Goal: Task Accomplishment & Management: Manage account settings

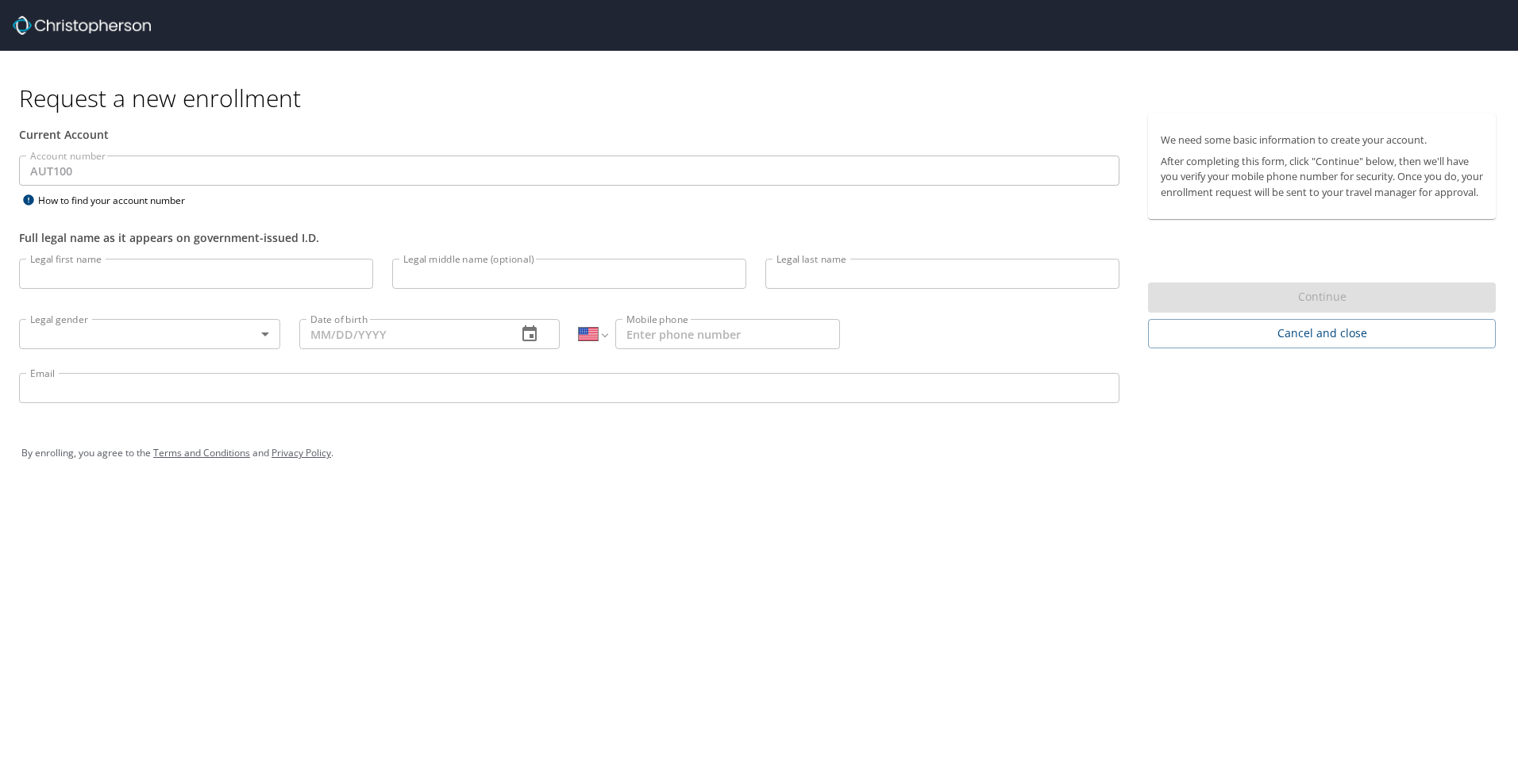
select select "US"
click at [216, 273] on input "Legal first name" at bounding box center [196, 274] width 354 height 30
type input "Alejandra Enriquez"
type input "MEXICO"
select select "MX"
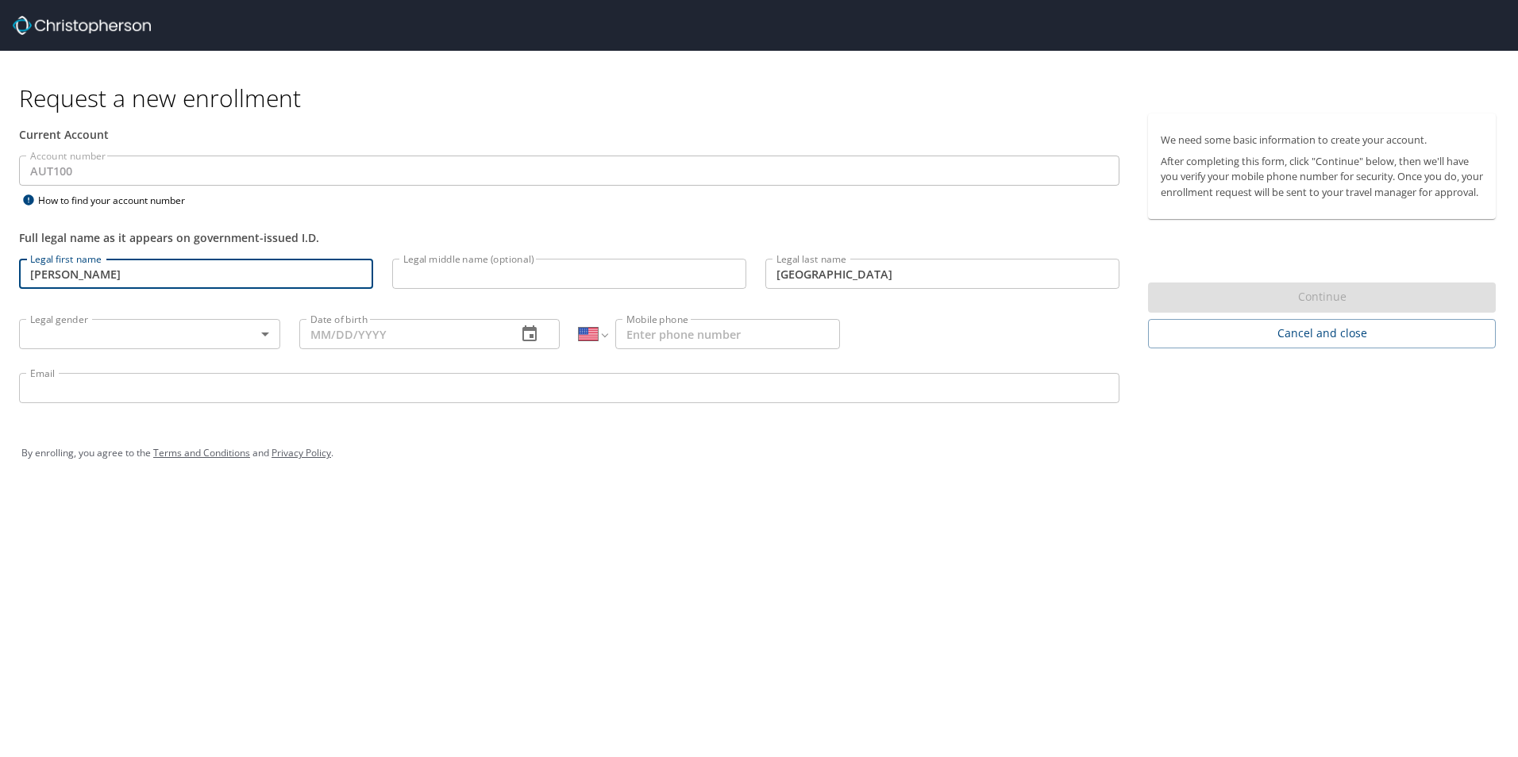
type input "868 208 0110"
click at [194, 274] on input "Alejandra Enriquez" at bounding box center [196, 274] width 354 height 30
type input "Alejandra"
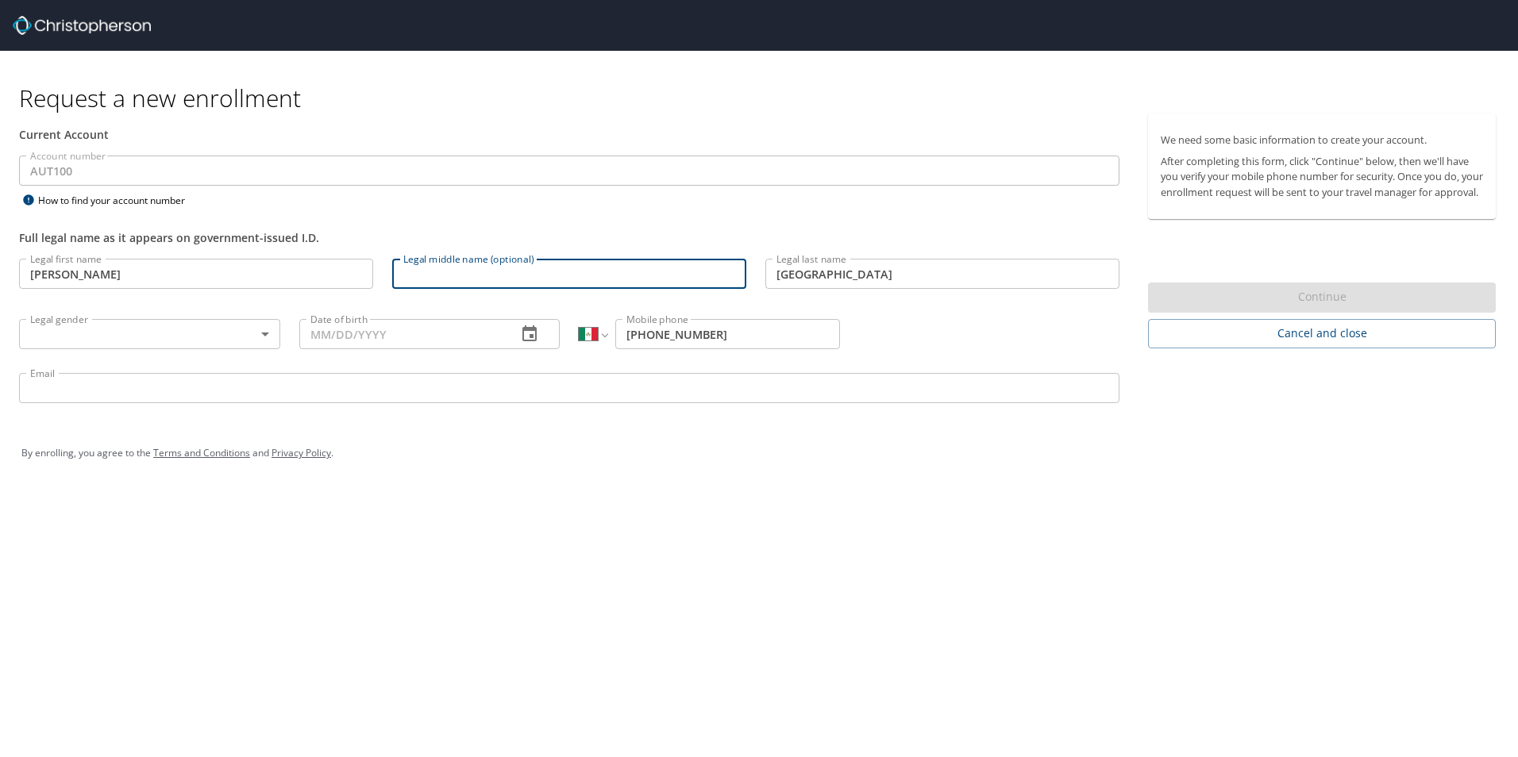
click at [472, 276] on input "Legal middle name (optional)" at bounding box center [569, 274] width 354 height 30
type input "Lizeth"
drag, startPoint x: 841, startPoint y: 275, endPoint x: 853, endPoint y: 275, distance: 11.9
click at [841, 275] on input "MEXICO" at bounding box center [942, 274] width 354 height 30
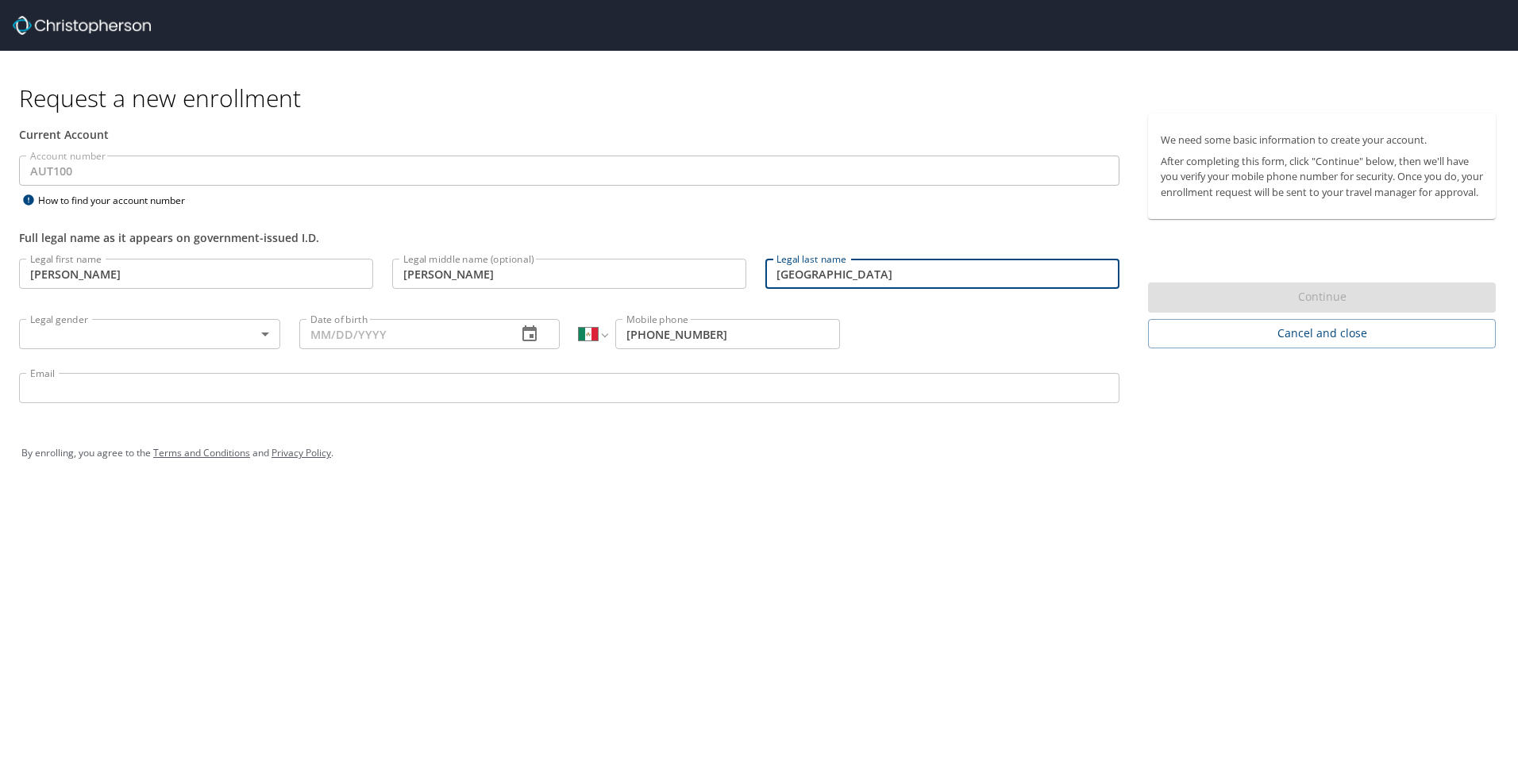
drag, startPoint x: 870, startPoint y: 280, endPoint x: 735, endPoint y: 265, distance: 135.8
click at [735, 265] on div "Legal first name Alejandra Legal first name Legal middle name (optional) Lizeth…" at bounding box center [569, 333] width 1119 height 168
type input "Enriquez Padron"
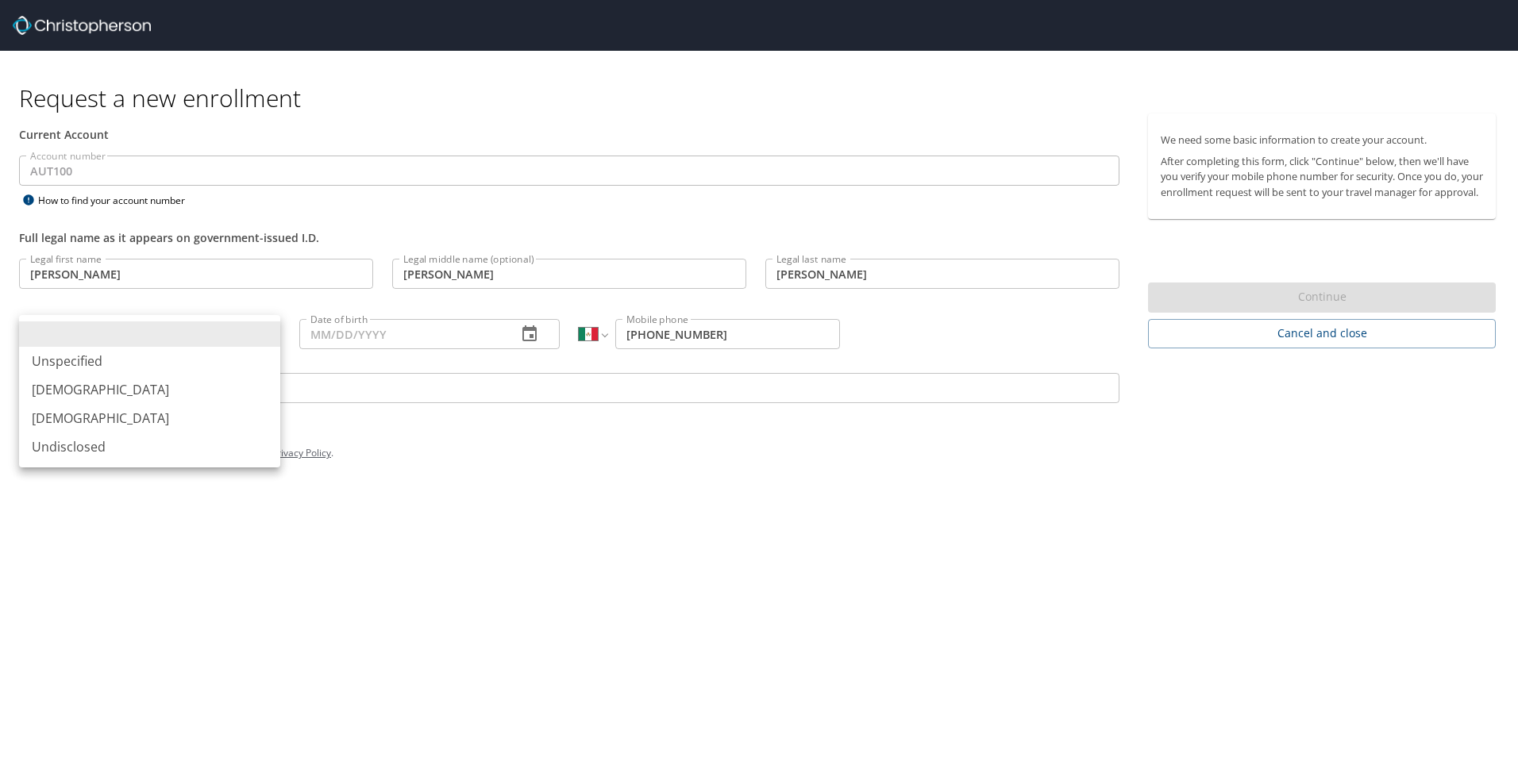
click at [151, 340] on body "Request a new enrollment Current Account Account number AUT100 Account number H…" at bounding box center [759, 378] width 1518 height 757
click at [102, 421] on li "Female" at bounding box center [149, 418] width 261 height 29
type input "Female"
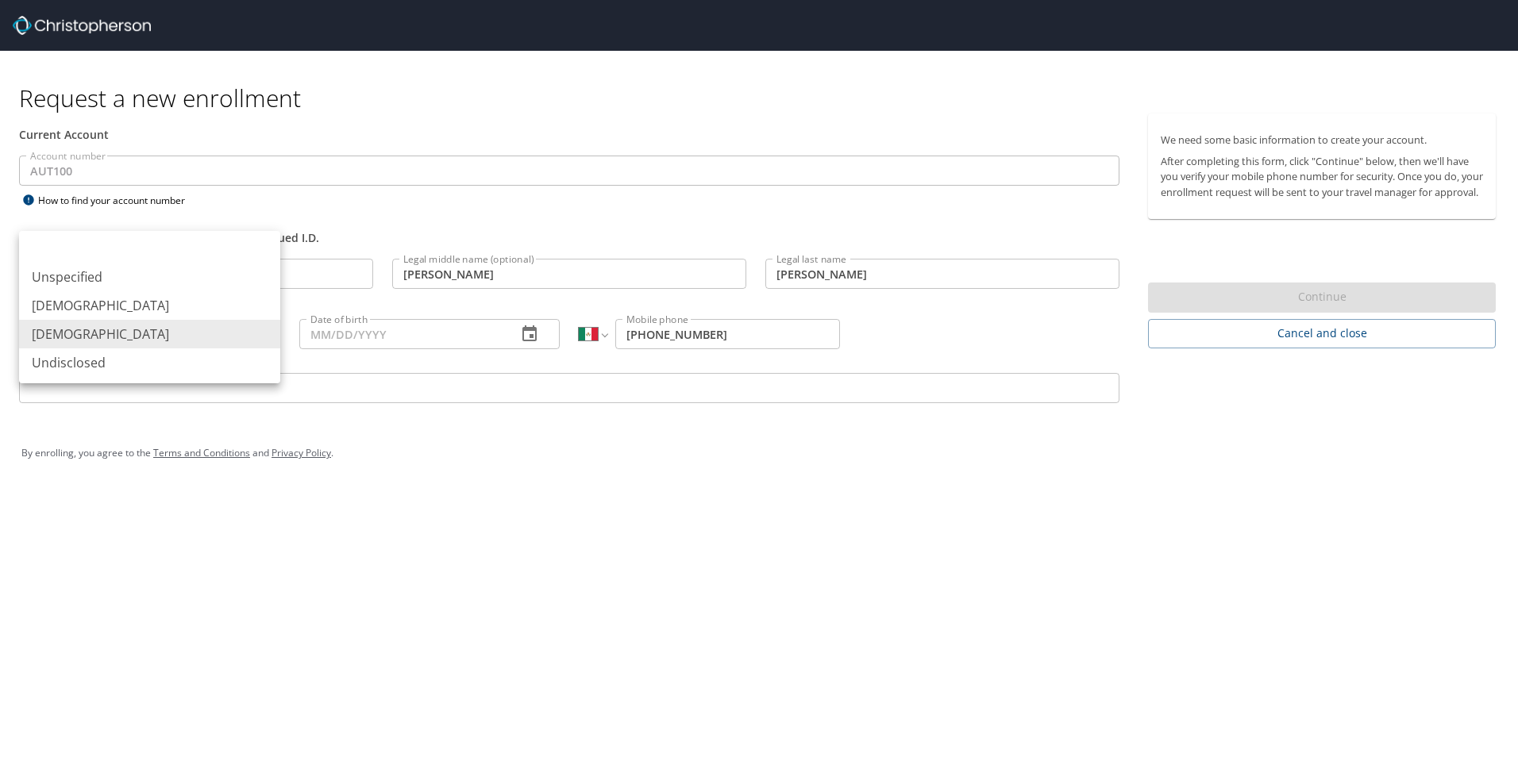
click at [258, 329] on body "Request a new enrollment Current Account Account number AUT100 Account number H…" at bounding box center [759, 378] width 1518 height 757
click at [438, 432] on div at bounding box center [759, 378] width 1518 height 757
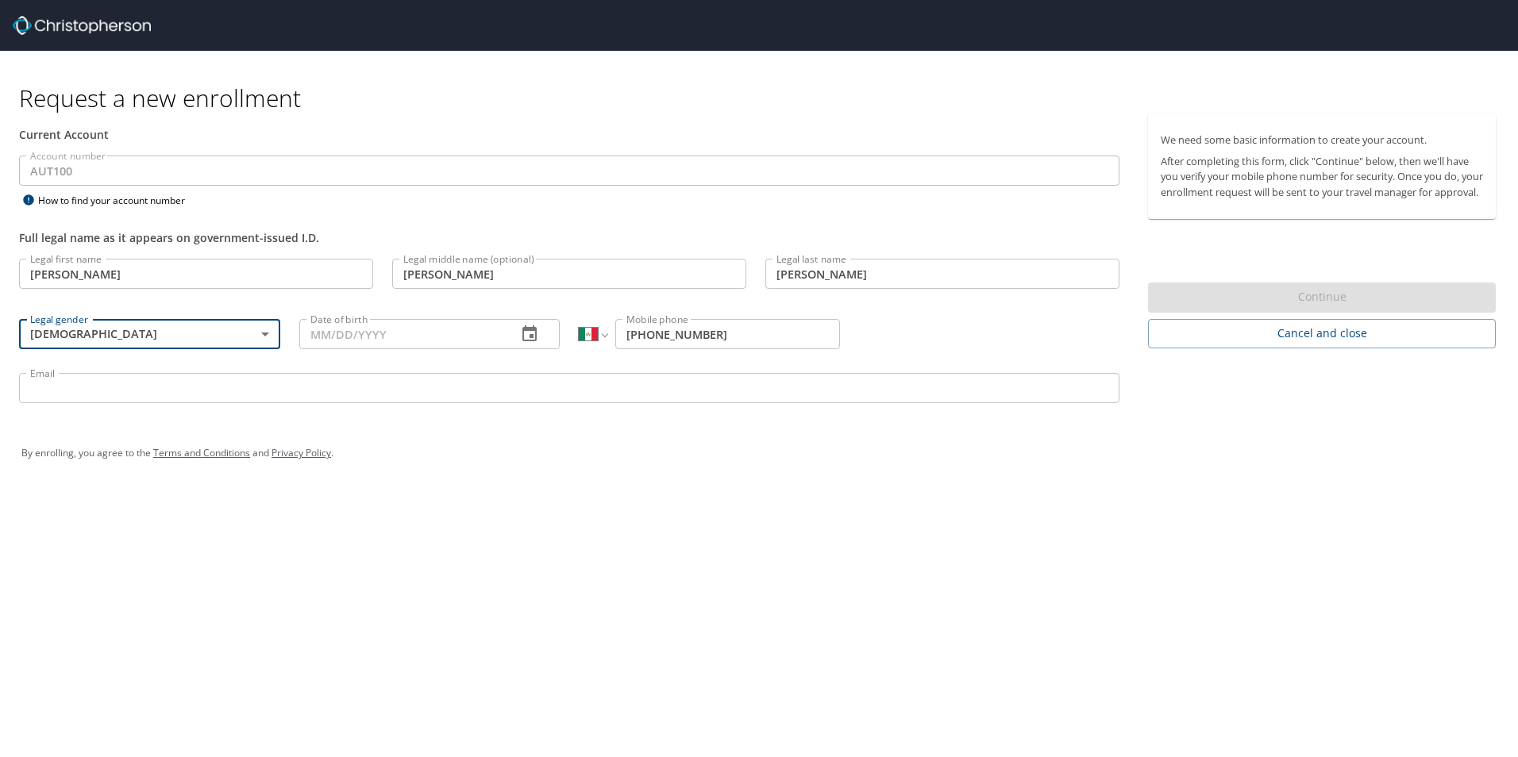
click at [525, 339] on icon "button" at bounding box center [529, 334] width 19 height 19
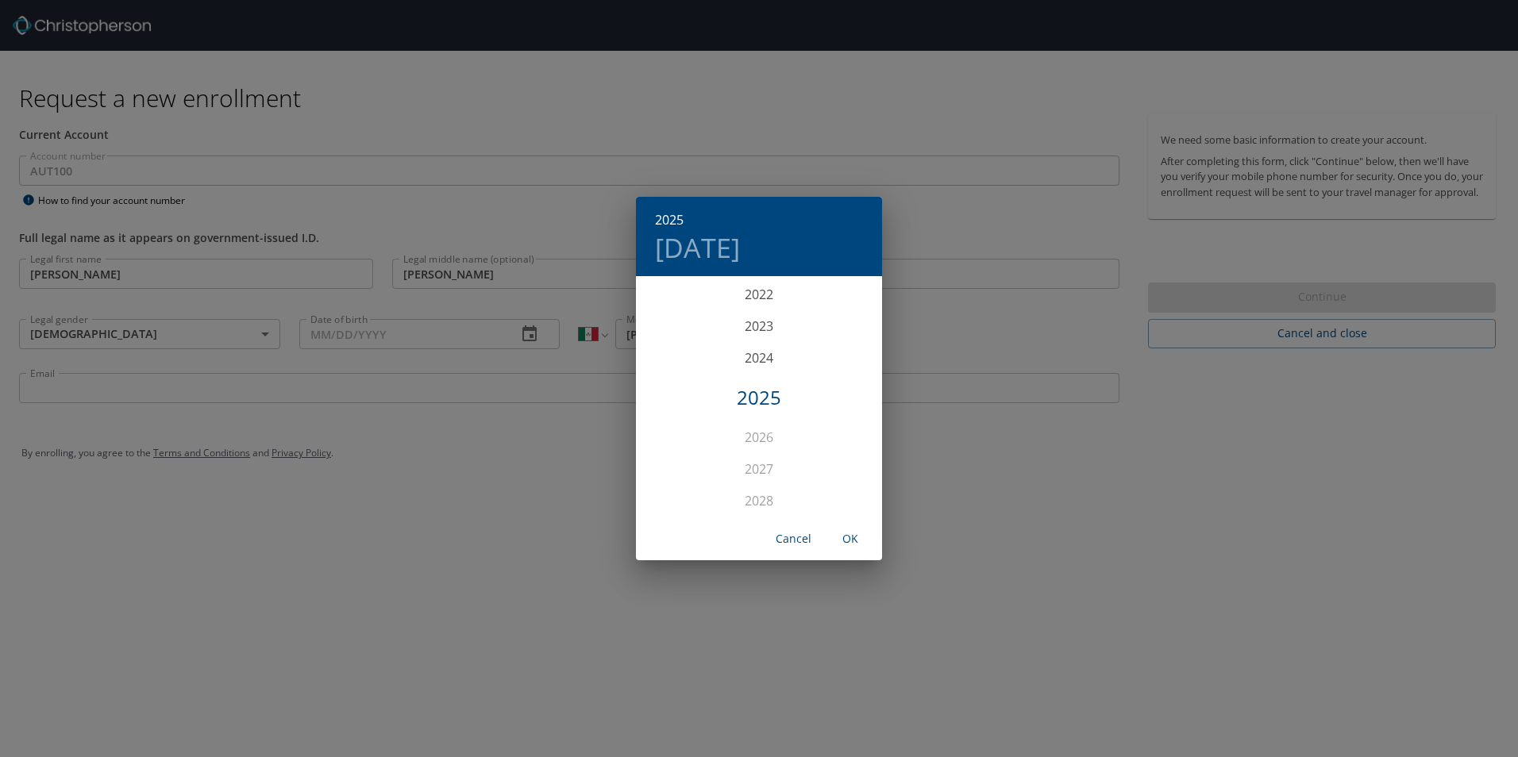
scroll to position [4302, 0]
click at [679, 246] on h4 "Mon, Oct 6" at bounding box center [697, 247] width 85 height 33
click at [667, 218] on h6 "2025" at bounding box center [669, 220] width 29 height 22
click at [761, 485] on div "1988" at bounding box center [759, 485] width 246 height 32
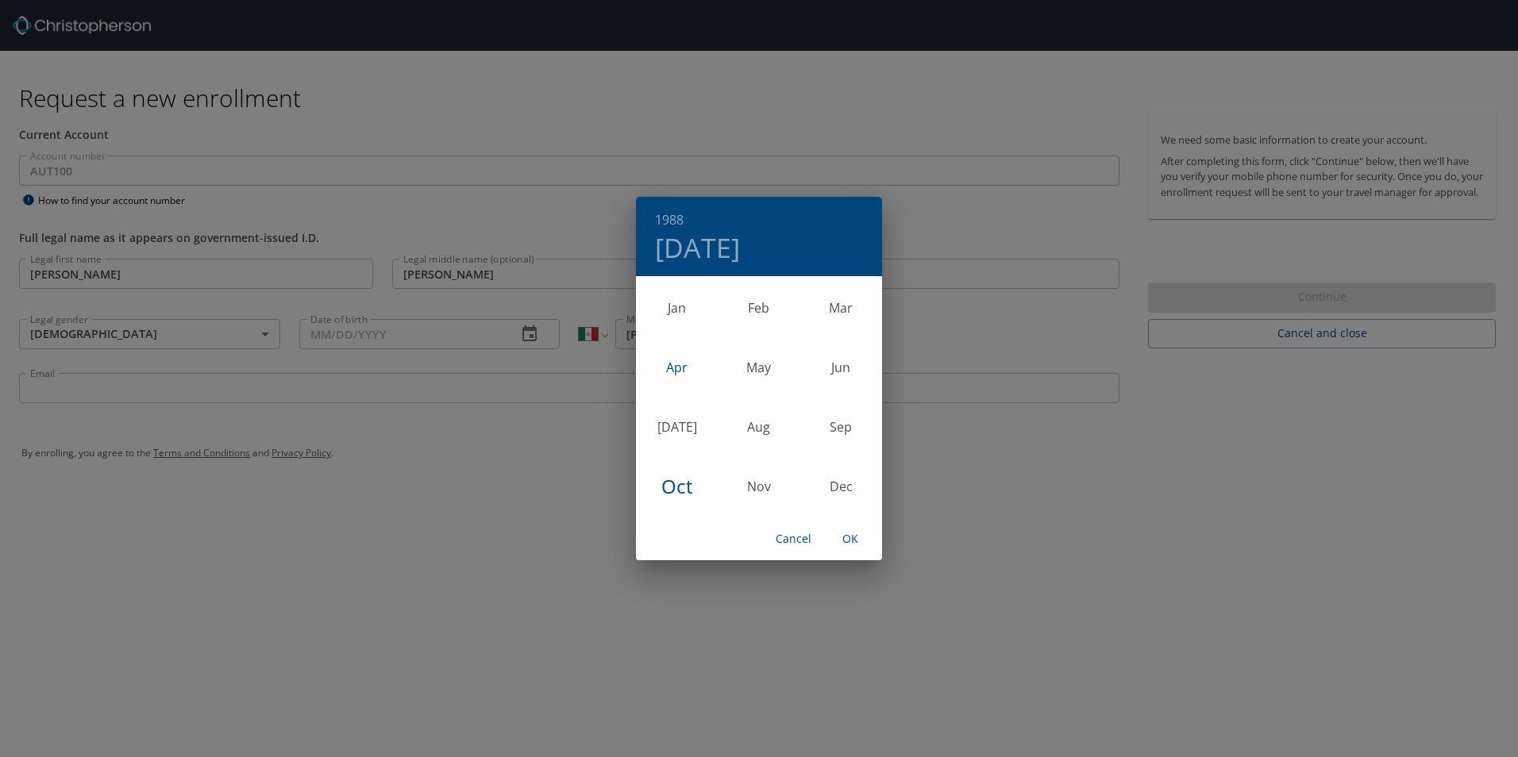
click at [672, 367] on div "Apr" at bounding box center [677, 368] width 82 height 60
click at [759, 418] on p "13" at bounding box center [758, 418] width 11 height 10
click at [850, 541] on span "OK" at bounding box center [850, 539] width 38 height 20
type input "04/13/1988"
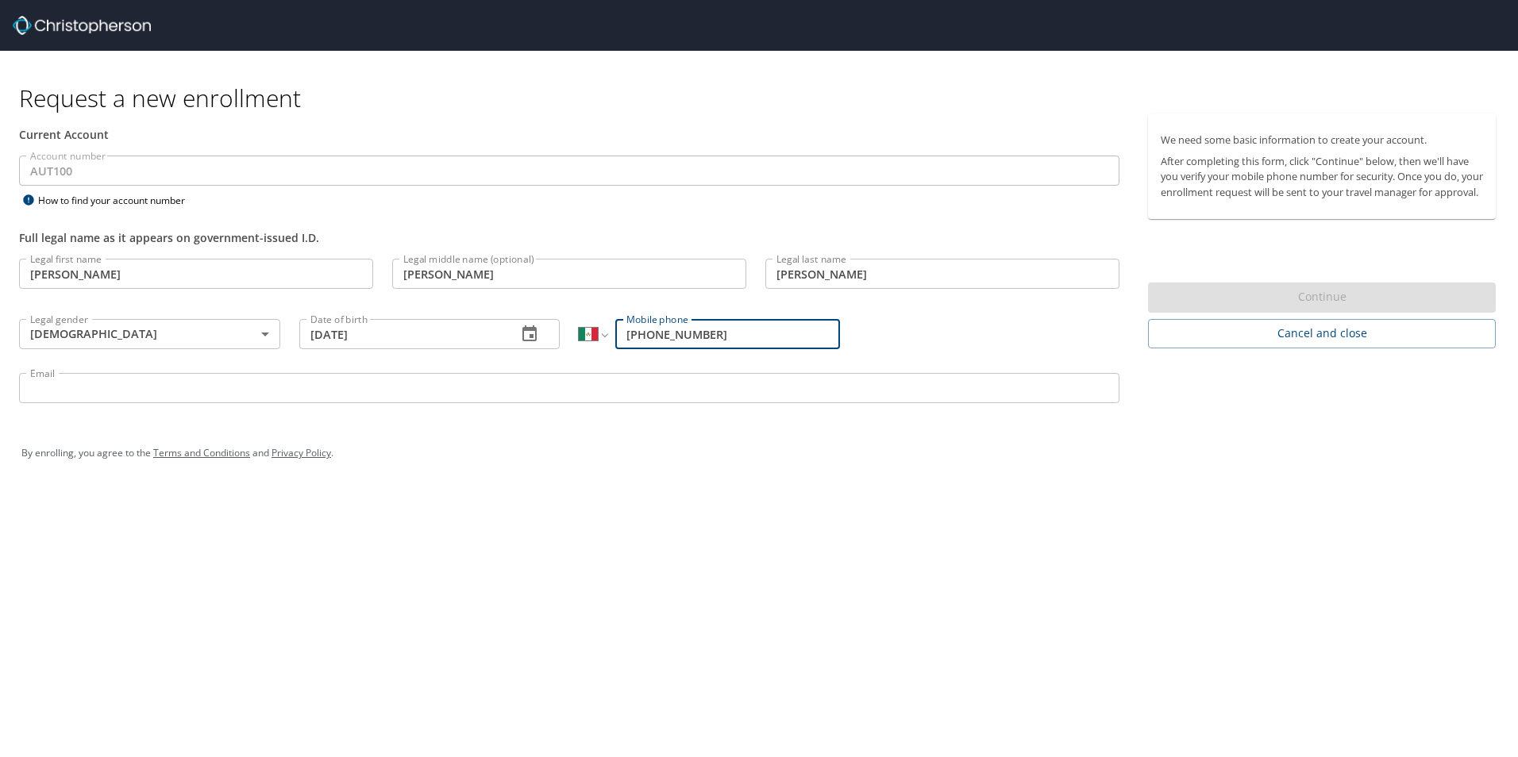
click at [721, 333] on input "868 208 0110" at bounding box center [727, 334] width 225 height 30
type input "8"
type input "442 107 4187"
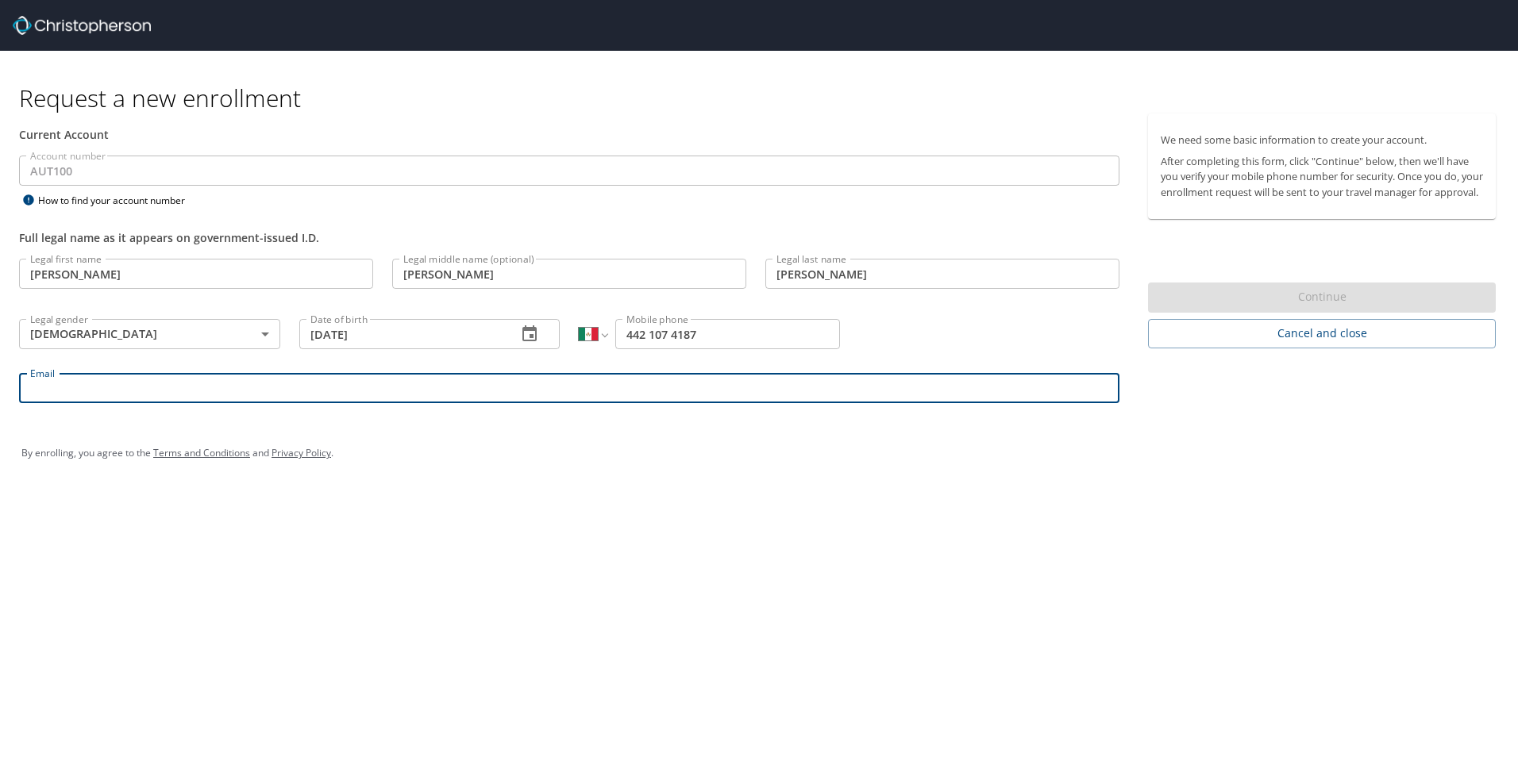
click at [679, 394] on input "Email" at bounding box center [569, 388] width 1100 height 30
type input "alejandra.enriquez1@autoliv.com"
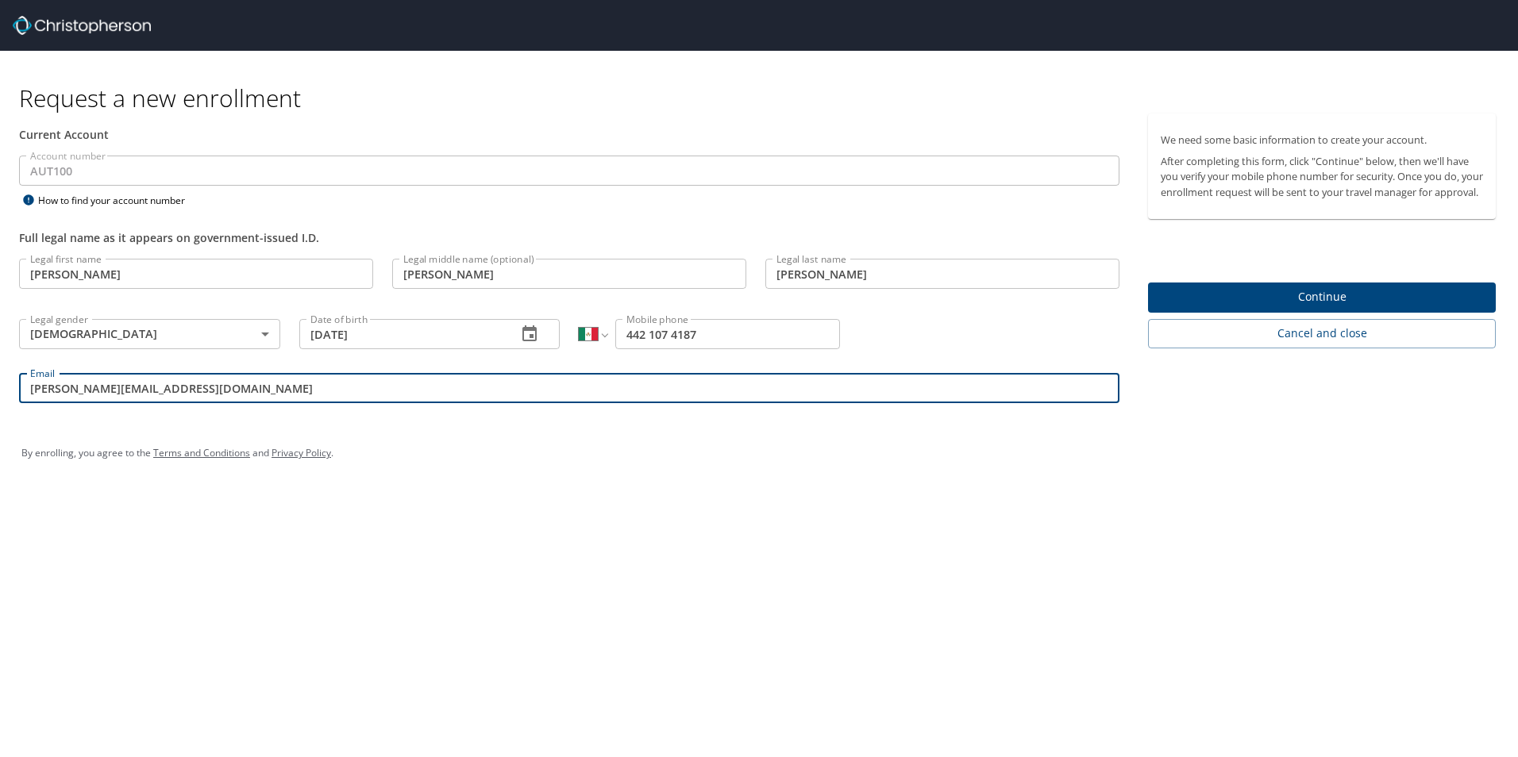
click at [1371, 307] on span "Continue" at bounding box center [1321, 297] width 322 height 20
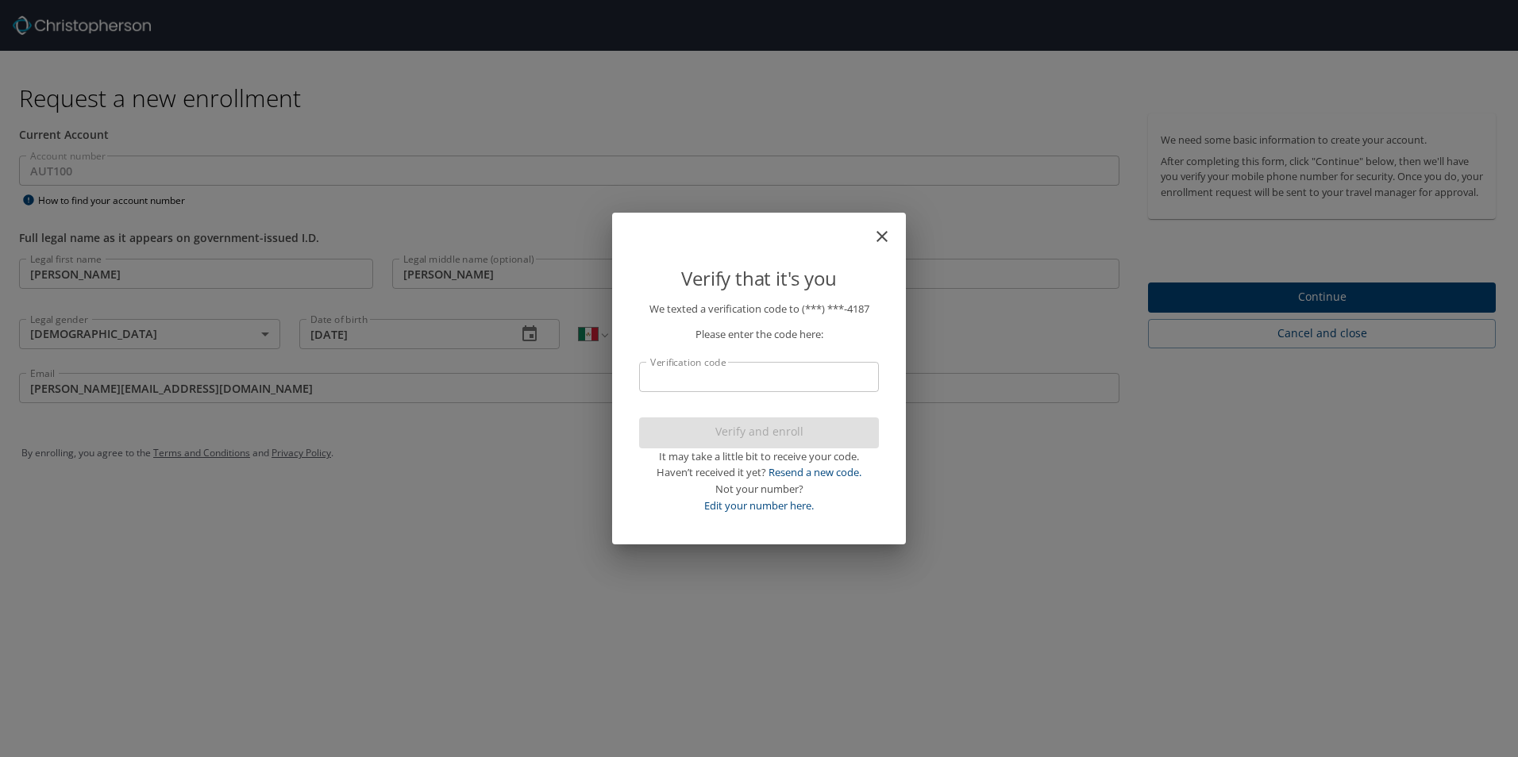
click at [758, 377] on input "Verification code" at bounding box center [759, 377] width 240 height 30
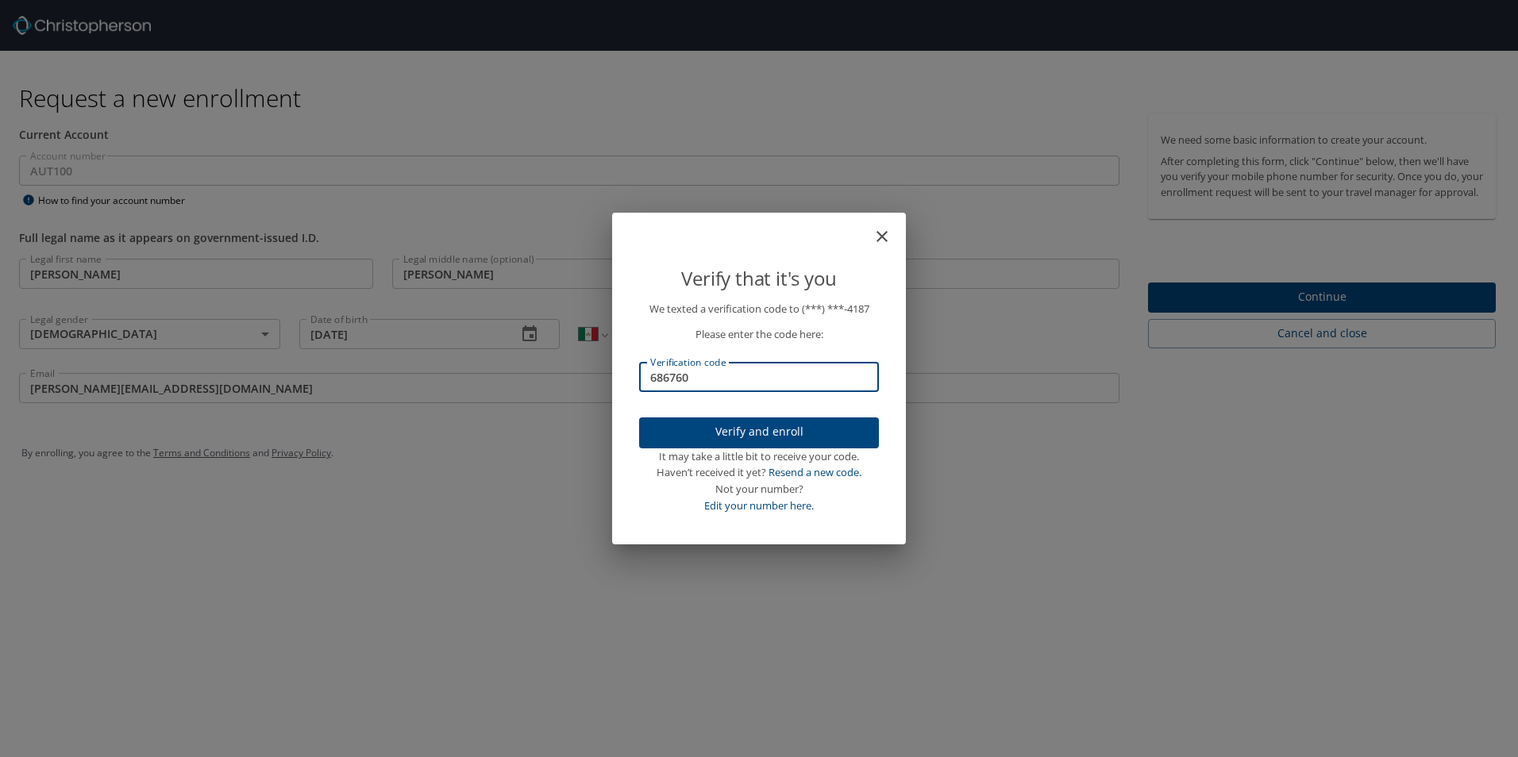
type input "686760"
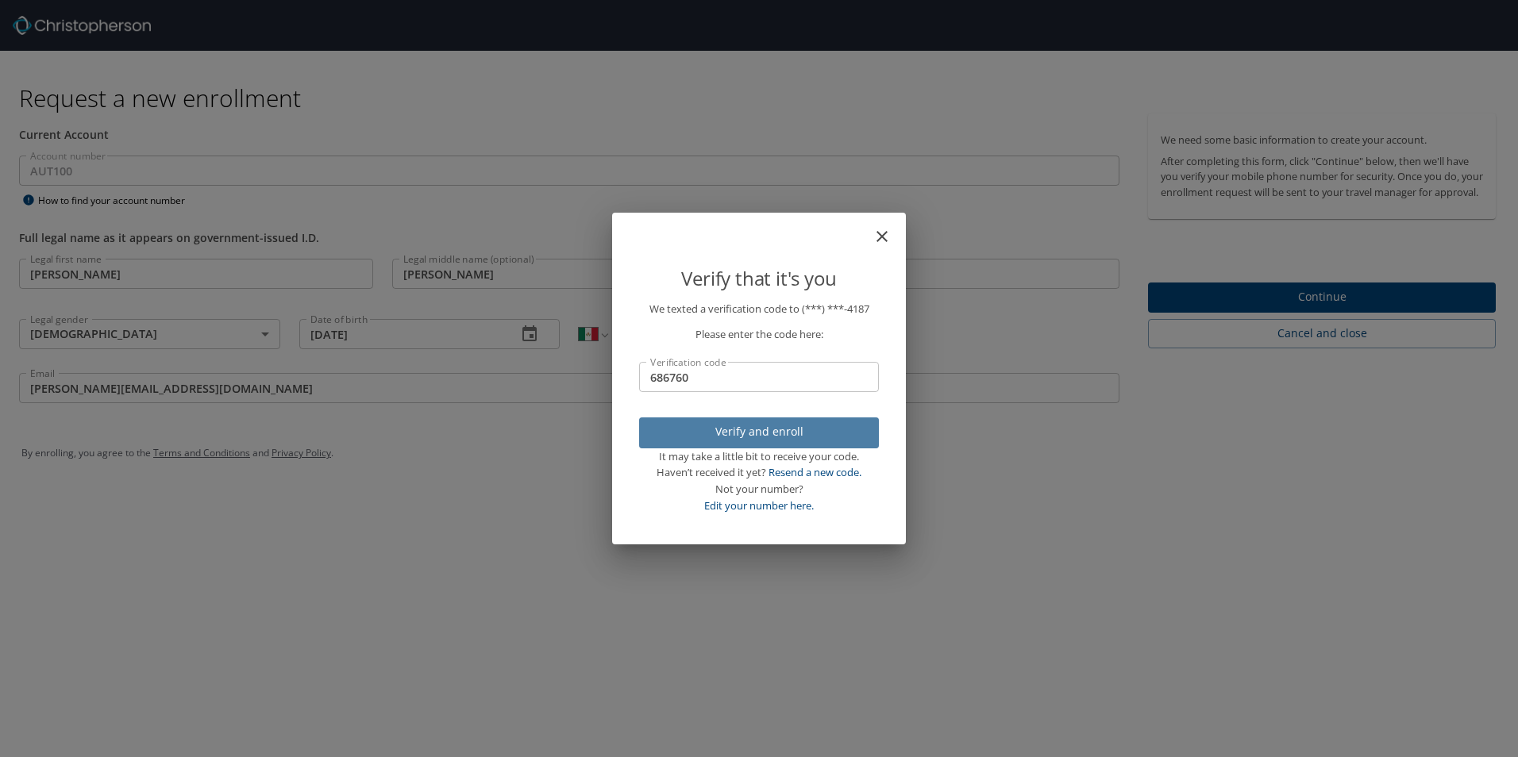
click at [729, 433] on span "Verify and enroll" at bounding box center [759, 432] width 214 height 20
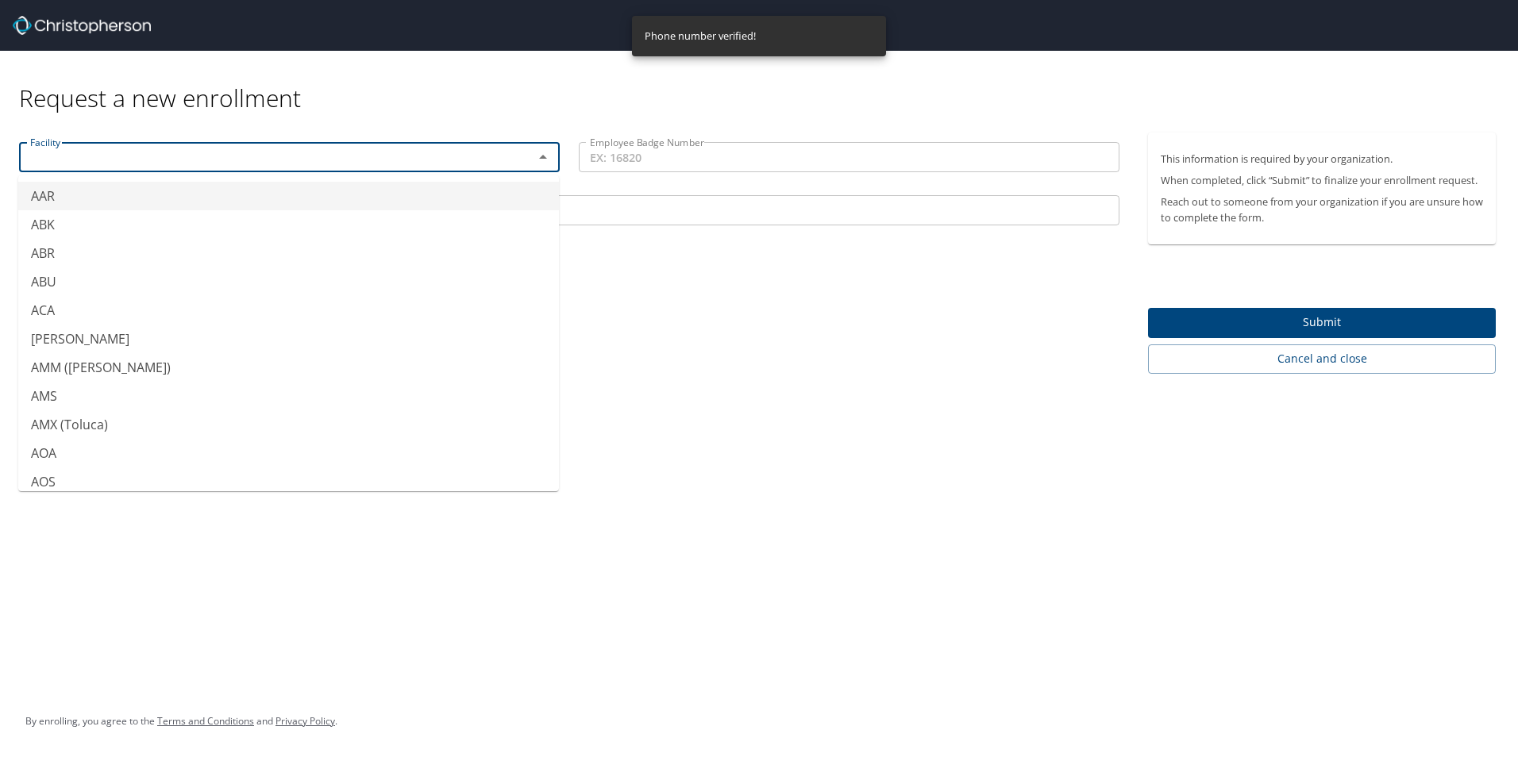
click at [156, 161] on input "text" at bounding box center [266, 157] width 484 height 21
click at [798, 405] on div "Request a new enrollment Facility ABR Facility Employee Badge Number Employee B…" at bounding box center [759, 378] width 1518 height 757
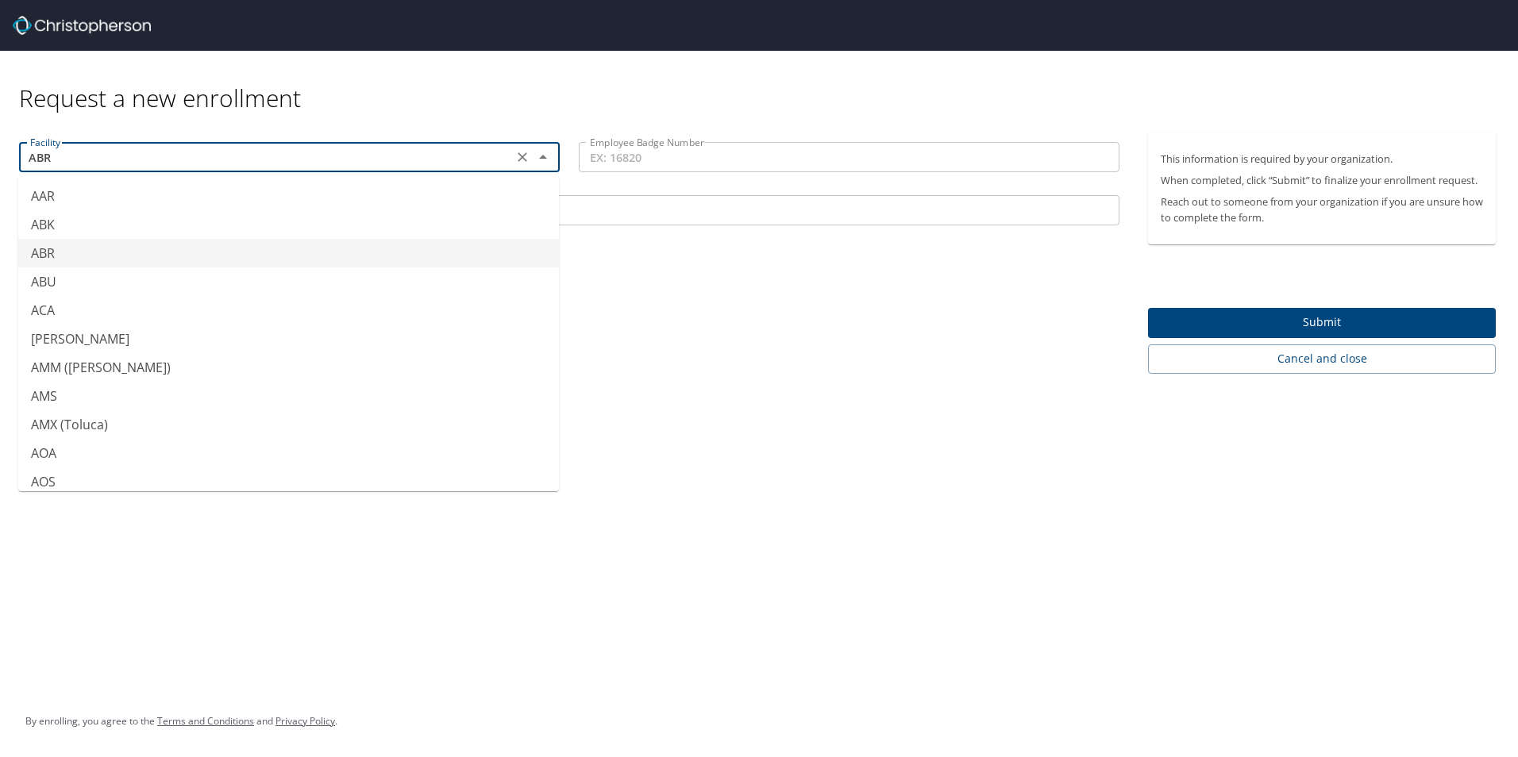
click at [77, 156] on input "ABR" at bounding box center [266, 157] width 484 height 21
type input "a"
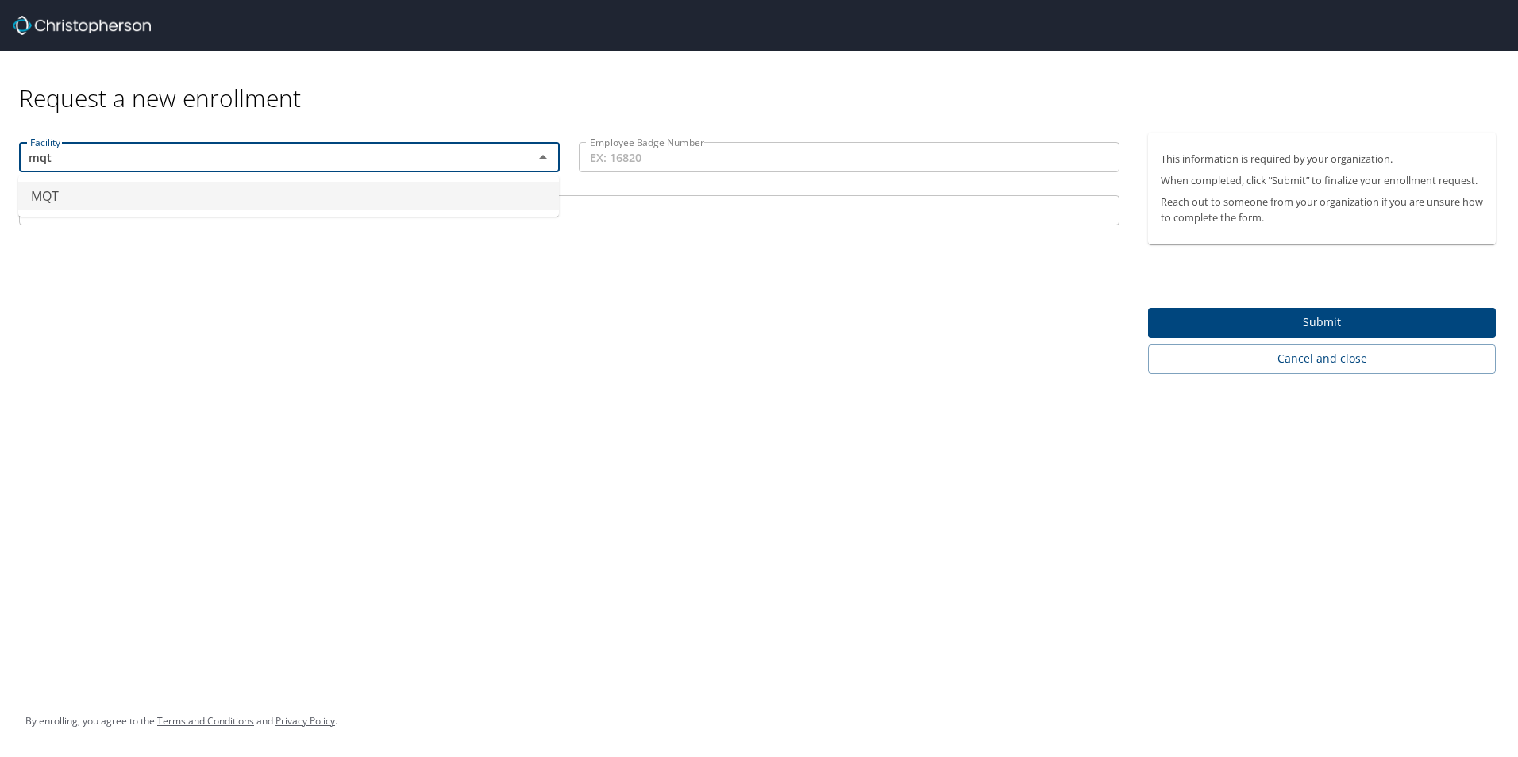
click at [63, 194] on li "MQT" at bounding box center [288, 196] width 541 height 29
type input "MQT"
click at [690, 159] on input "Employee Badge Number" at bounding box center [849, 157] width 541 height 30
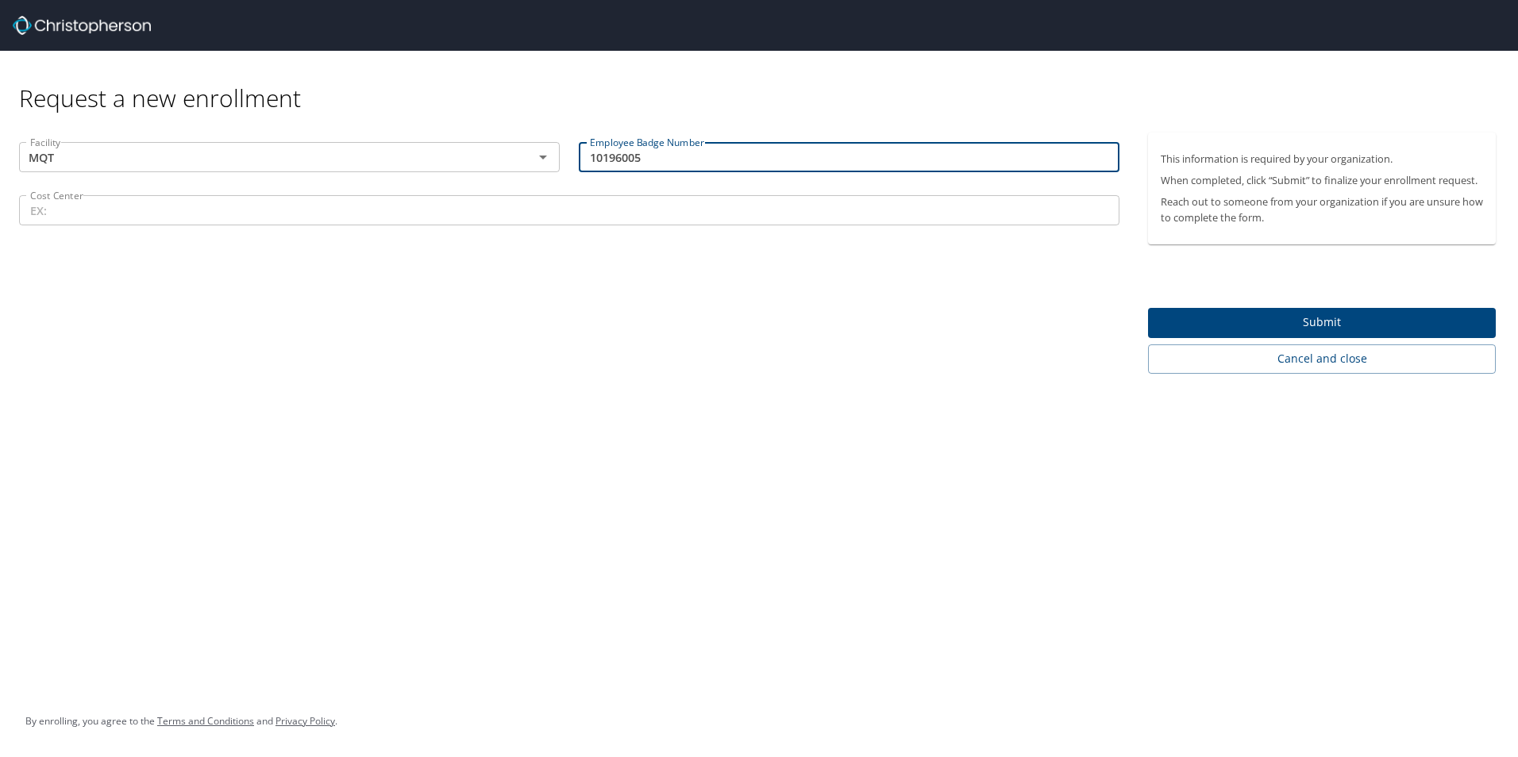
type input "10196005"
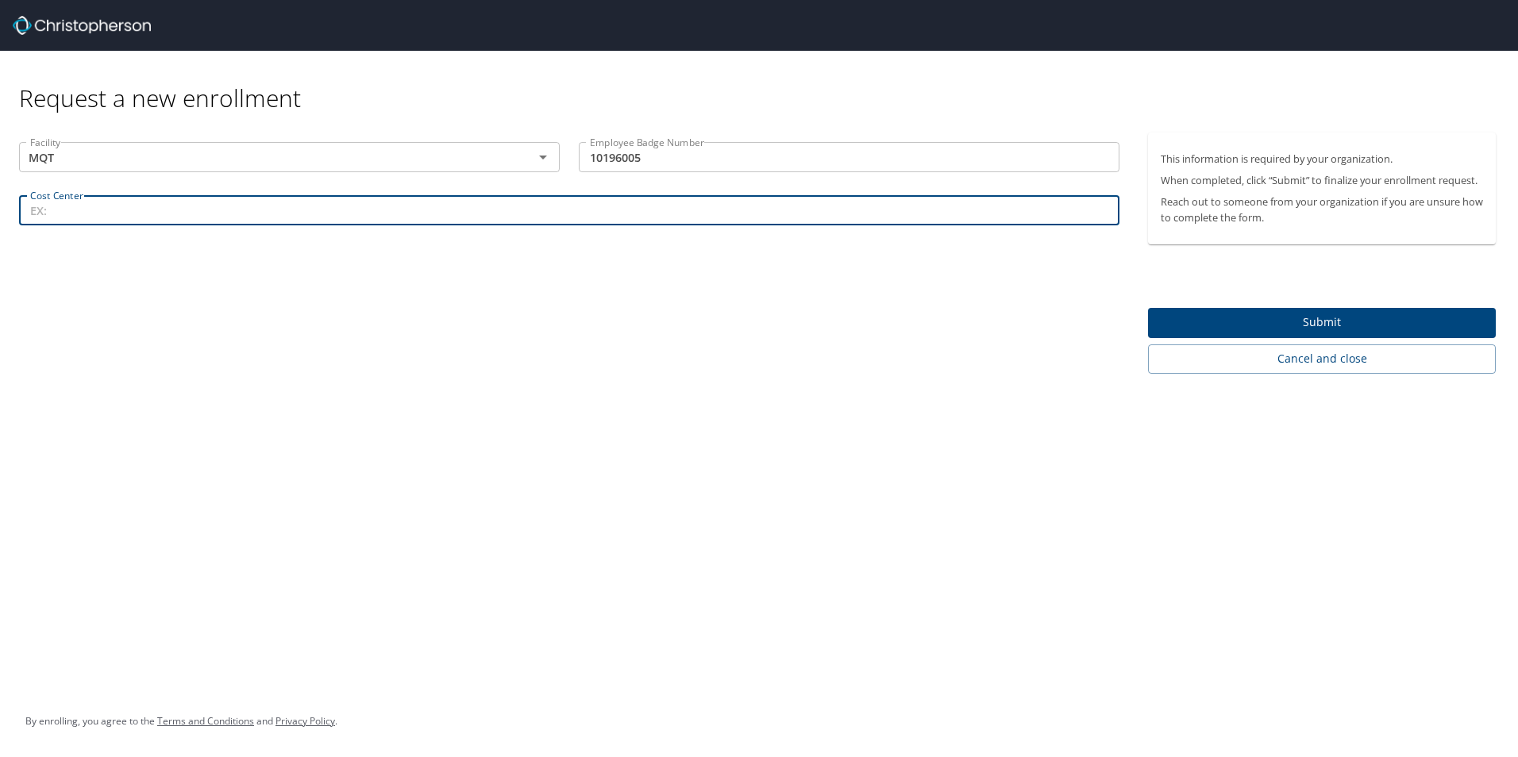
click at [130, 215] on input "Cost Center" at bounding box center [569, 210] width 1100 height 30
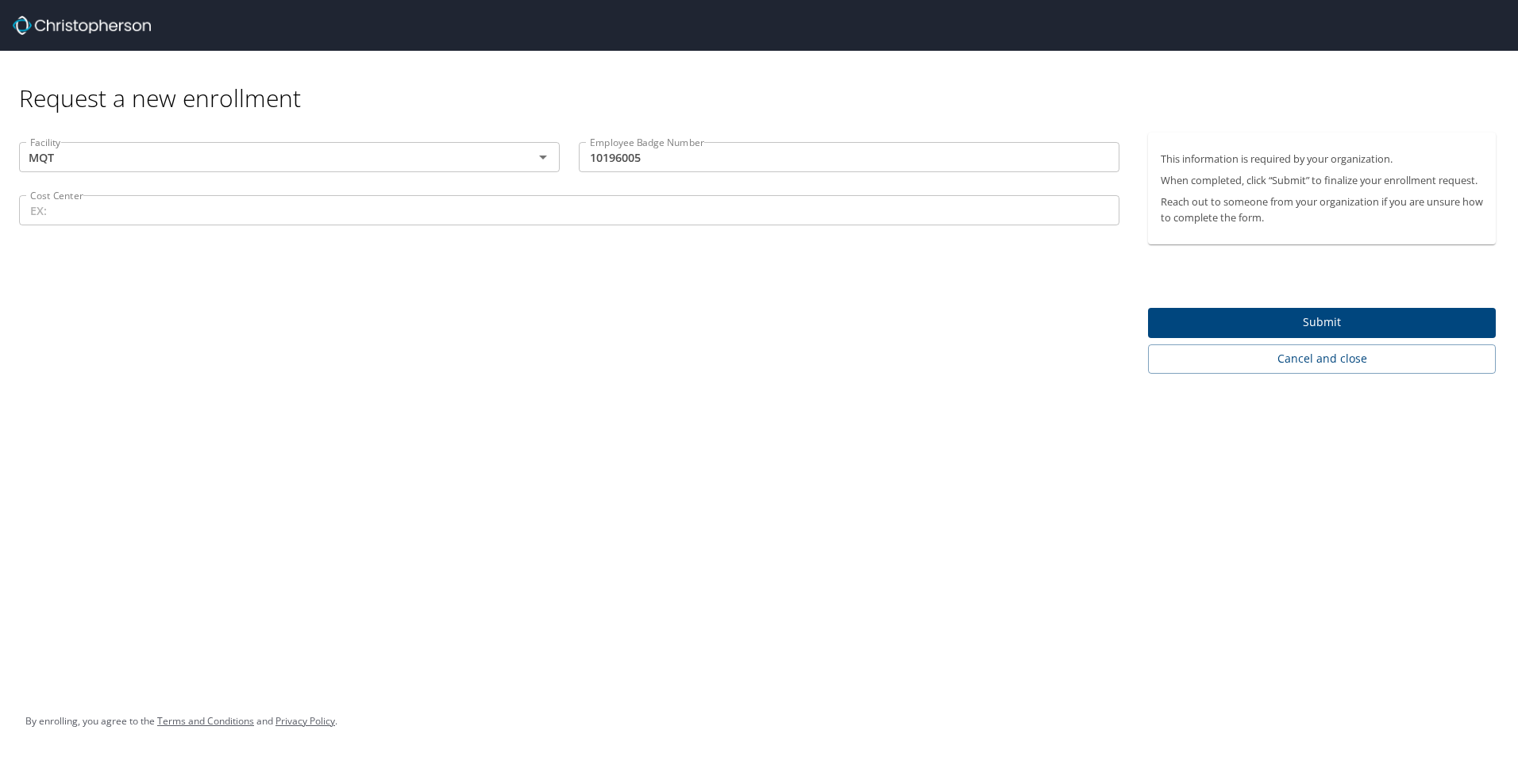
click at [83, 212] on input "Cost Center" at bounding box center [569, 210] width 1100 height 30
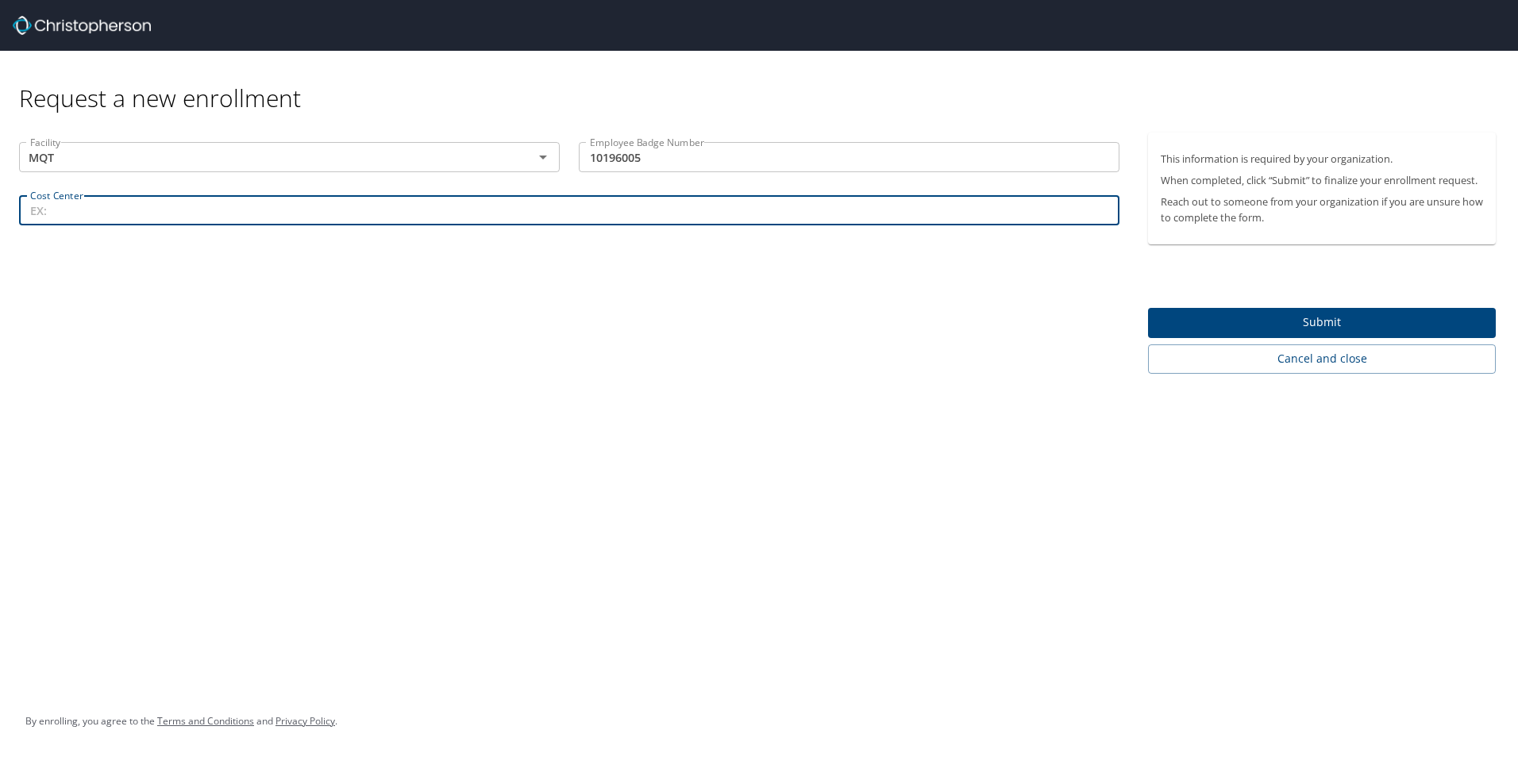
paste input "89540"
type input "89540"
click at [522, 369] on div "Facility MQT Facility Employee Badge Number 10196005 Employee Badge Number Cost…" at bounding box center [569, 253] width 1138 height 241
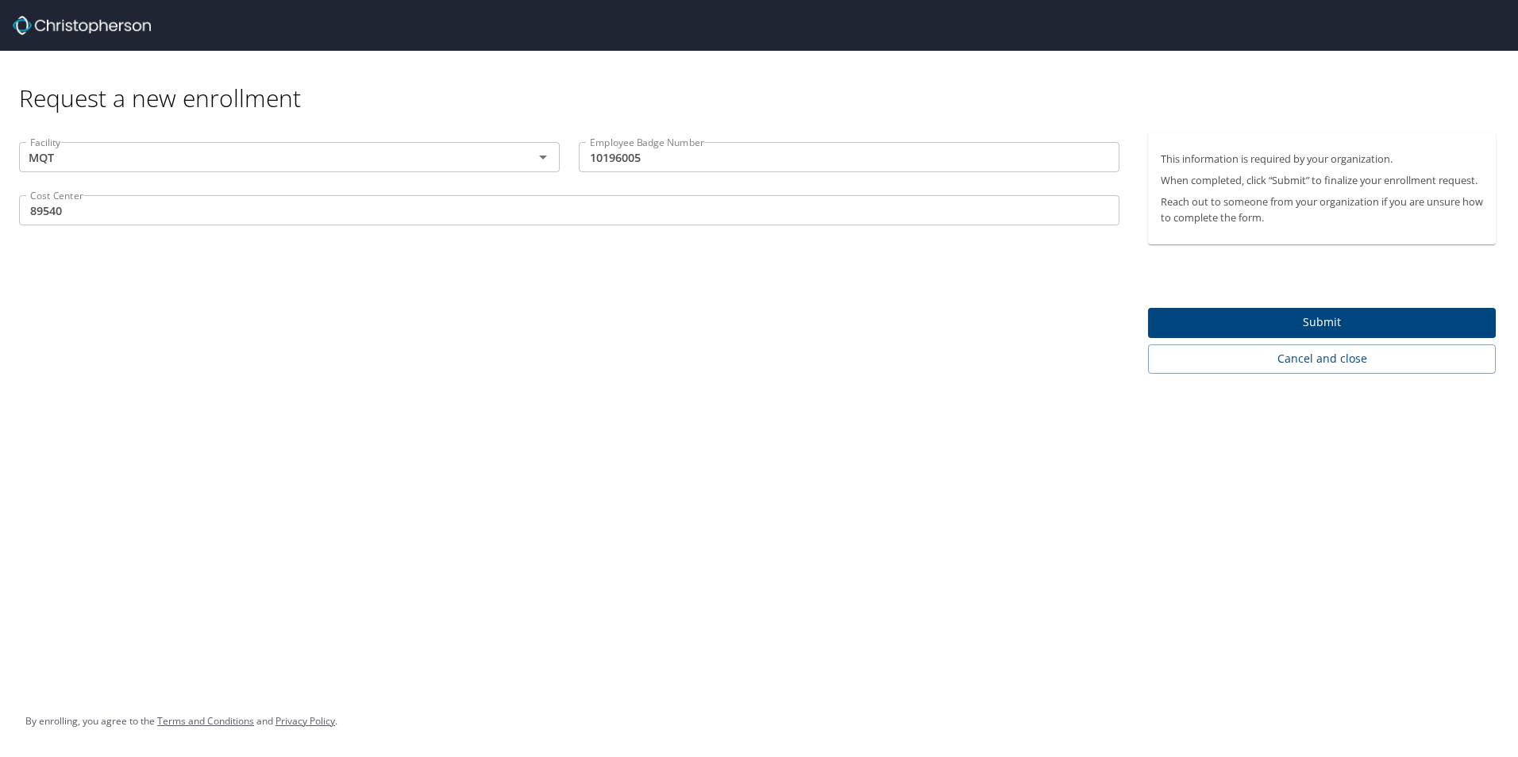
click at [1292, 329] on span "Submit" at bounding box center [1321, 323] width 322 height 20
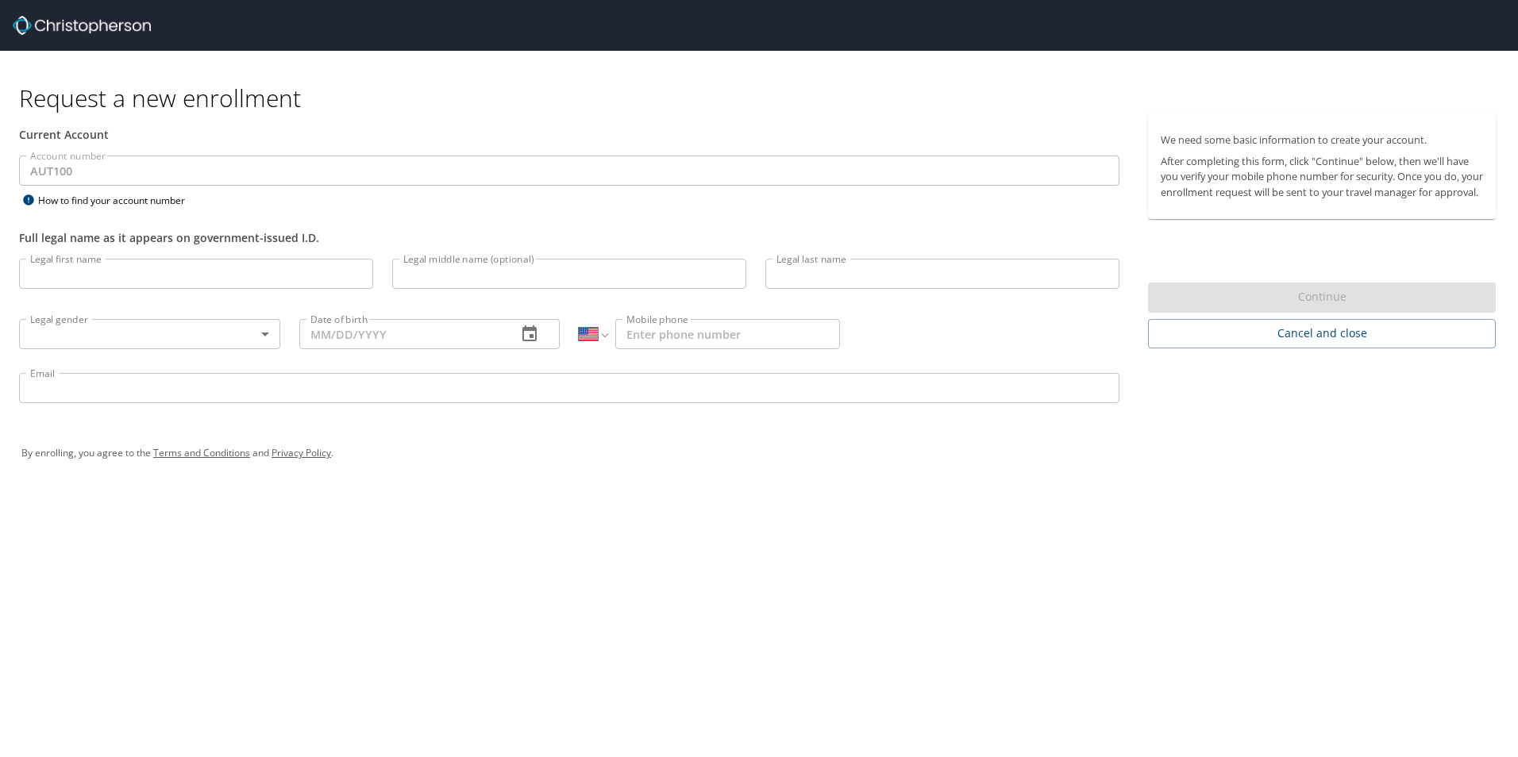
select select "US"
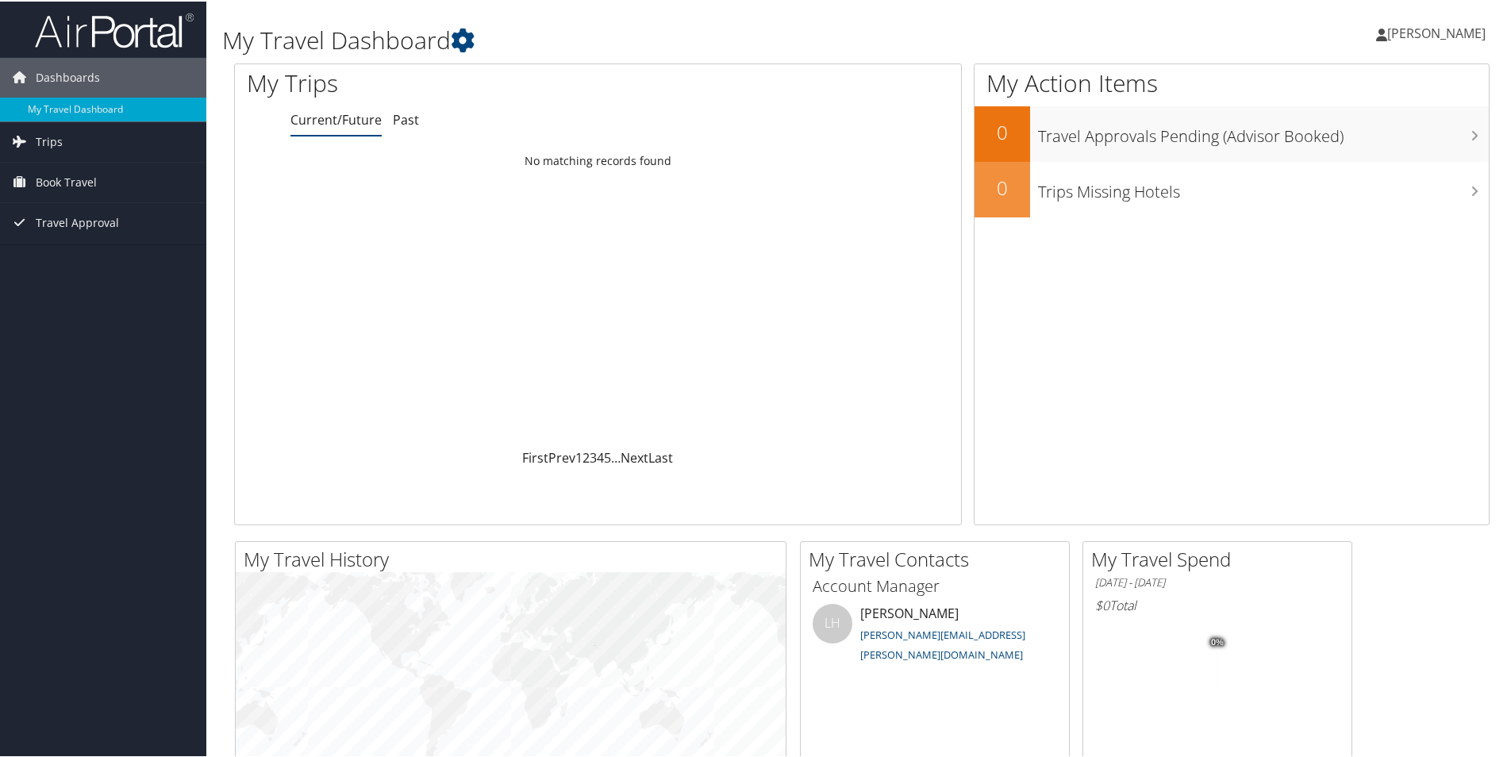
click at [857, 33] on h1 "My Travel Dashboard" at bounding box center [648, 38] width 853 height 33
click at [1389, 32] on span "[PERSON_NAME]" at bounding box center [1436, 31] width 98 height 17
click at [1372, 138] on link "View Travel Profile" at bounding box center [1394, 141] width 177 height 27
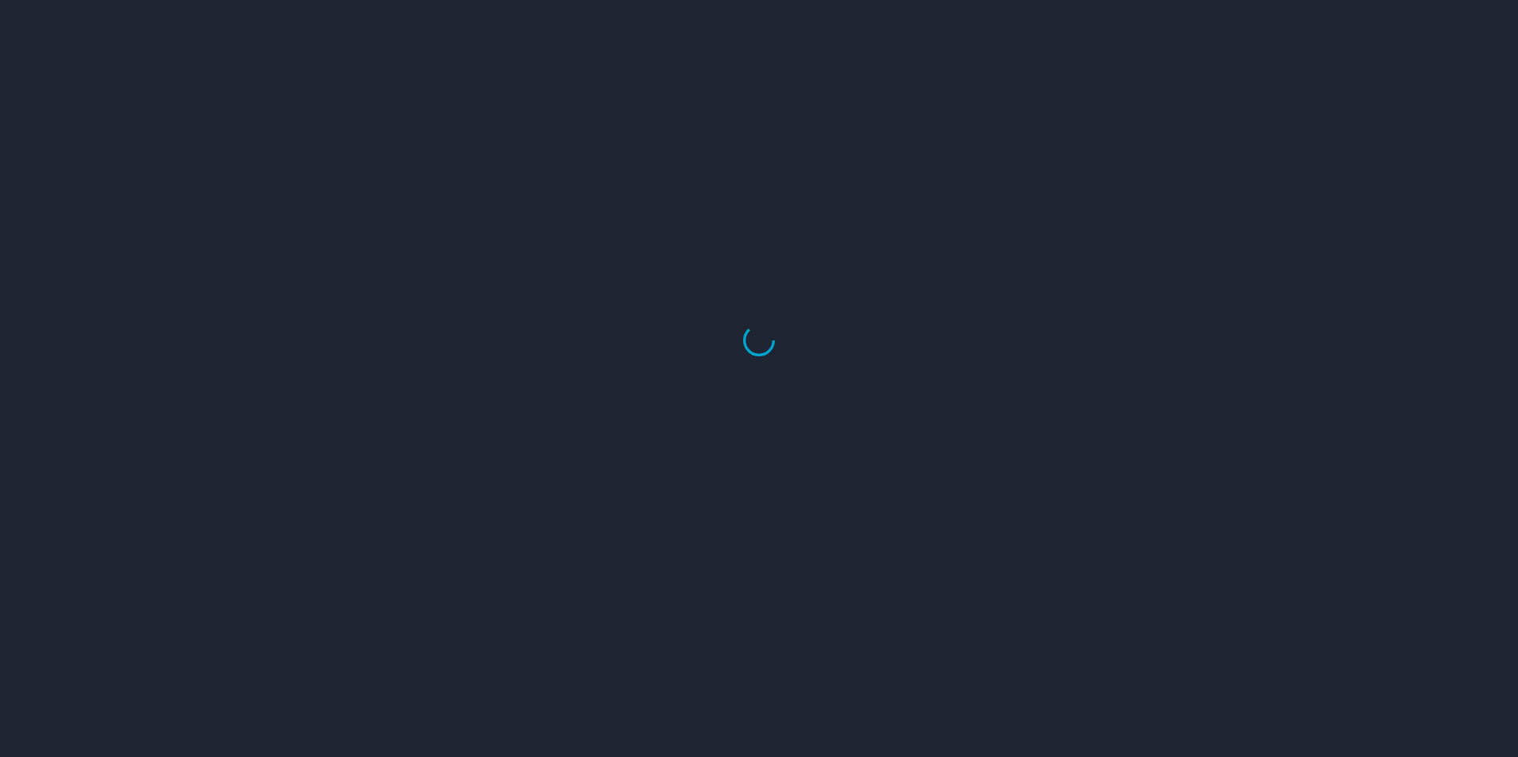
select select "US"
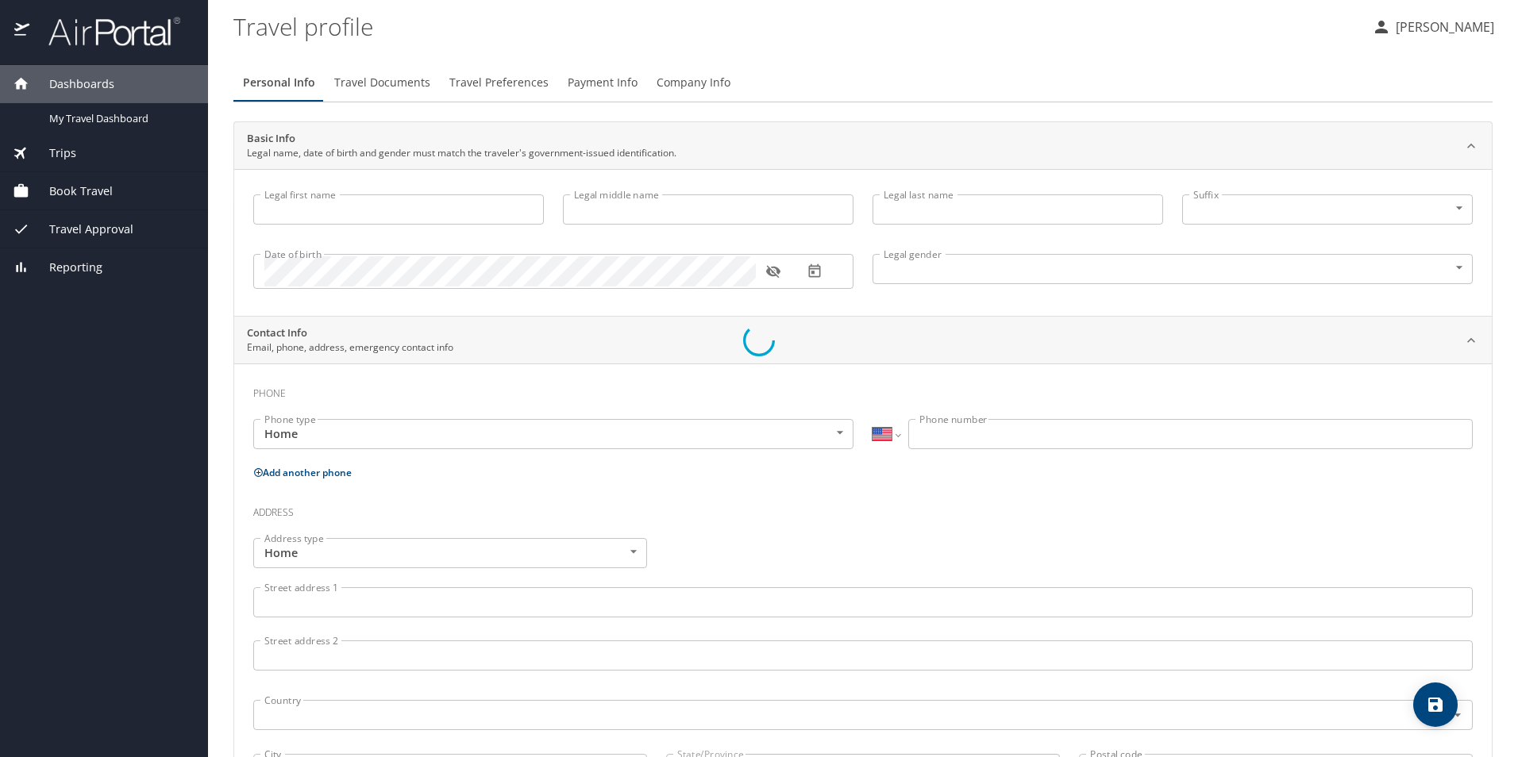
type input "[PERSON_NAME]"
type input "[DEMOGRAPHIC_DATA]"
select select "MX"
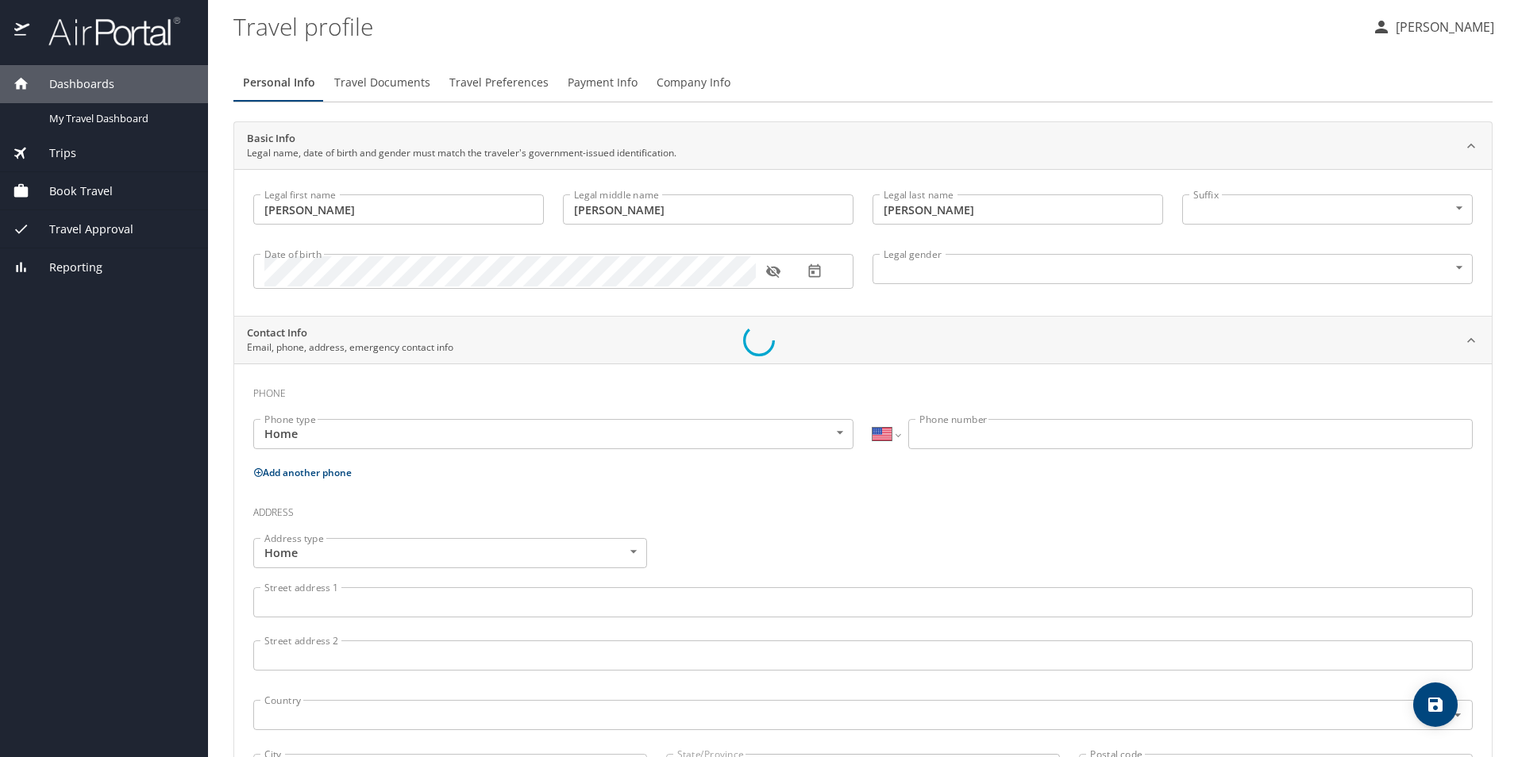
select select "MX"
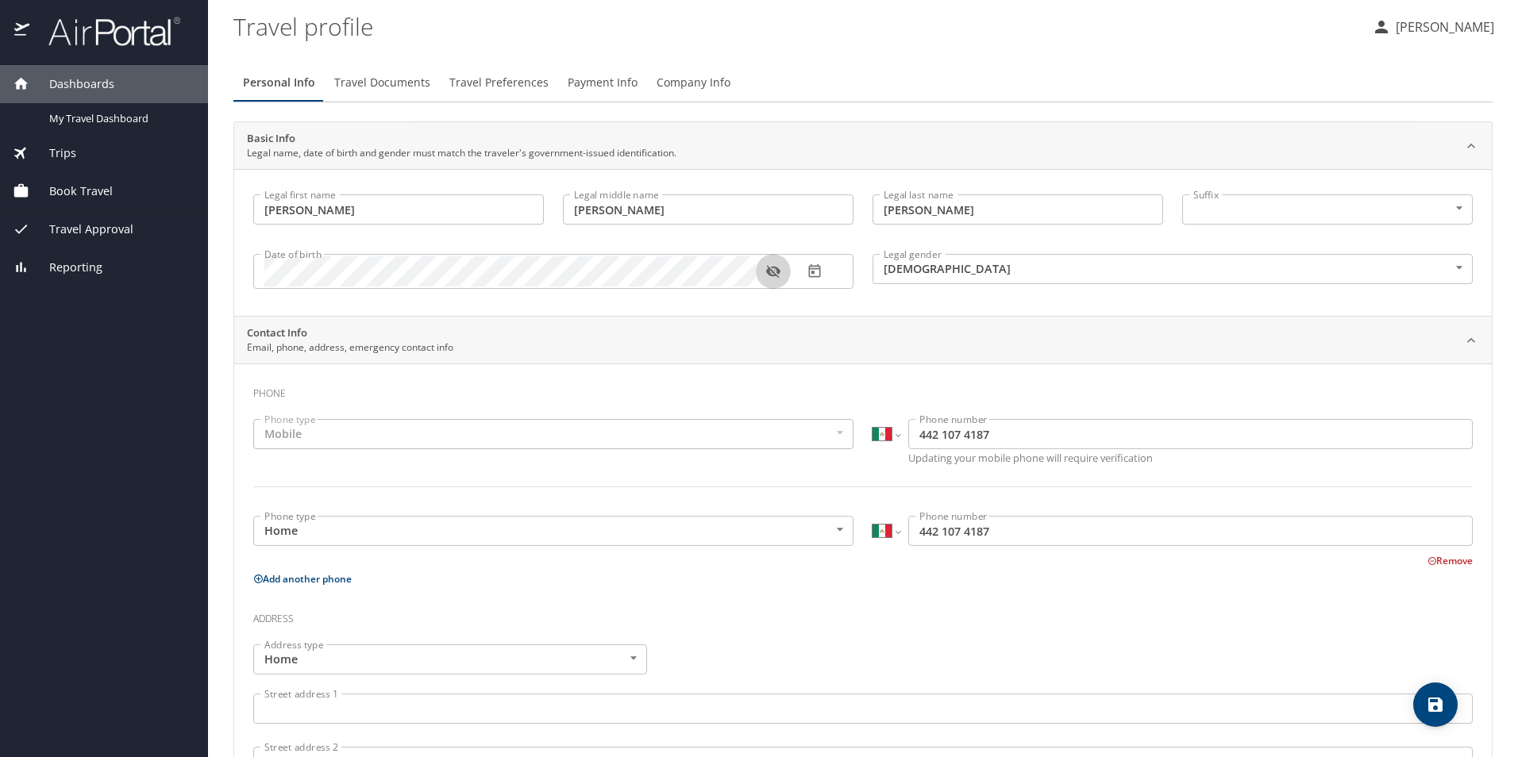
click at [775, 273] on icon "button" at bounding box center [773, 272] width 16 height 16
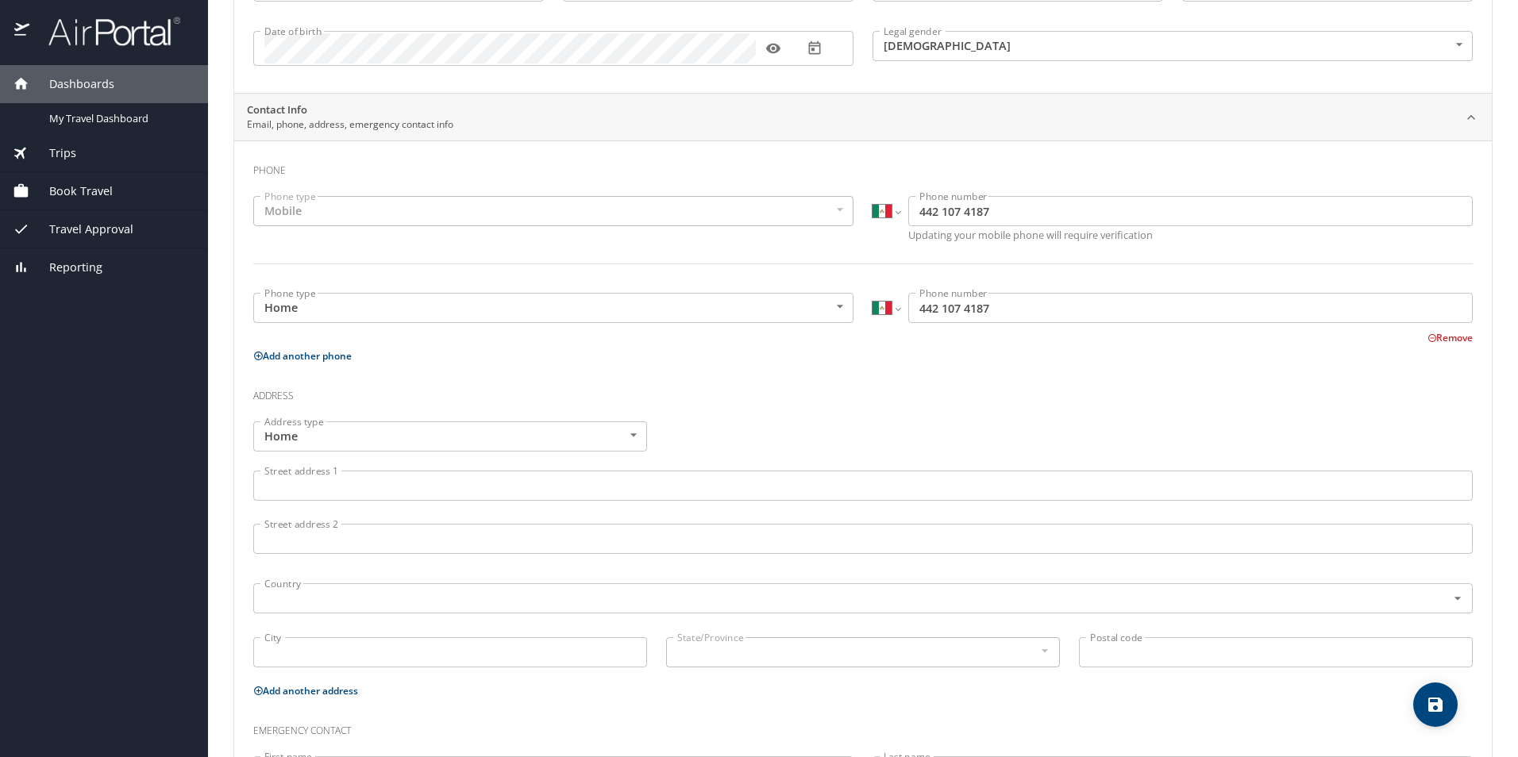
scroll to position [359, 0]
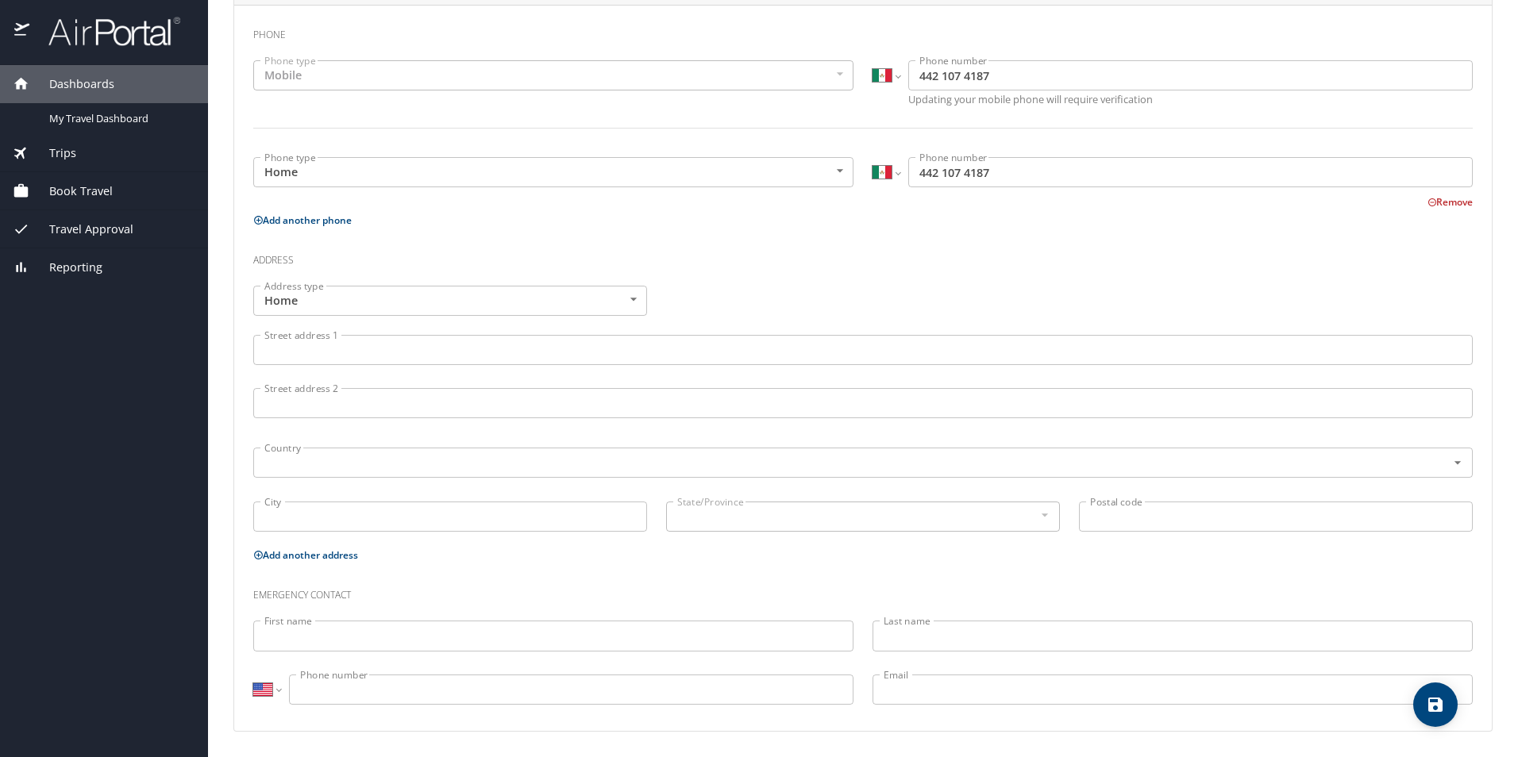
click at [391, 640] on input "First name" at bounding box center [553, 636] width 600 height 30
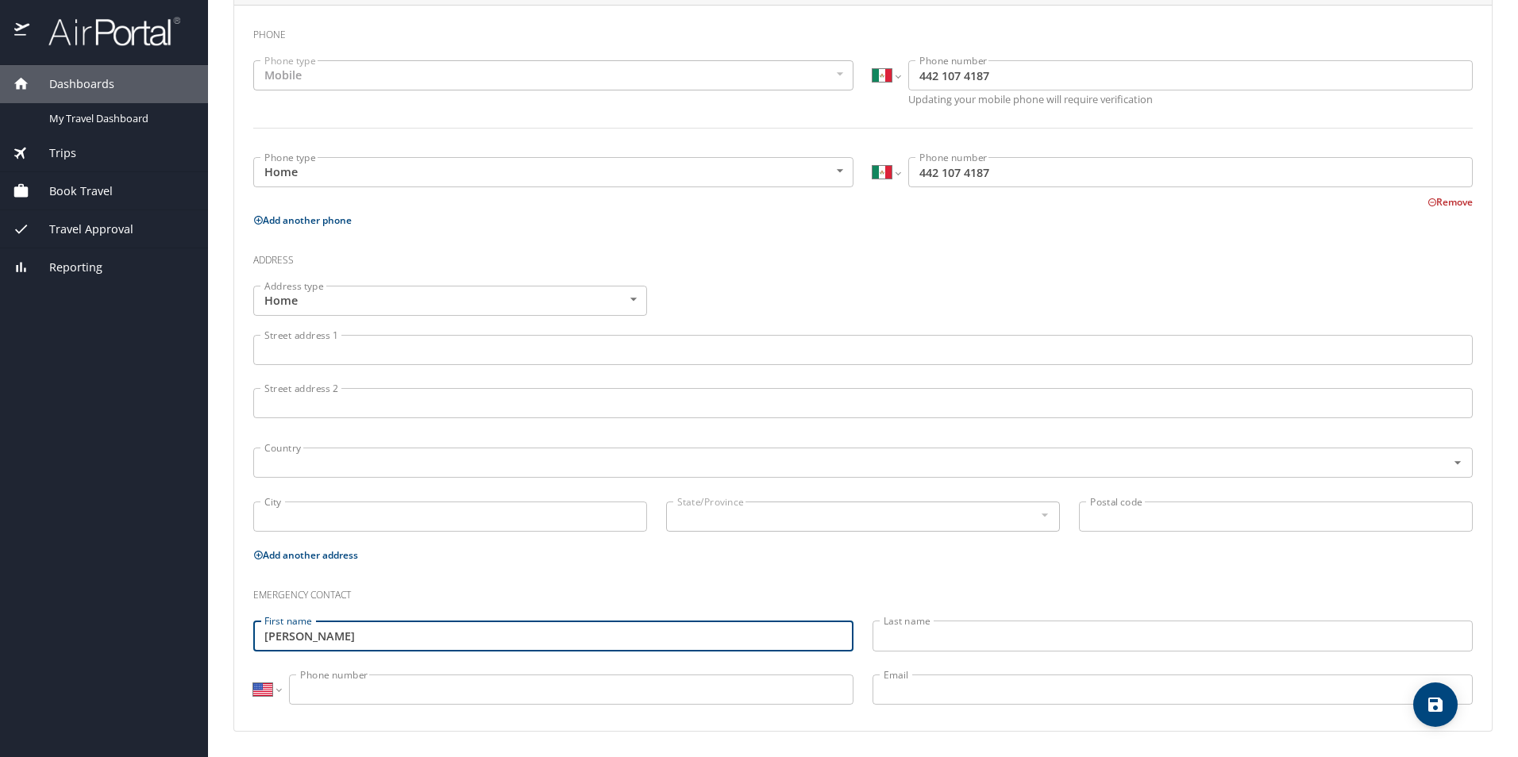
type input "Nohemi Guadalupe"
click at [1034, 633] on input "Last name" at bounding box center [1172, 636] width 600 height 30
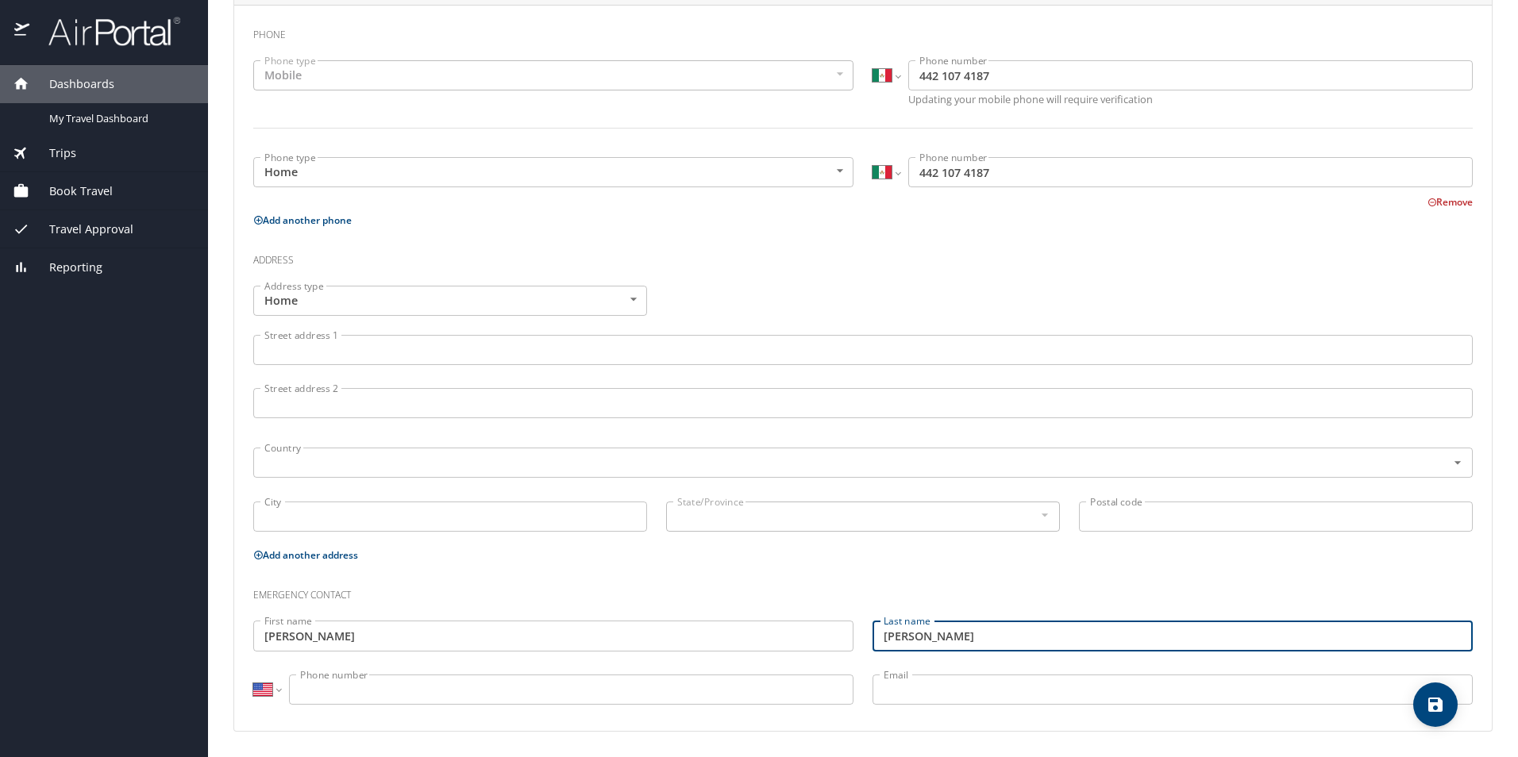
type input "Enriquez Padron"
click at [704, 689] on input "Phone number" at bounding box center [571, 690] width 564 height 30
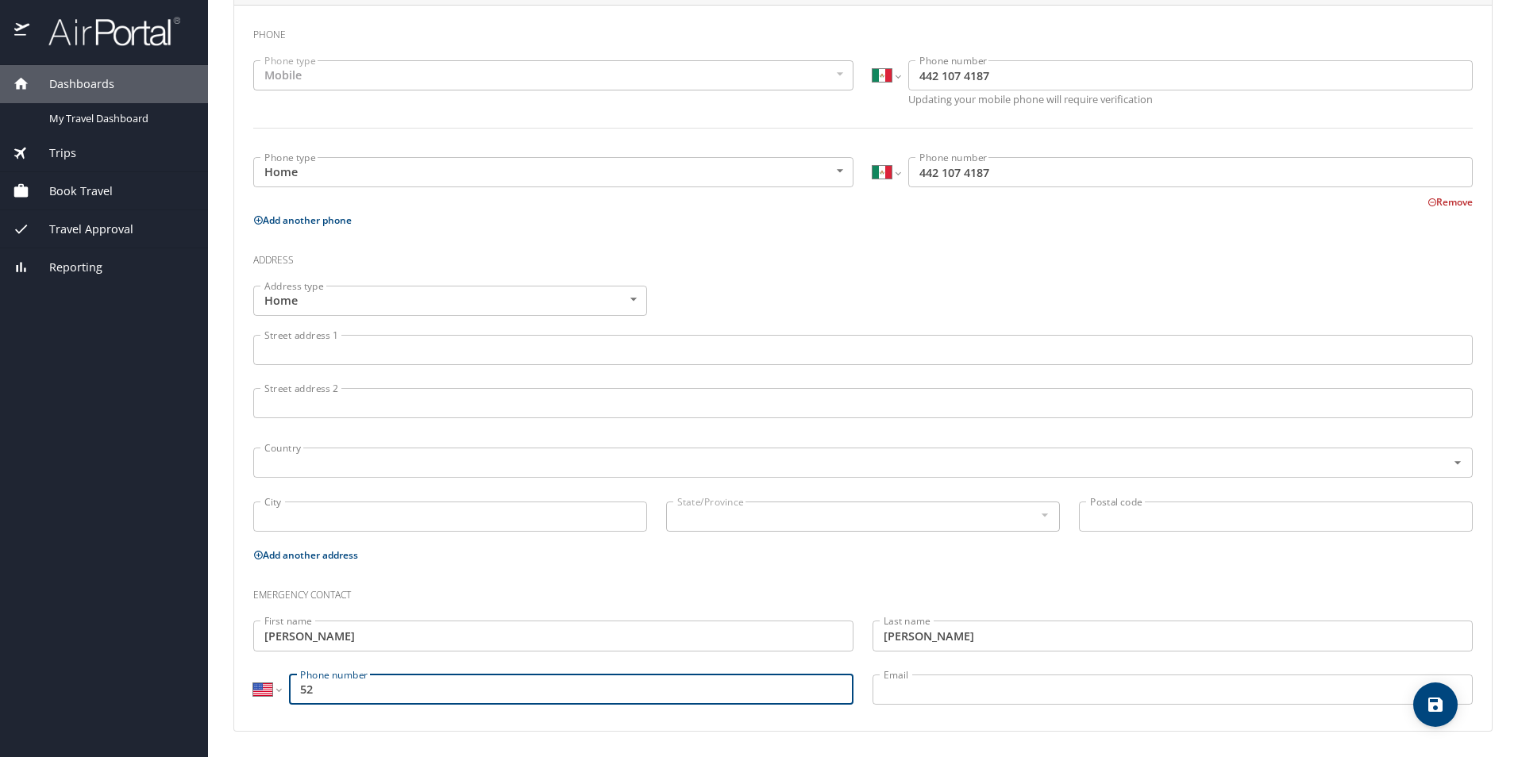
type input "5"
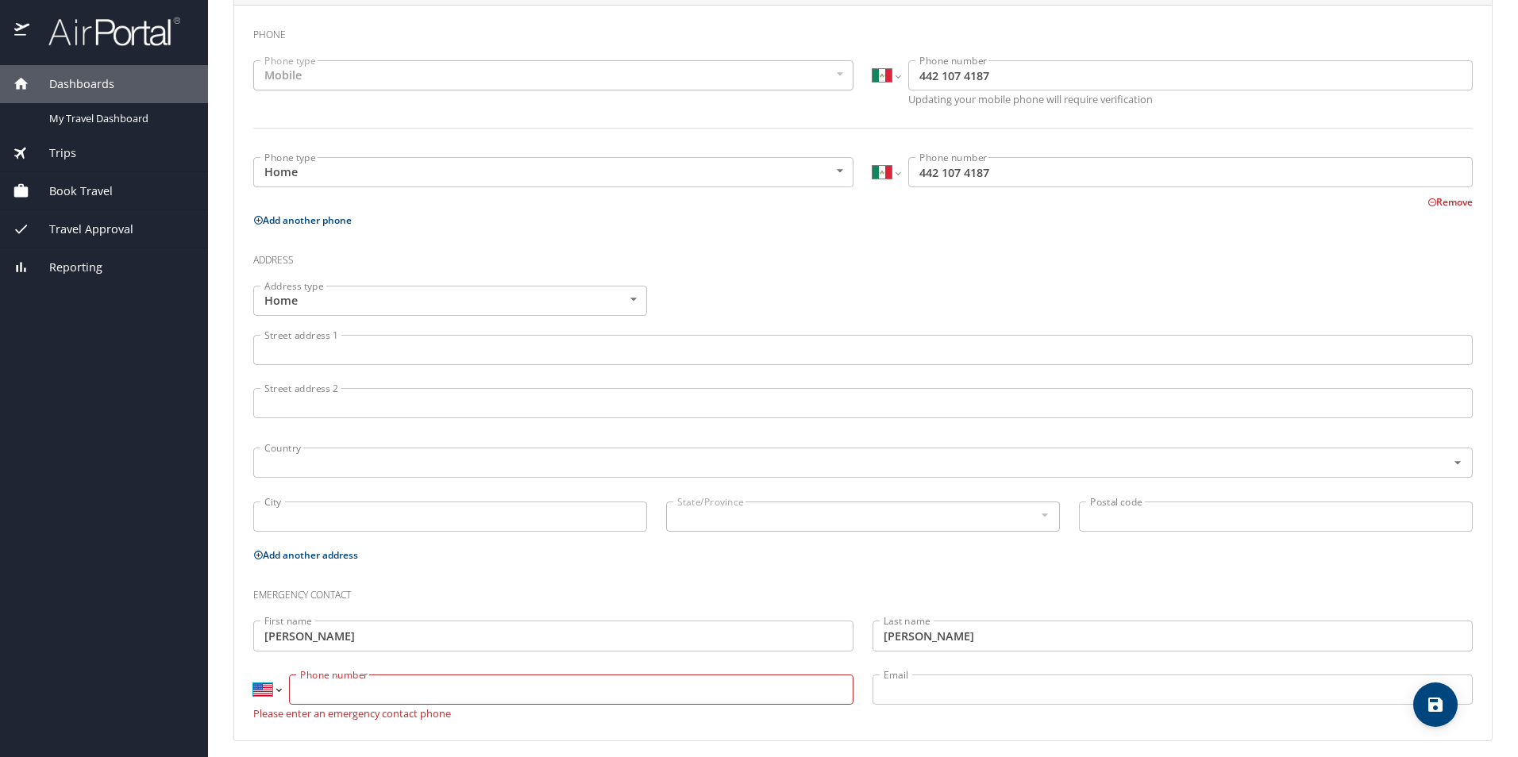
click at [276, 687] on select "International Afghanistan Åland Islands Albania Algeria American Samoa Andorra …" at bounding box center [266, 690] width 27 height 30
click at [253, 675] on select "International Afghanistan Åland Islands Albania Algeria American Samoa Andorra …" at bounding box center [266, 690] width 27 height 30
select select "US"
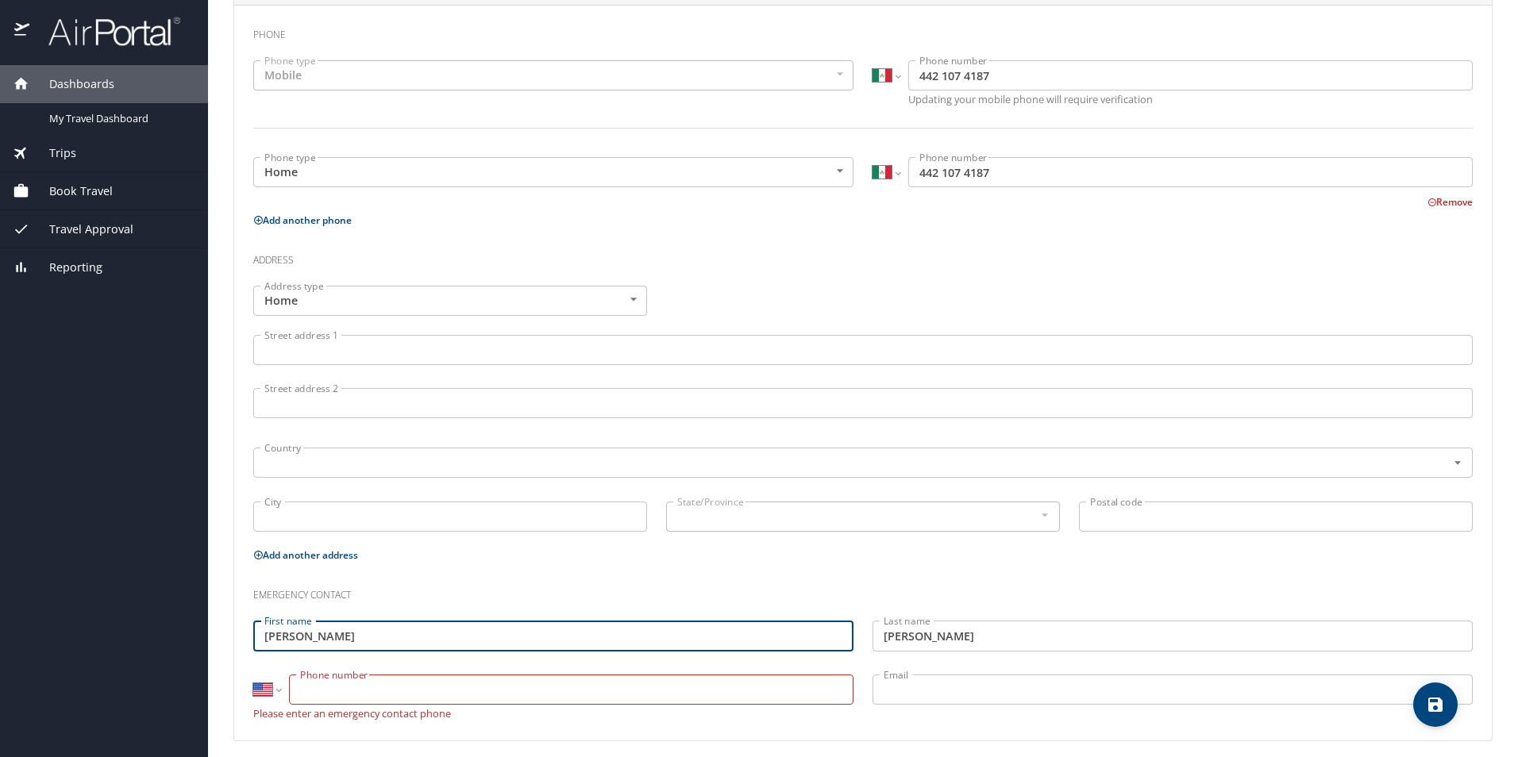
drag, startPoint x: 321, startPoint y: 637, endPoint x: 233, endPoint y: 634, distance: 88.9
click at [233, 634] on main "Travel profile Alejandra Enriquez Padron Personal Info Travel Documents Travel …" at bounding box center [863, 378] width 1310 height 757
type input "Hector Alberto"
click at [402, 696] on input "Phone number" at bounding box center [571, 690] width 564 height 30
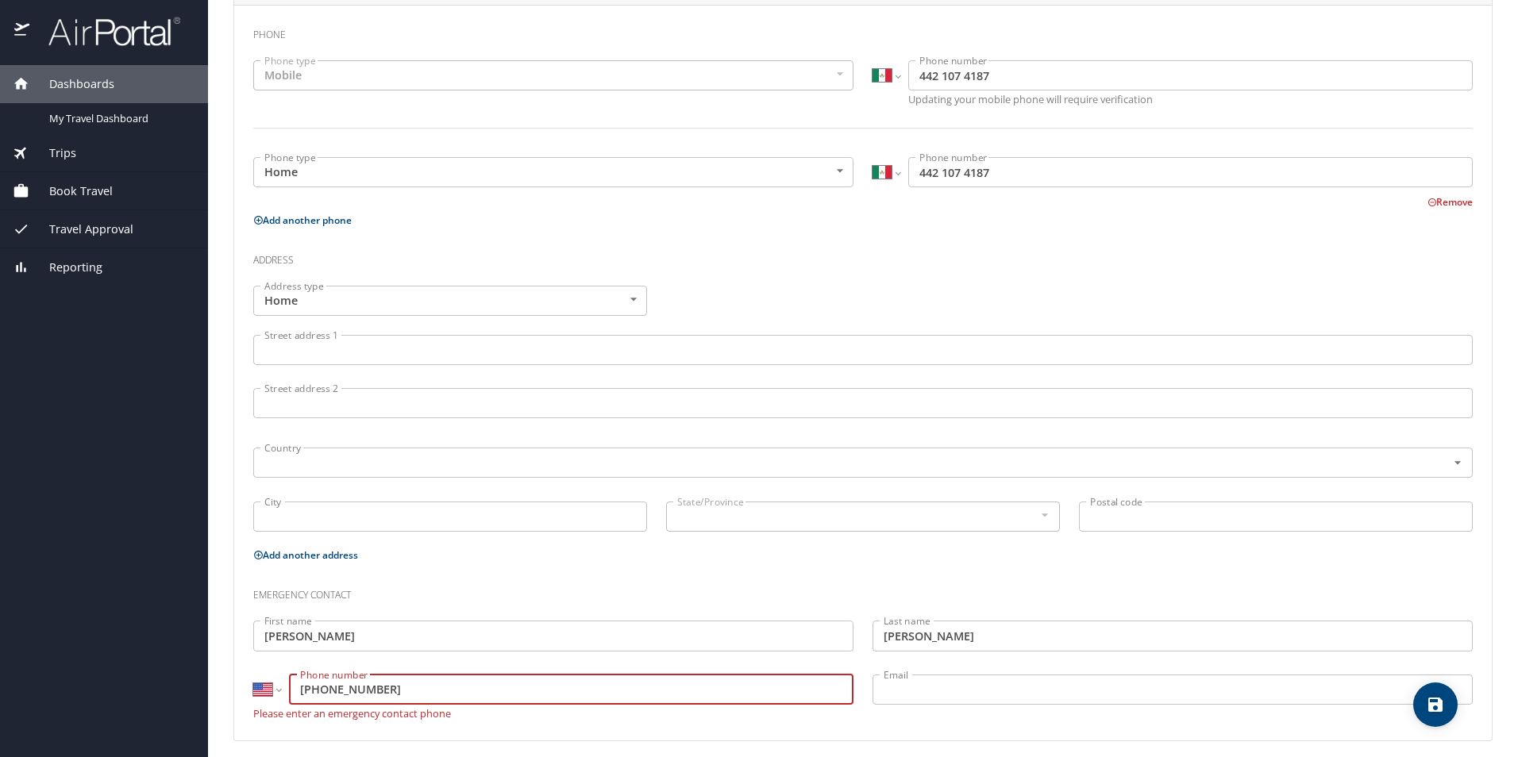
click at [595, 679] on input "(444) 492-7222" at bounding box center [571, 690] width 564 height 30
type input "(444) 492-7222"
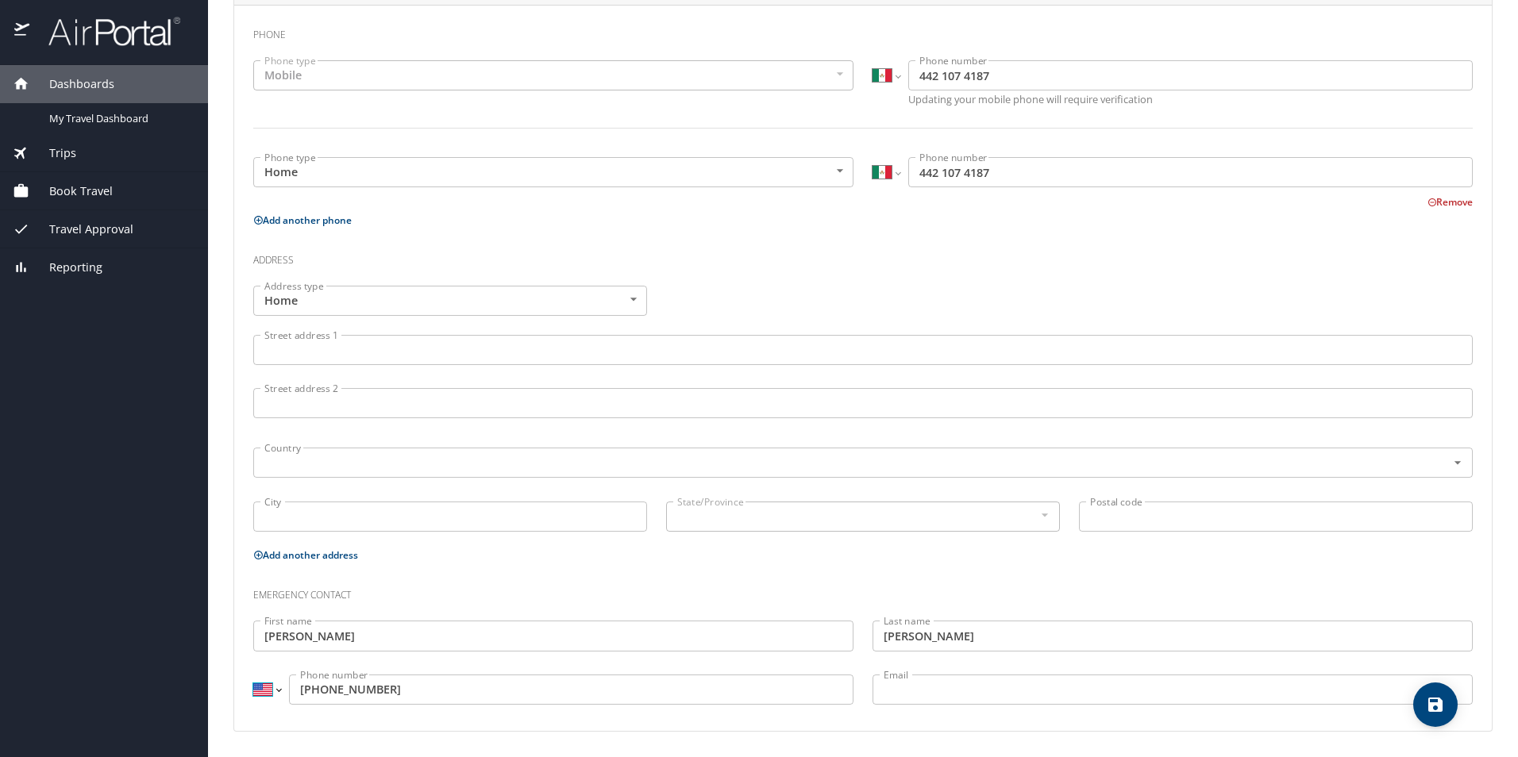
click at [269, 691] on select "International Afghanistan Åland Islands Albania Algeria American Samoa Andorra …" at bounding box center [266, 690] width 27 height 30
select select "MX"
click at [253, 675] on select "International Afghanistan Åland Islands Albania Algeria American Samoa Andorra …" at bounding box center [266, 690] width 27 height 30
type input "444 492 7222"
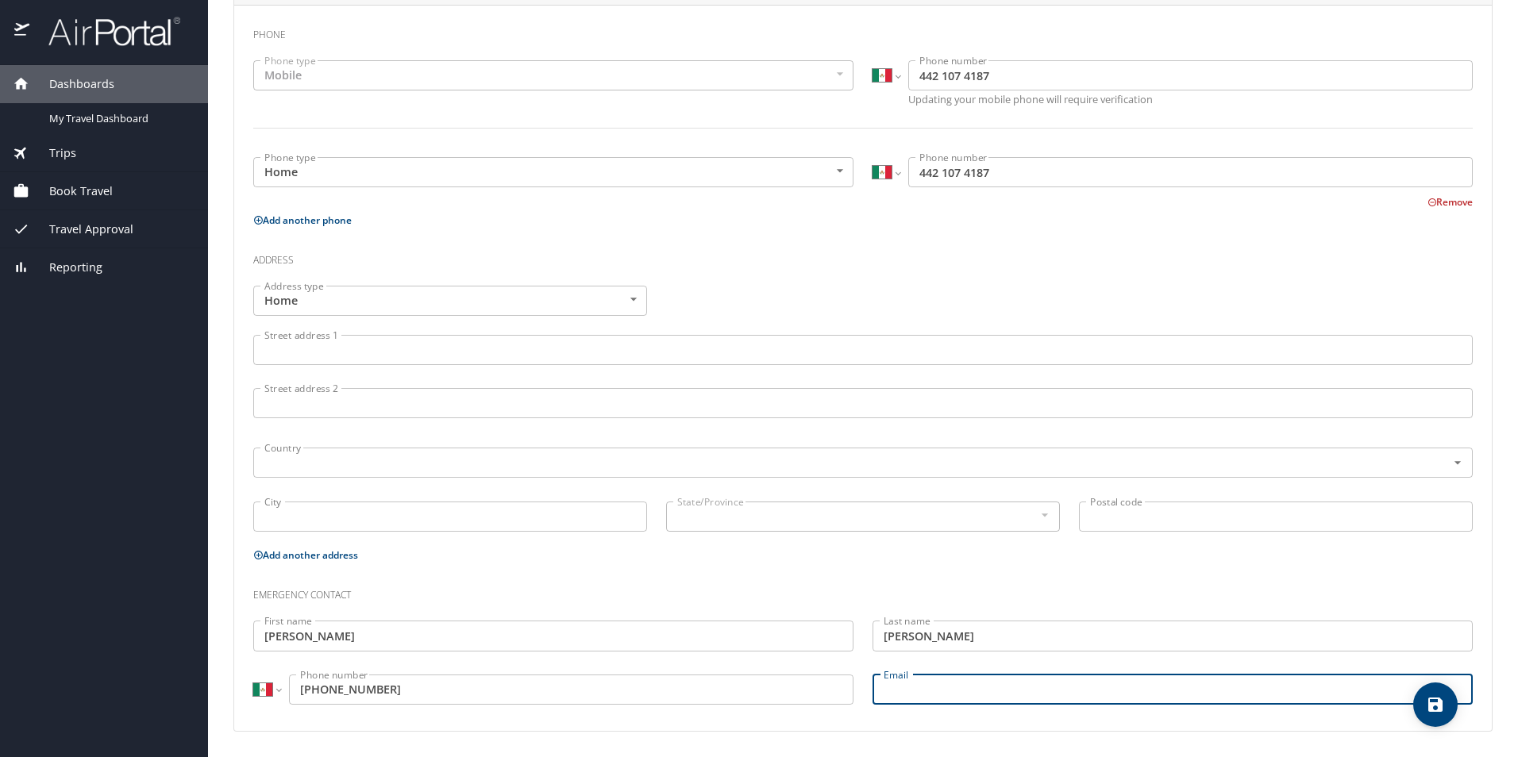
click at [956, 693] on input "Email" at bounding box center [1172, 690] width 600 height 30
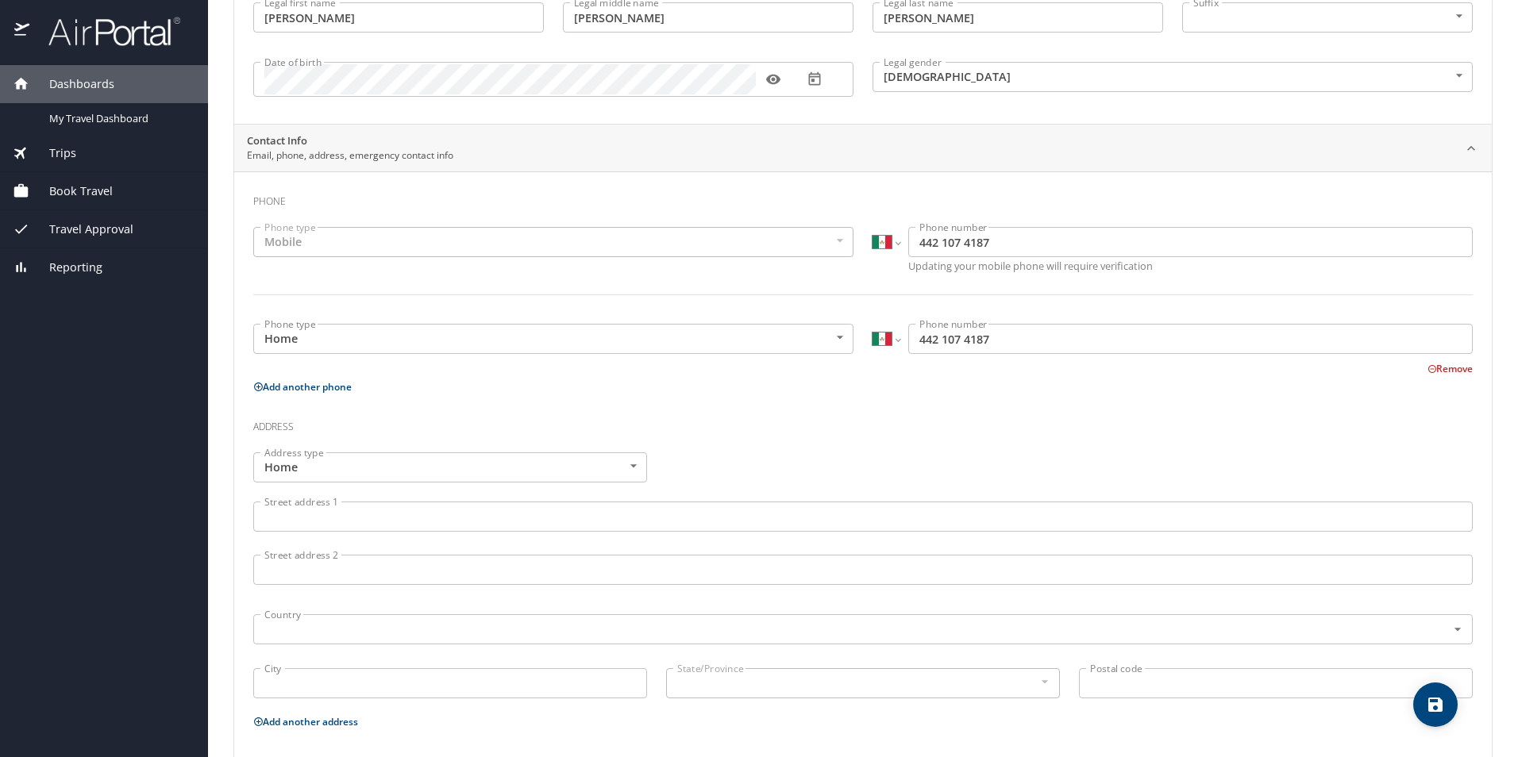
scroll to position [0, 0]
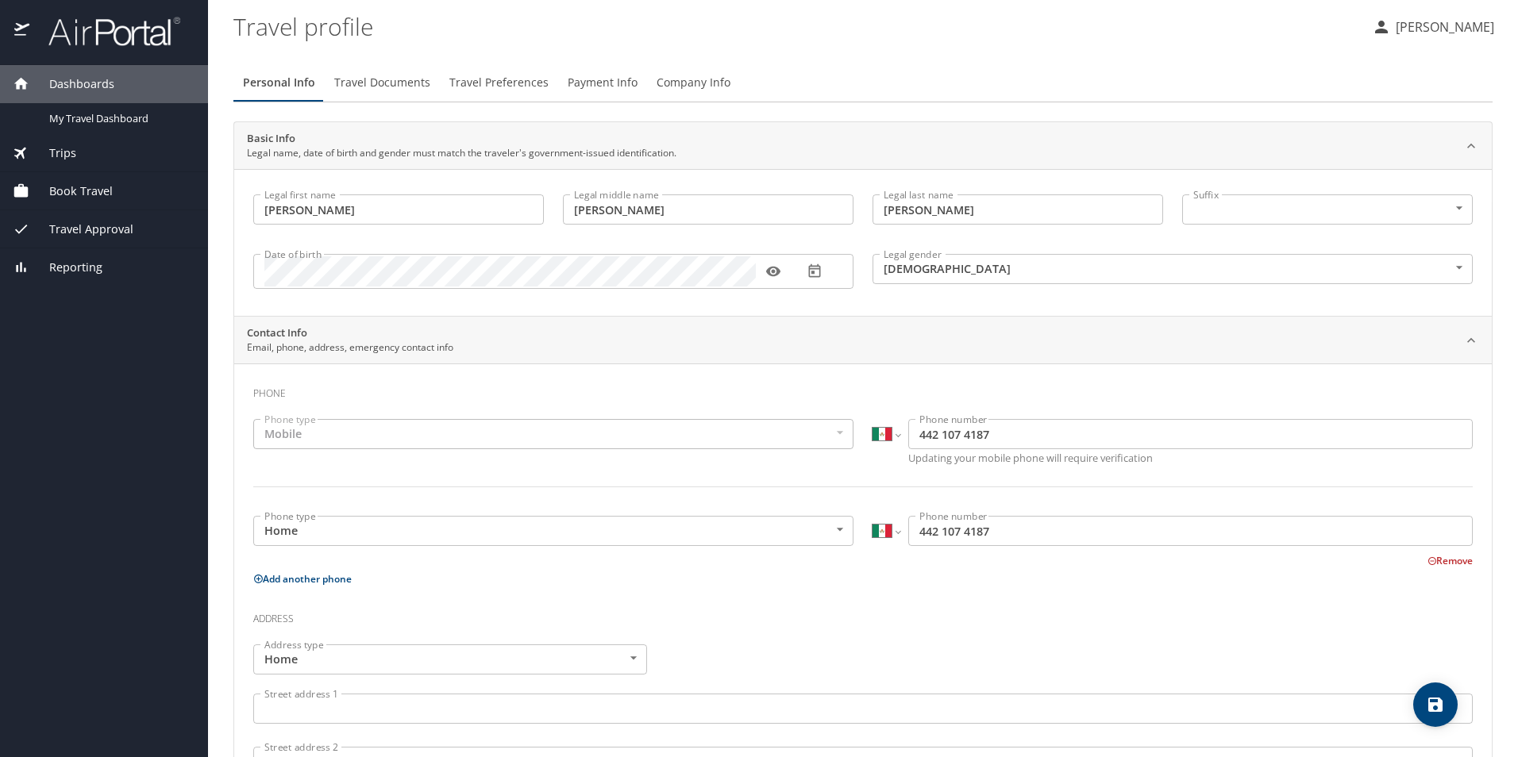
type input "hector.enripad1901@gmail.com"
click at [368, 85] on span "Travel Documents" at bounding box center [382, 83] width 96 height 20
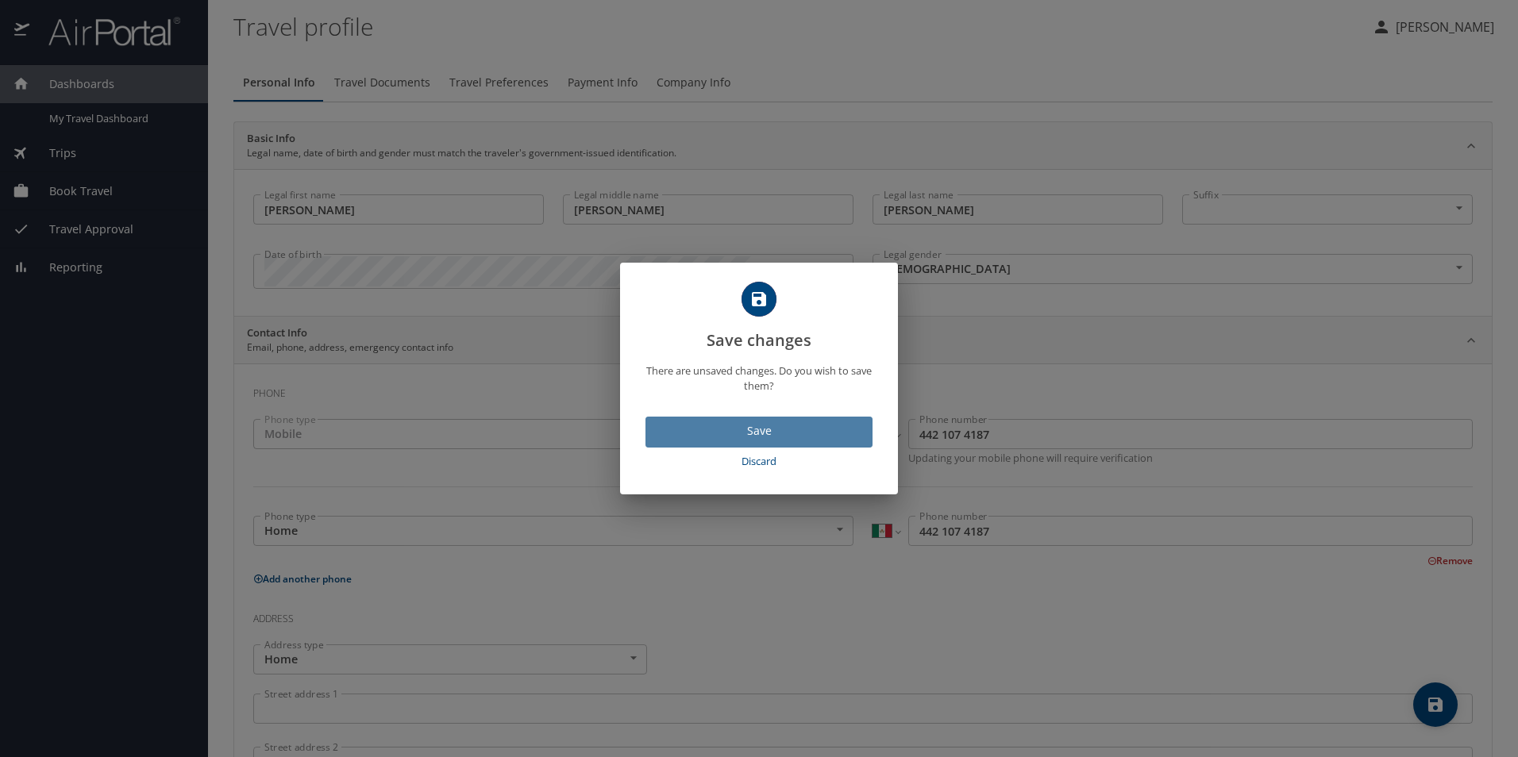
click at [760, 436] on span "Save" at bounding box center [759, 431] width 202 height 20
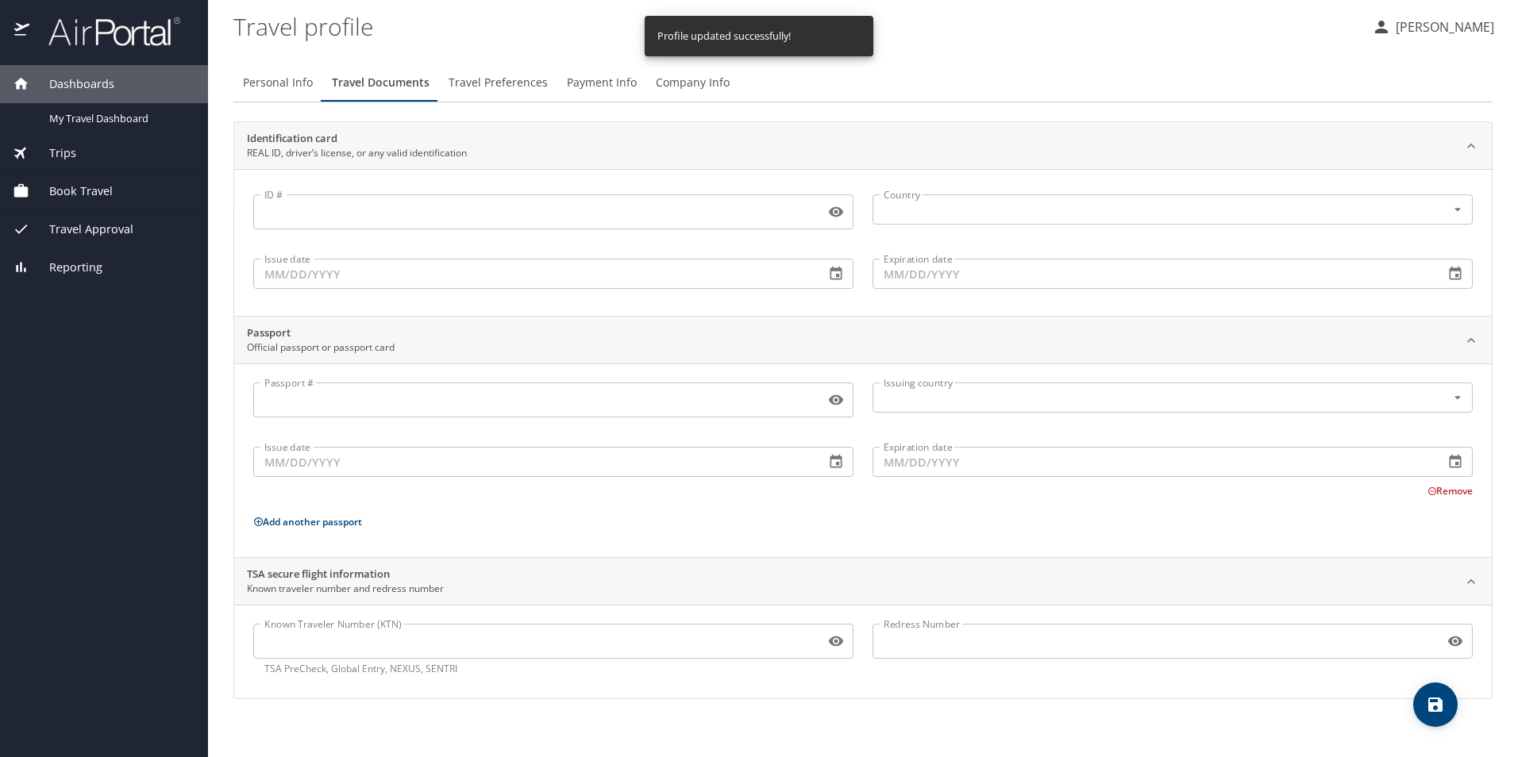
click at [356, 219] on input "ID #" at bounding box center [535, 212] width 565 height 30
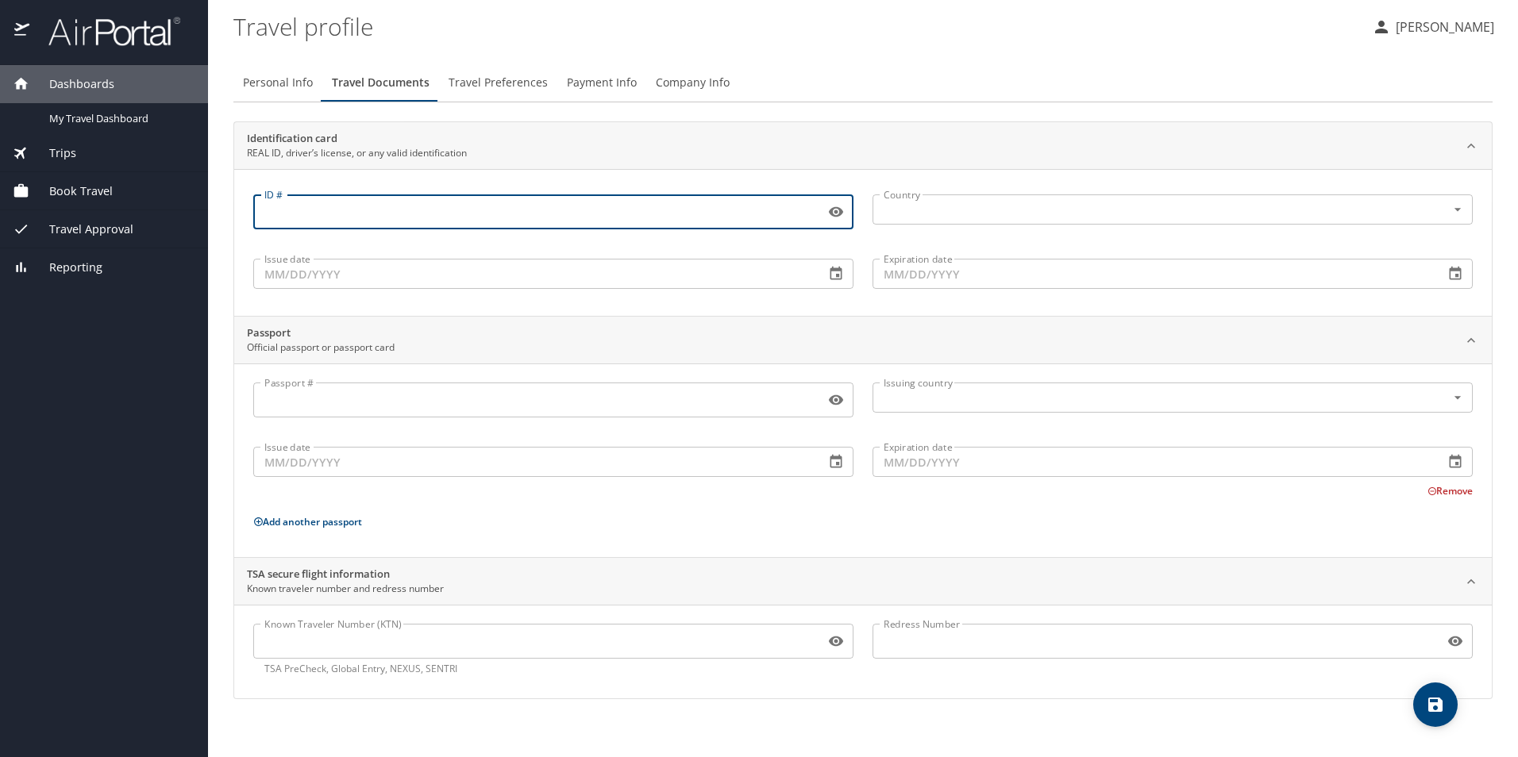
click at [352, 406] on input "Passport #" at bounding box center [535, 400] width 565 height 30
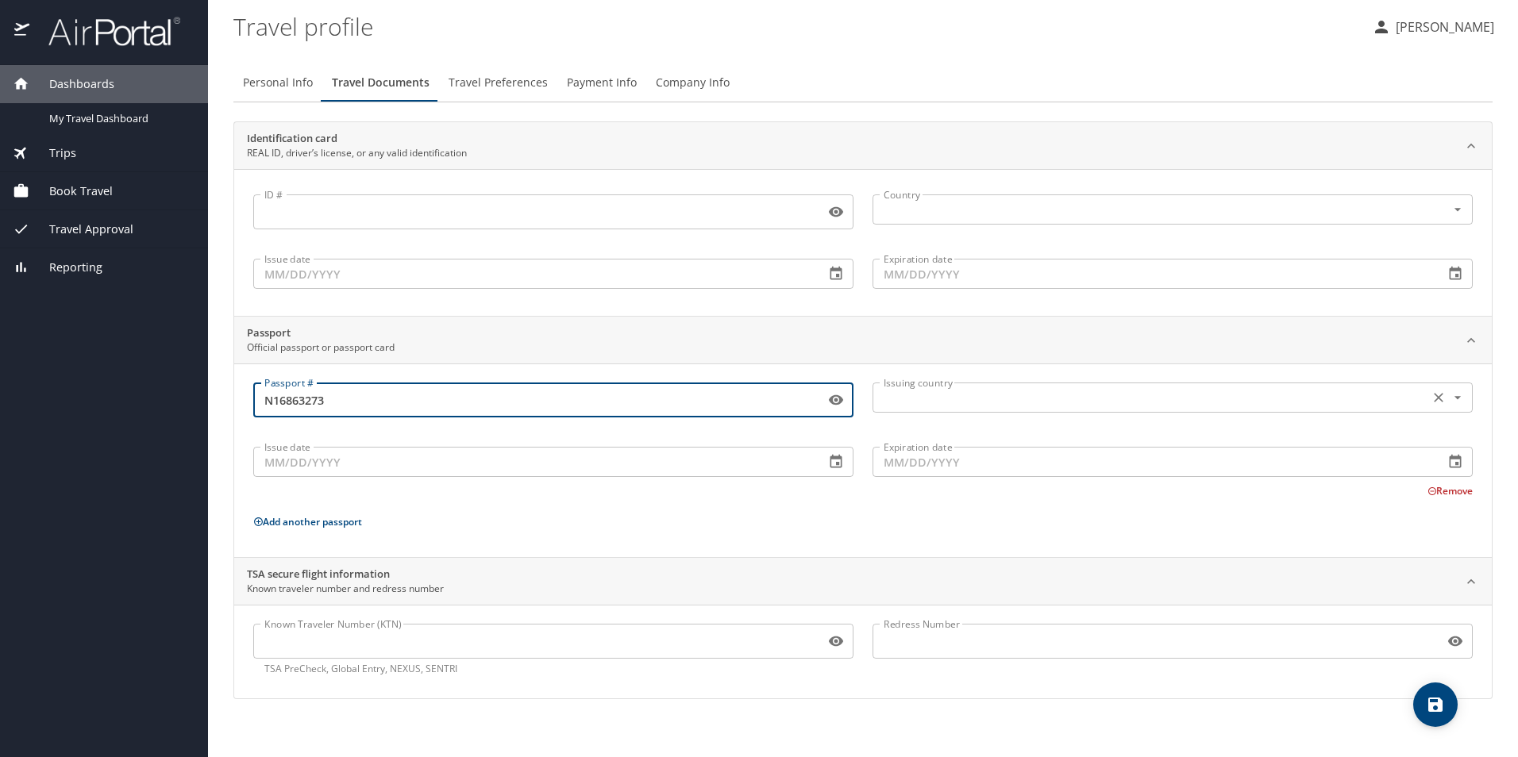
type input "N16863273"
click at [973, 400] on input "text" at bounding box center [1149, 397] width 544 height 21
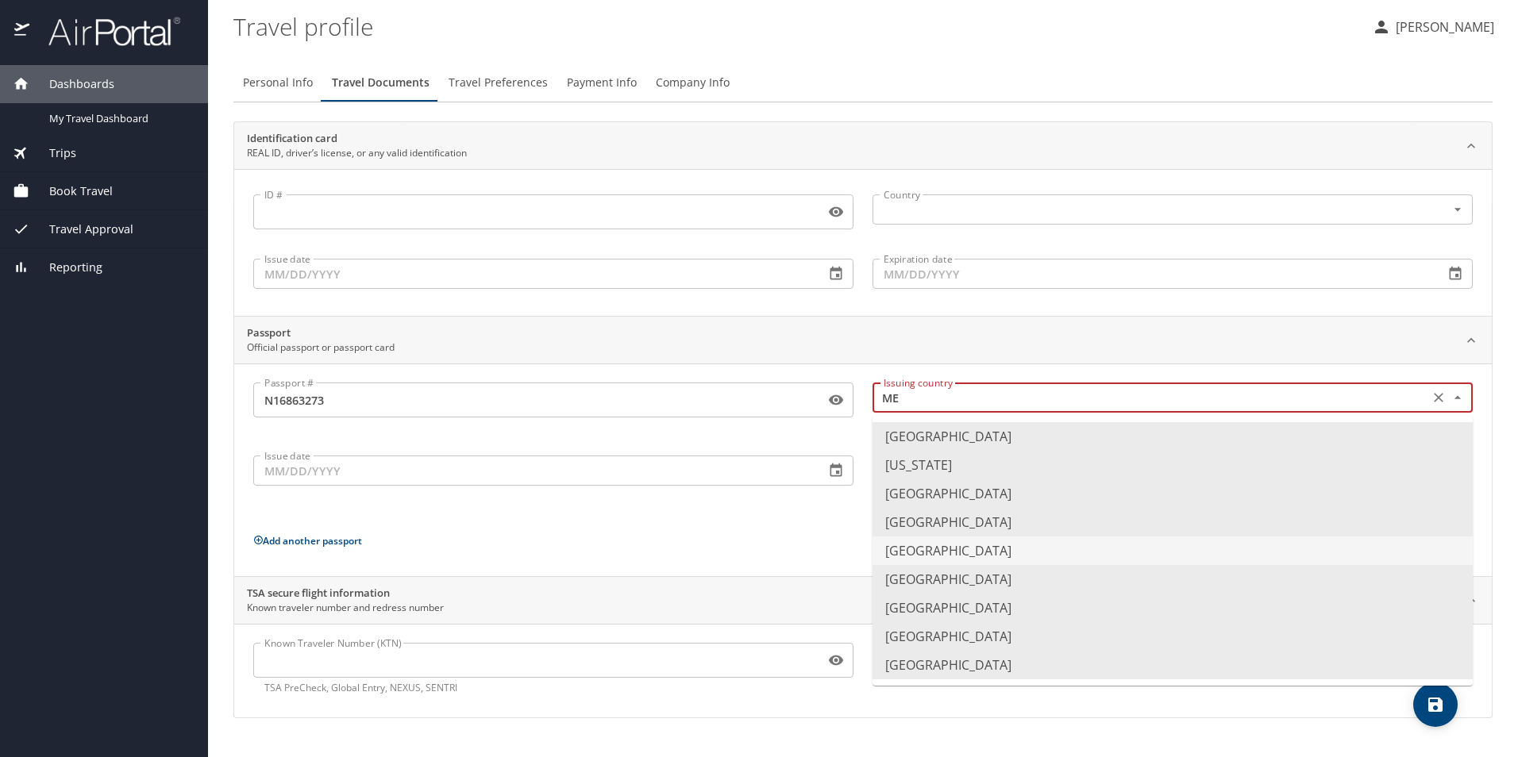
click at [926, 554] on li "Mexico" at bounding box center [1172, 551] width 600 height 29
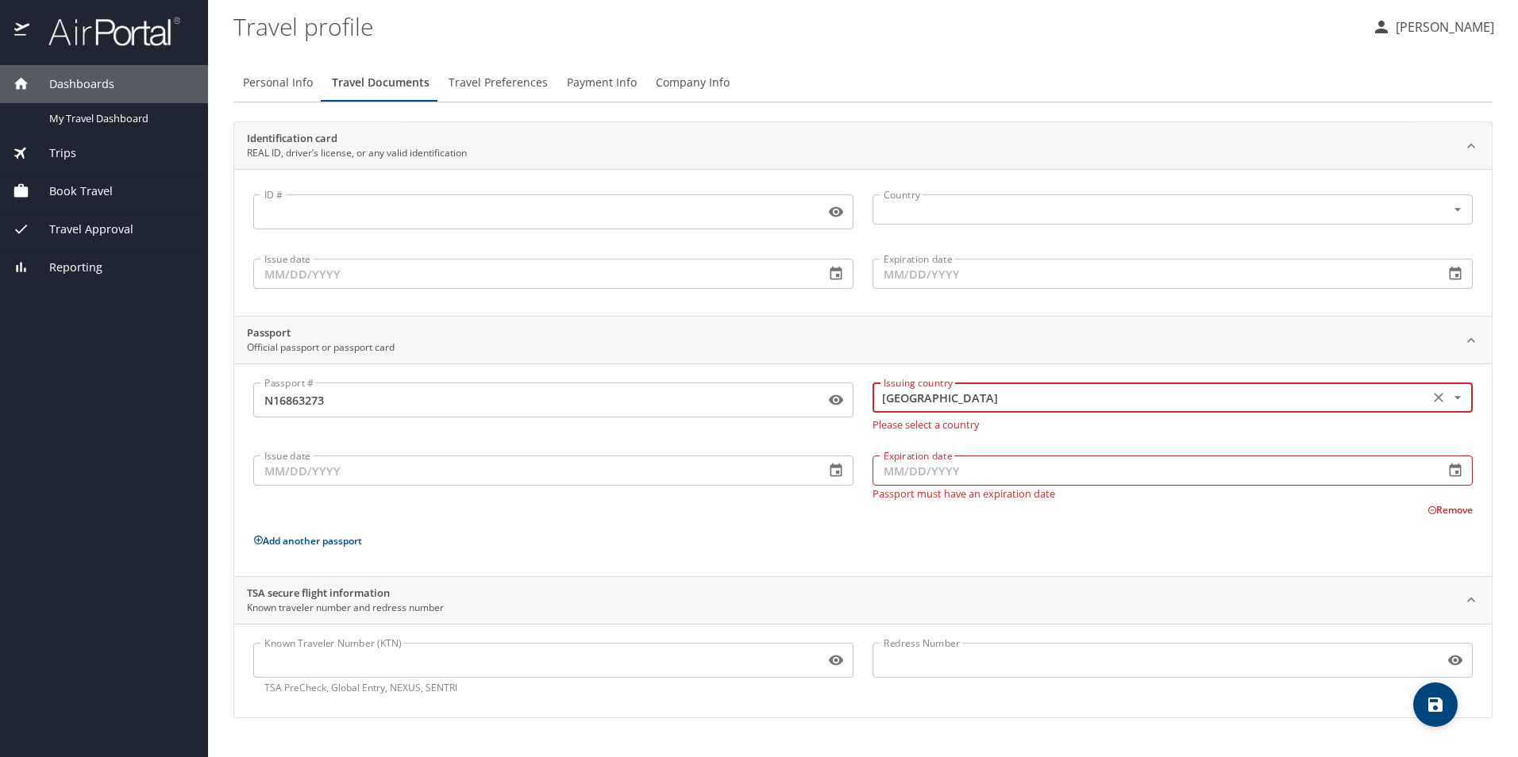
type input "Mexico"
click at [322, 475] on input "Issue date" at bounding box center [532, 471] width 559 height 30
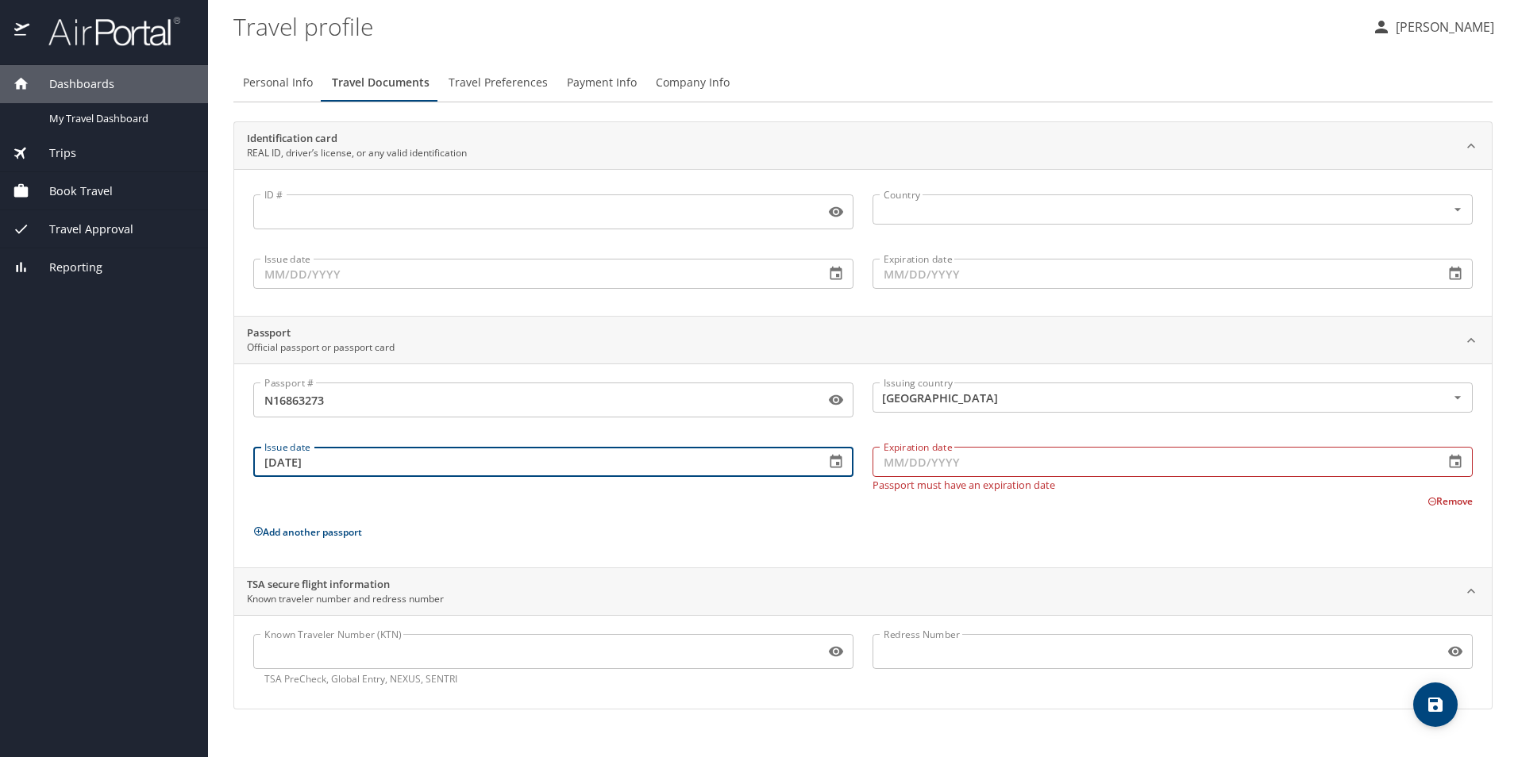
type input "07/11/2024"
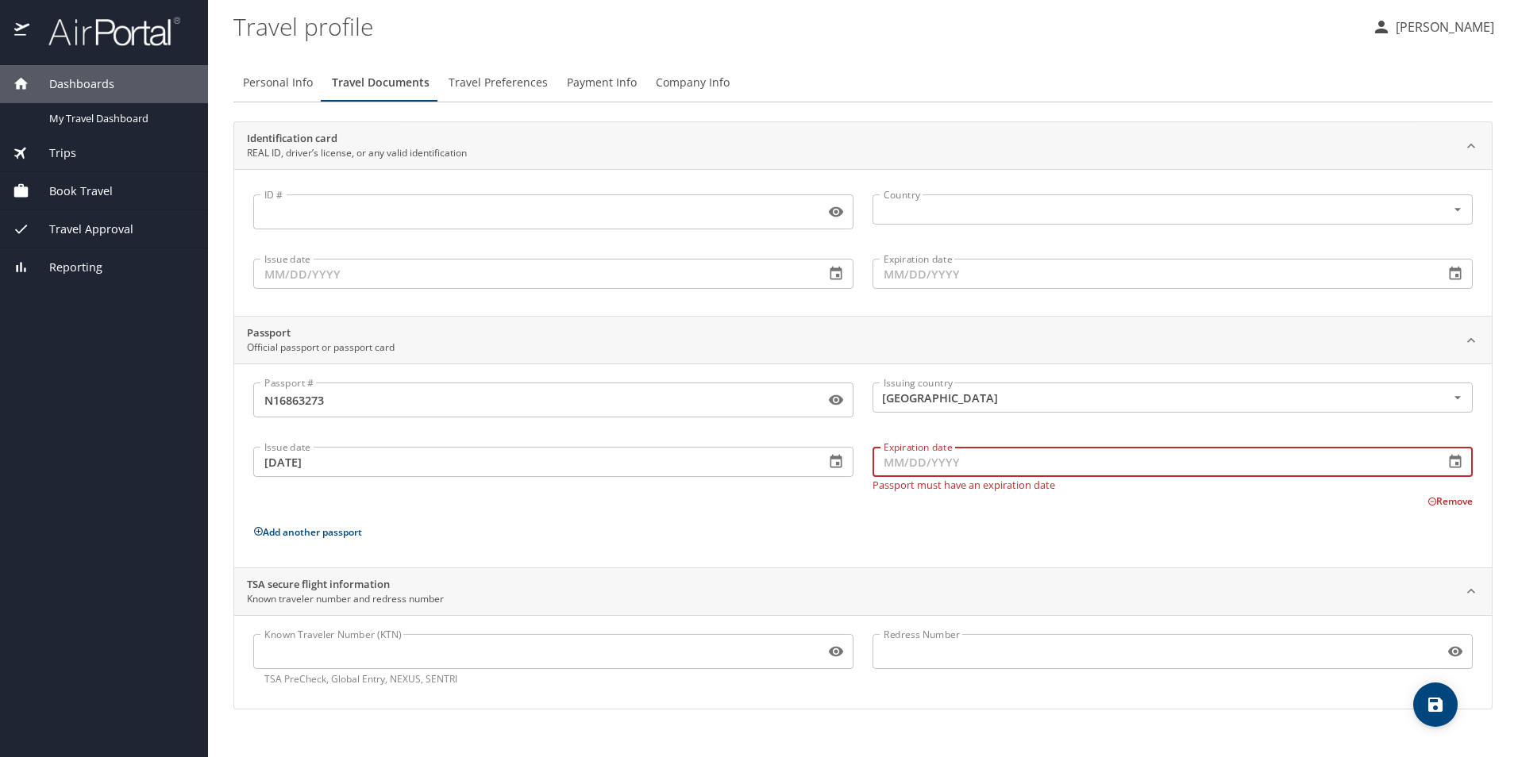
click at [900, 449] on input "Expiration date" at bounding box center [1151, 462] width 559 height 30
type input "07/11/2030"
click at [1435, 706] on icon "save" at bounding box center [1434, 704] width 19 height 19
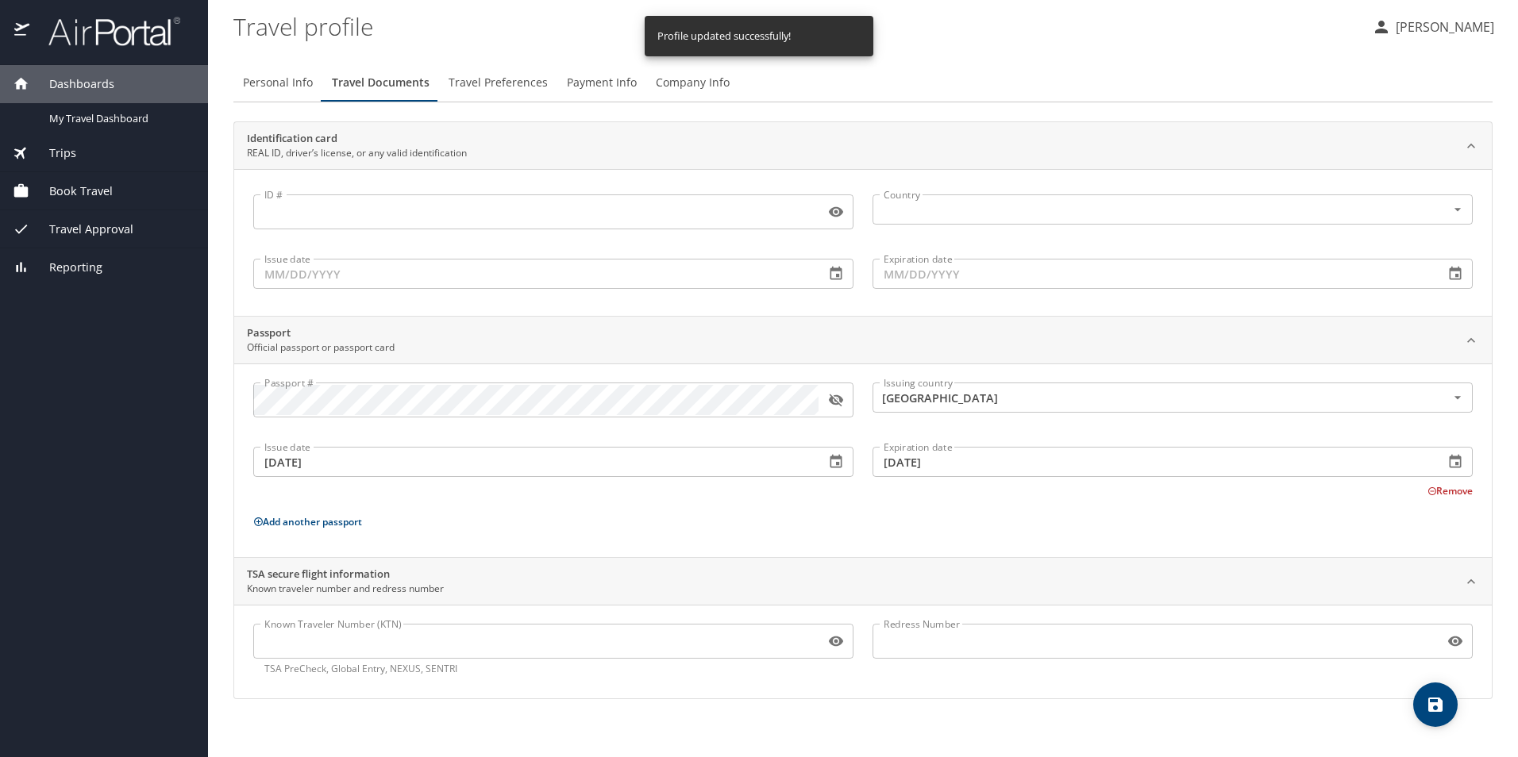
click at [517, 83] on span "Travel Preferences" at bounding box center [497, 83] width 99 height 20
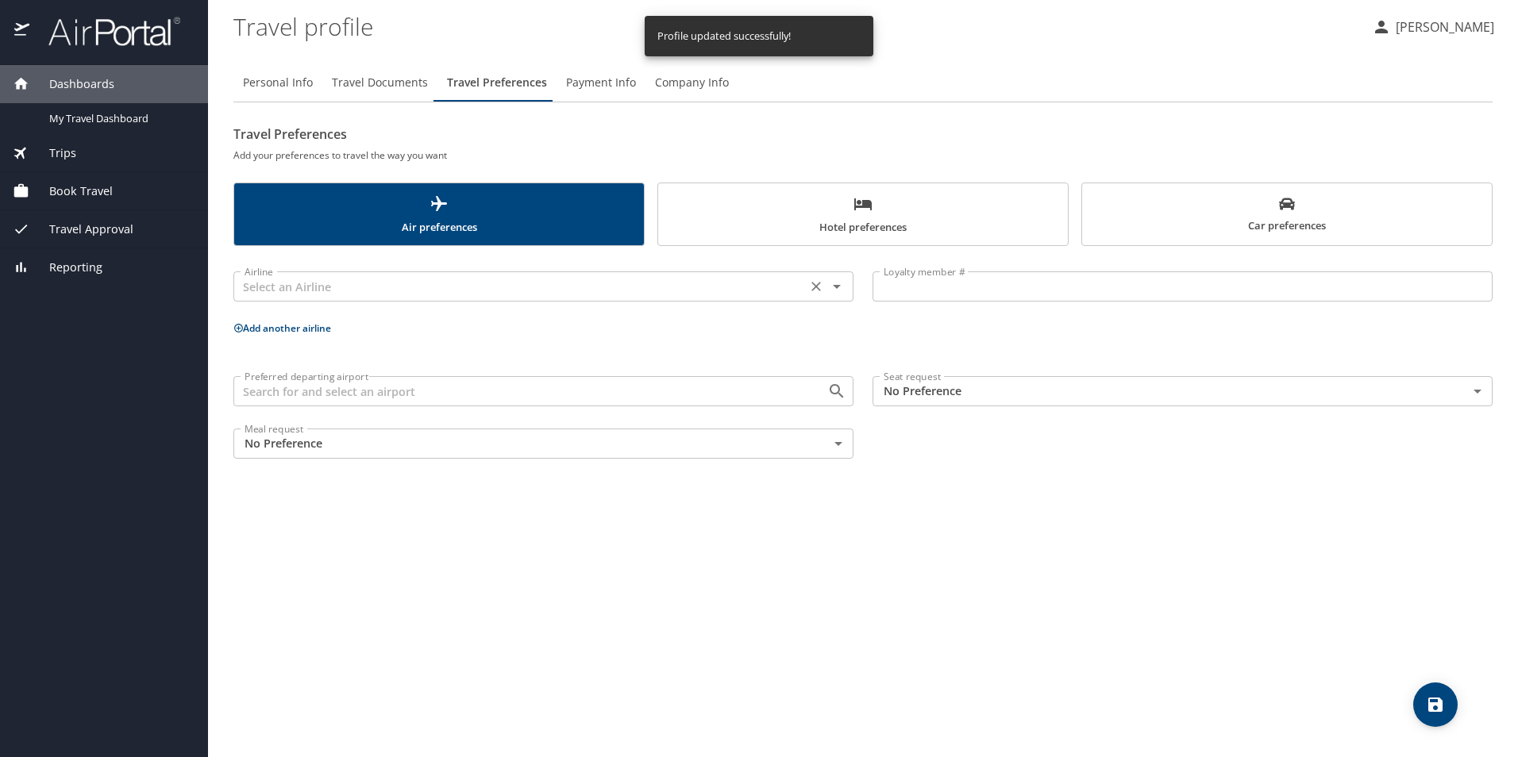
click at [337, 287] on input "text" at bounding box center [520, 286] width 564 height 21
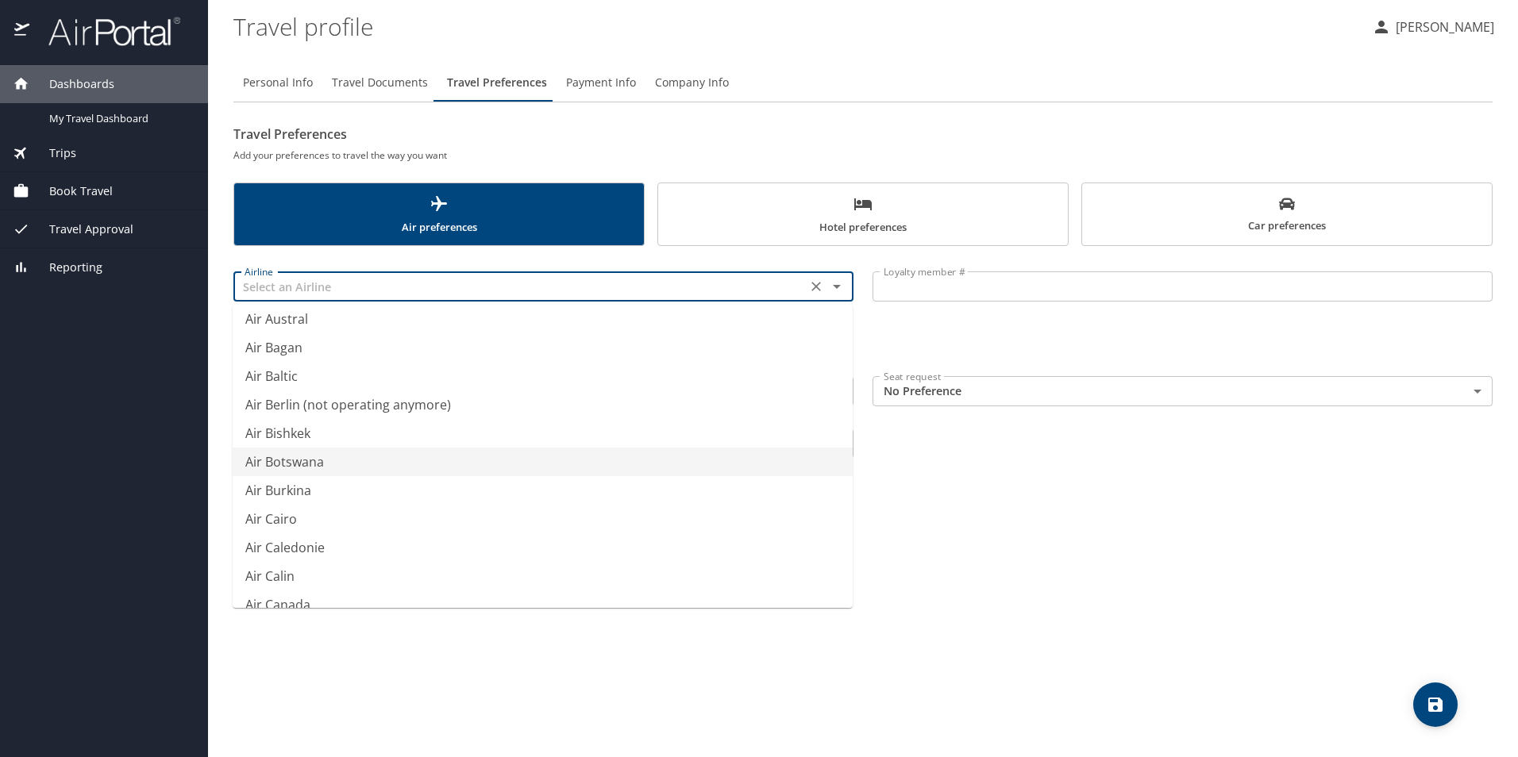
scroll to position [587, 0]
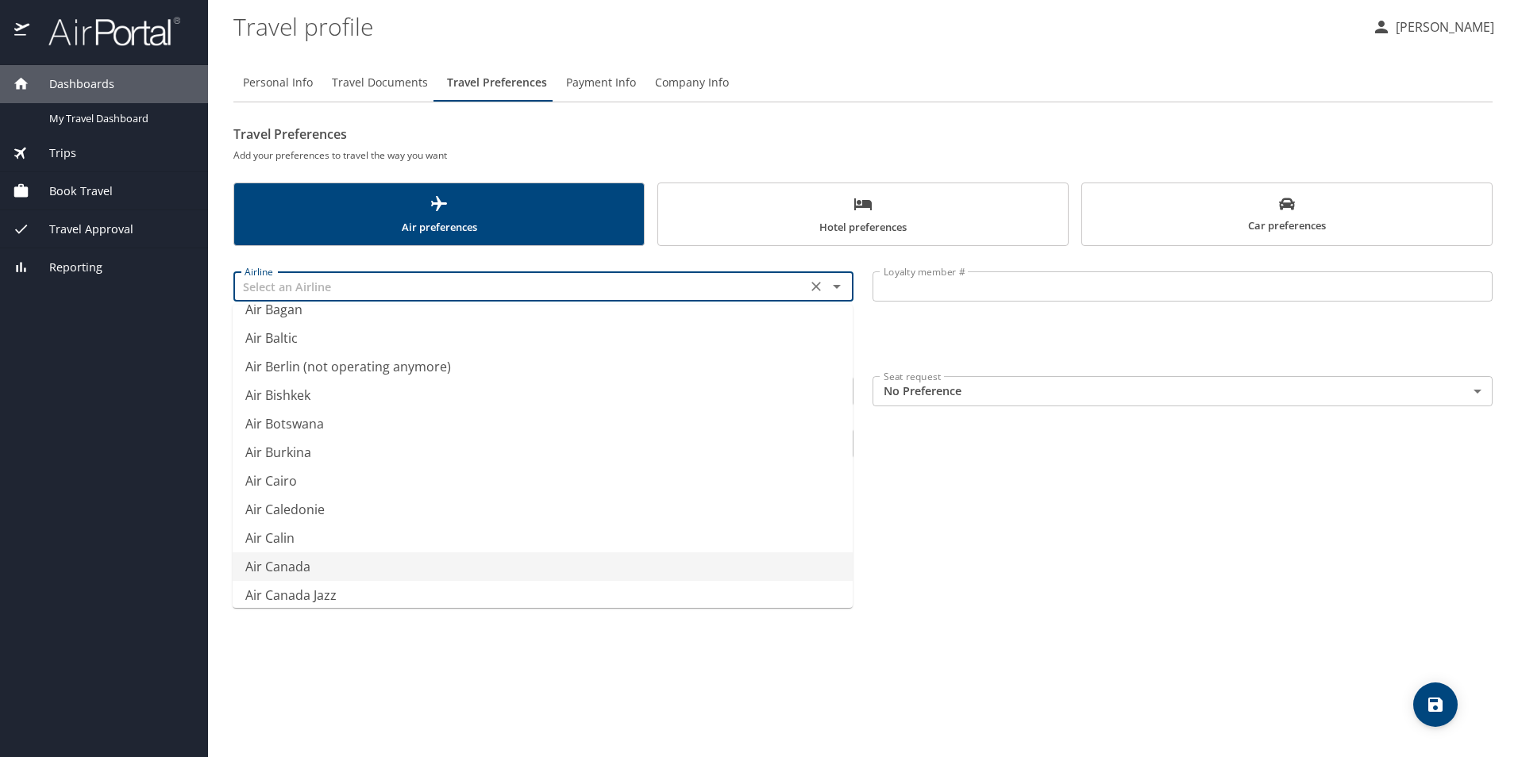
click at [475, 565] on li "Air Canada" at bounding box center [543, 566] width 620 height 29
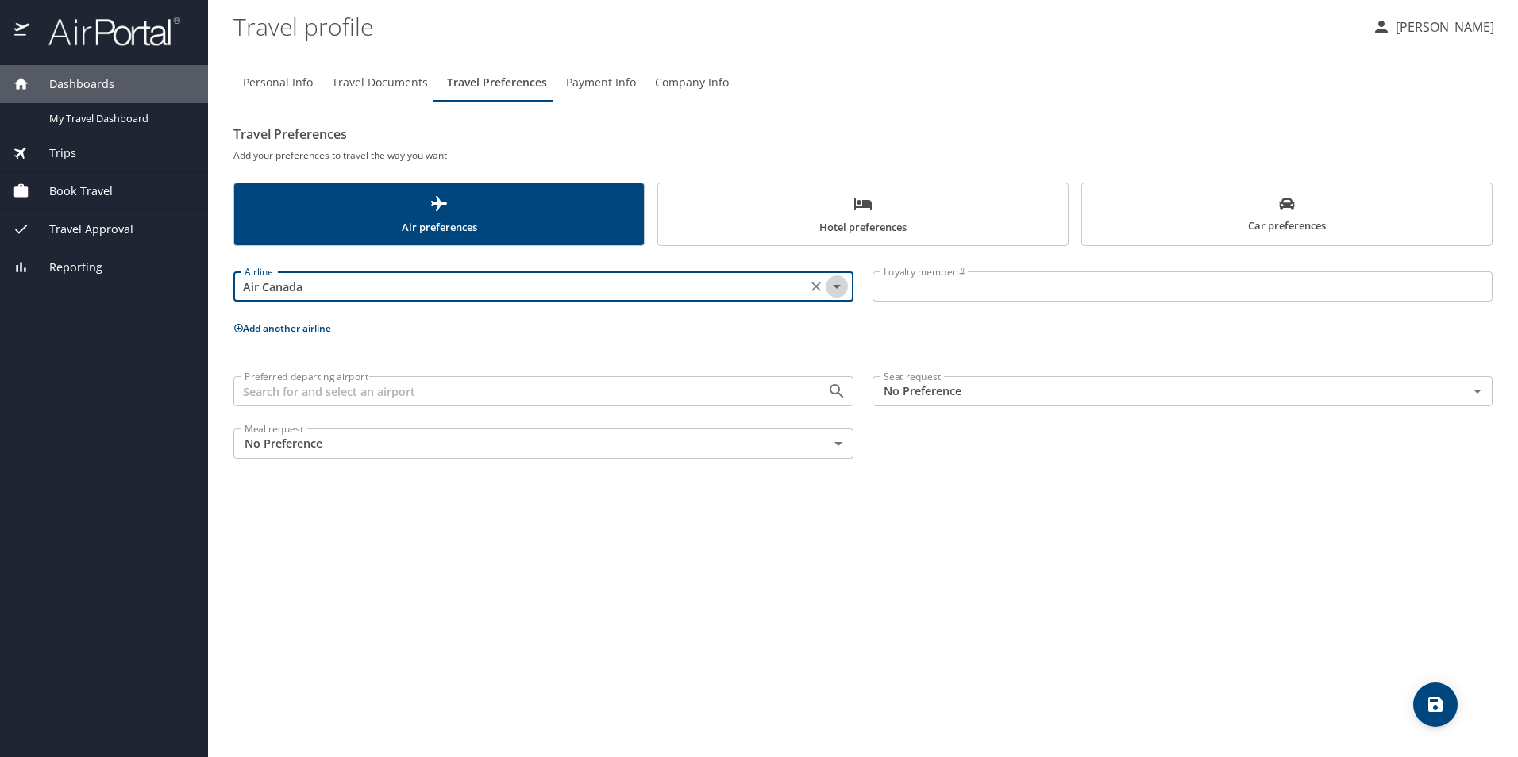
click at [833, 291] on icon "Open" at bounding box center [836, 286] width 19 height 19
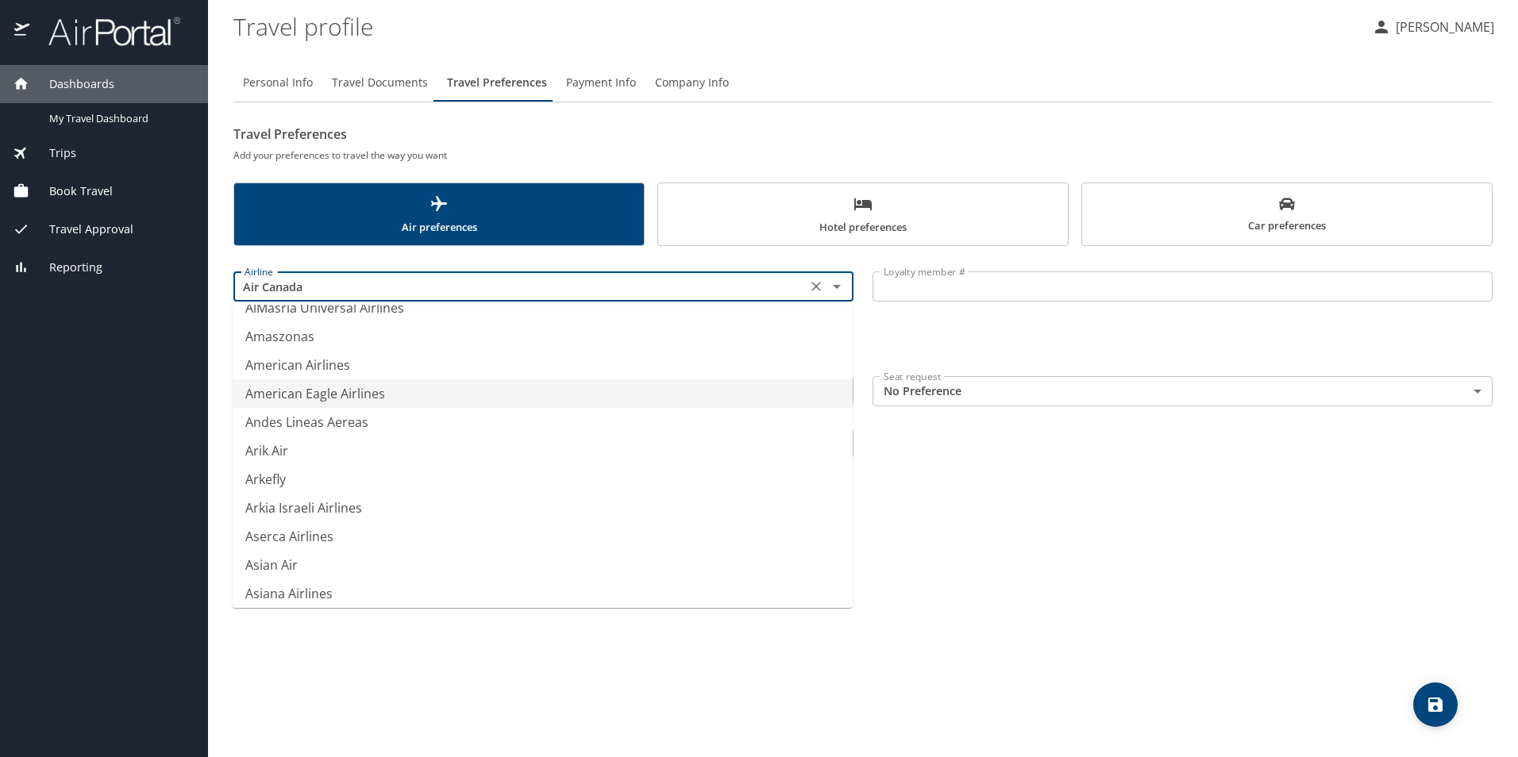
scroll to position [0, 0]
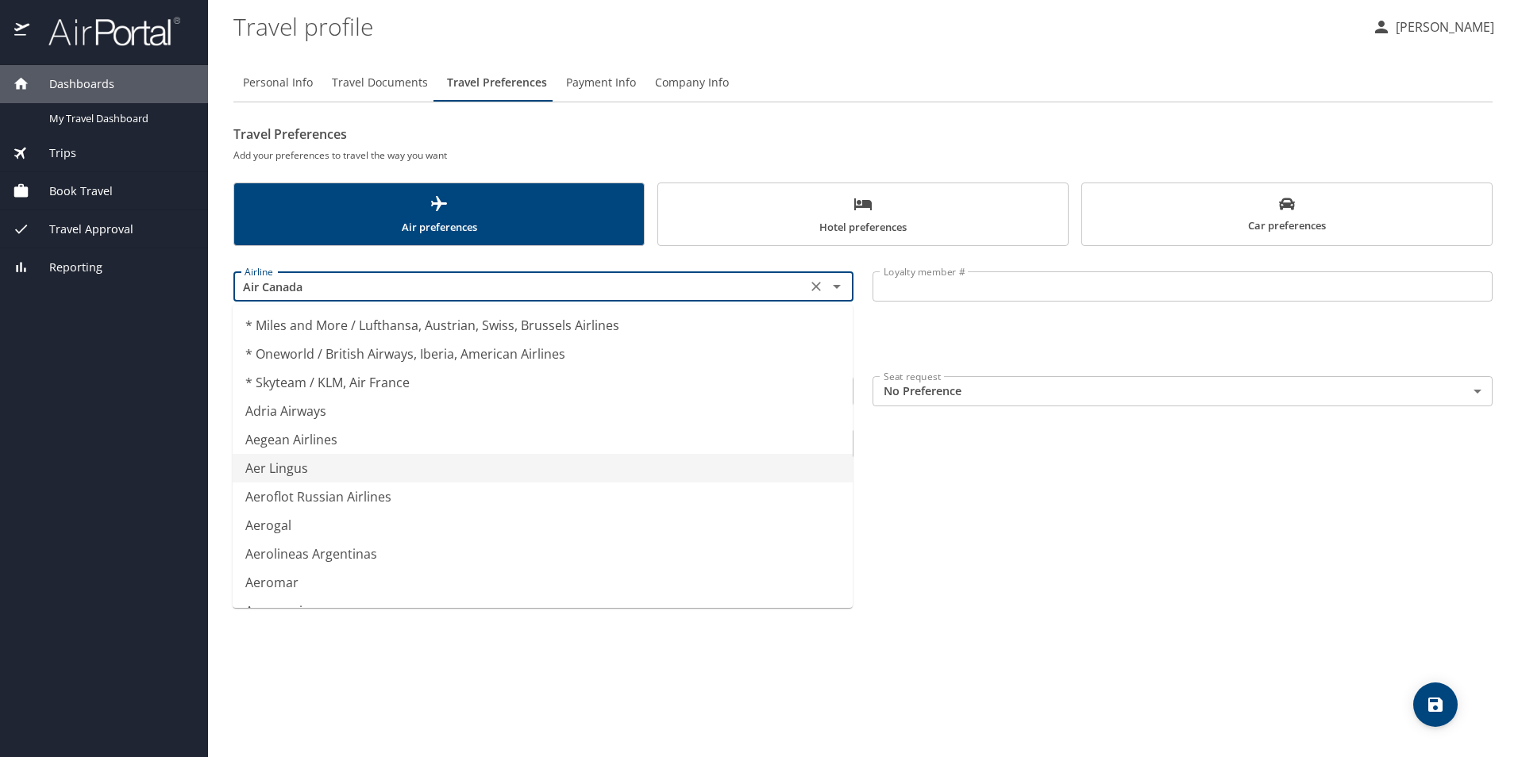
click at [308, 475] on li "Aer Lingus" at bounding box center [543, 468] width 620 height 29
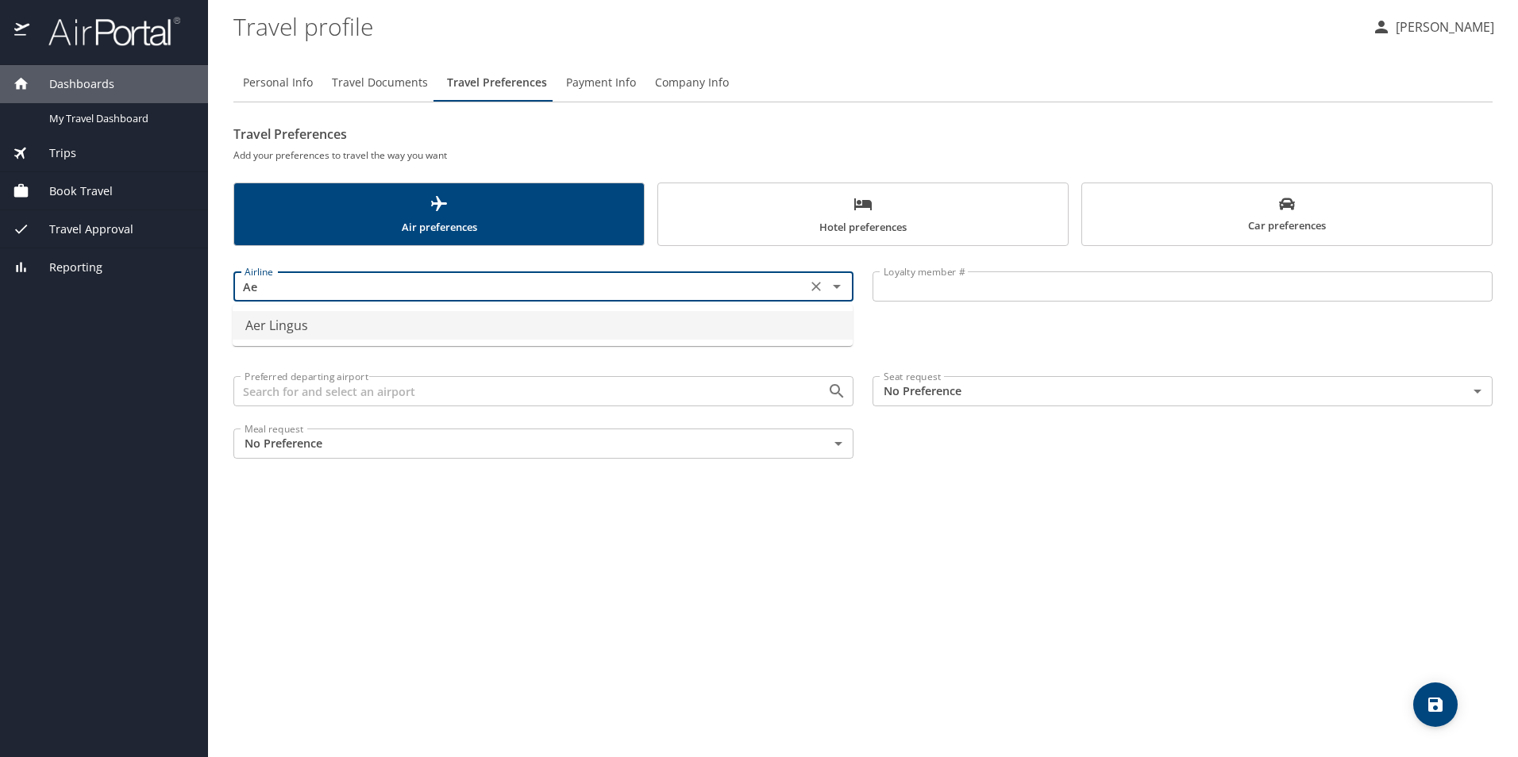
type input "A"
click at [296, 352] on li "Aeromexico" at bounding box center [543, 354] width 620 height 29
type input "Aeromexico"
click at [245, 329] on button "Add another airline" at bounding box center [282, 327] width 98 height 13
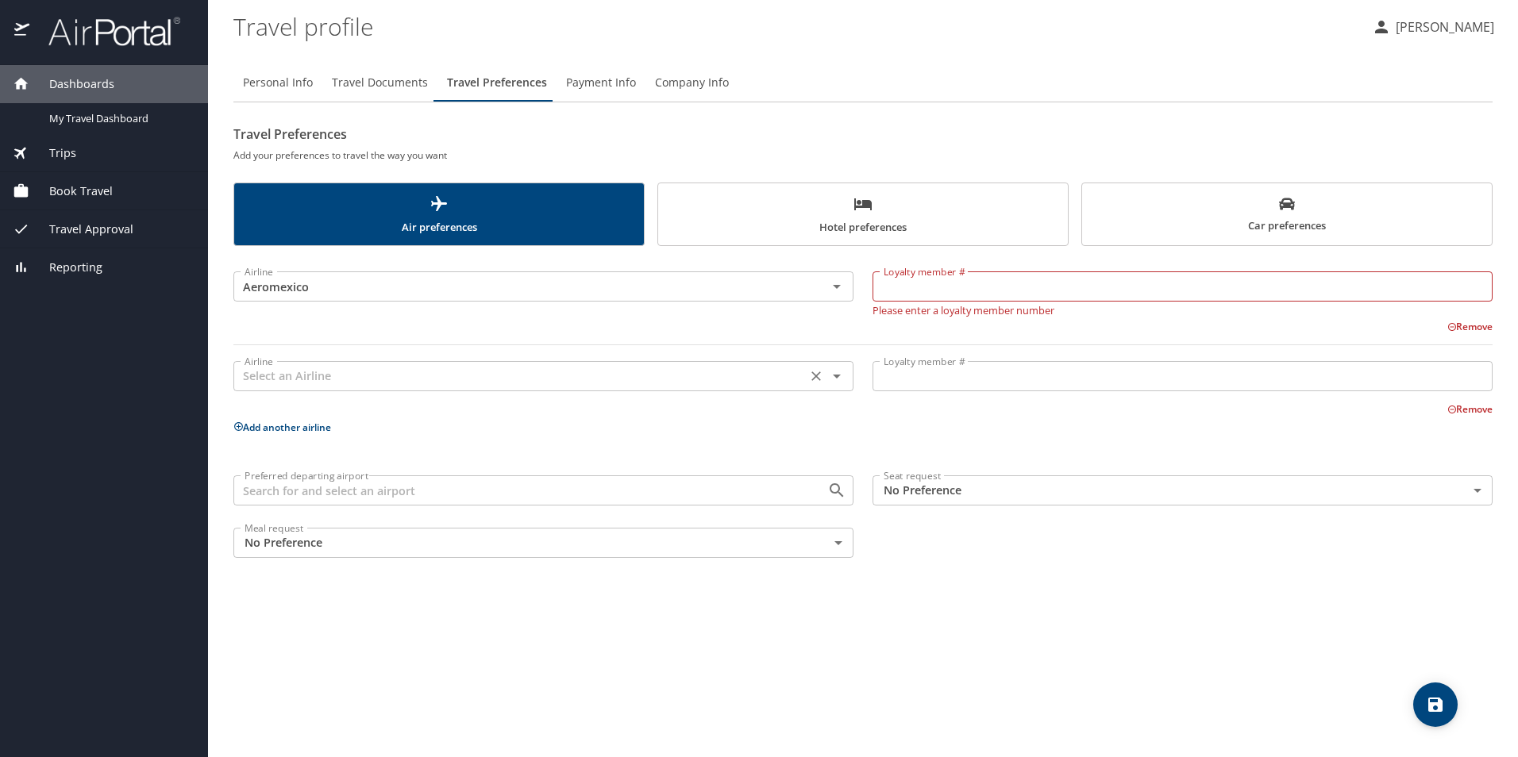
click at [287, 377] on input "text" at bounding box center [520, 376] width 564 height 21
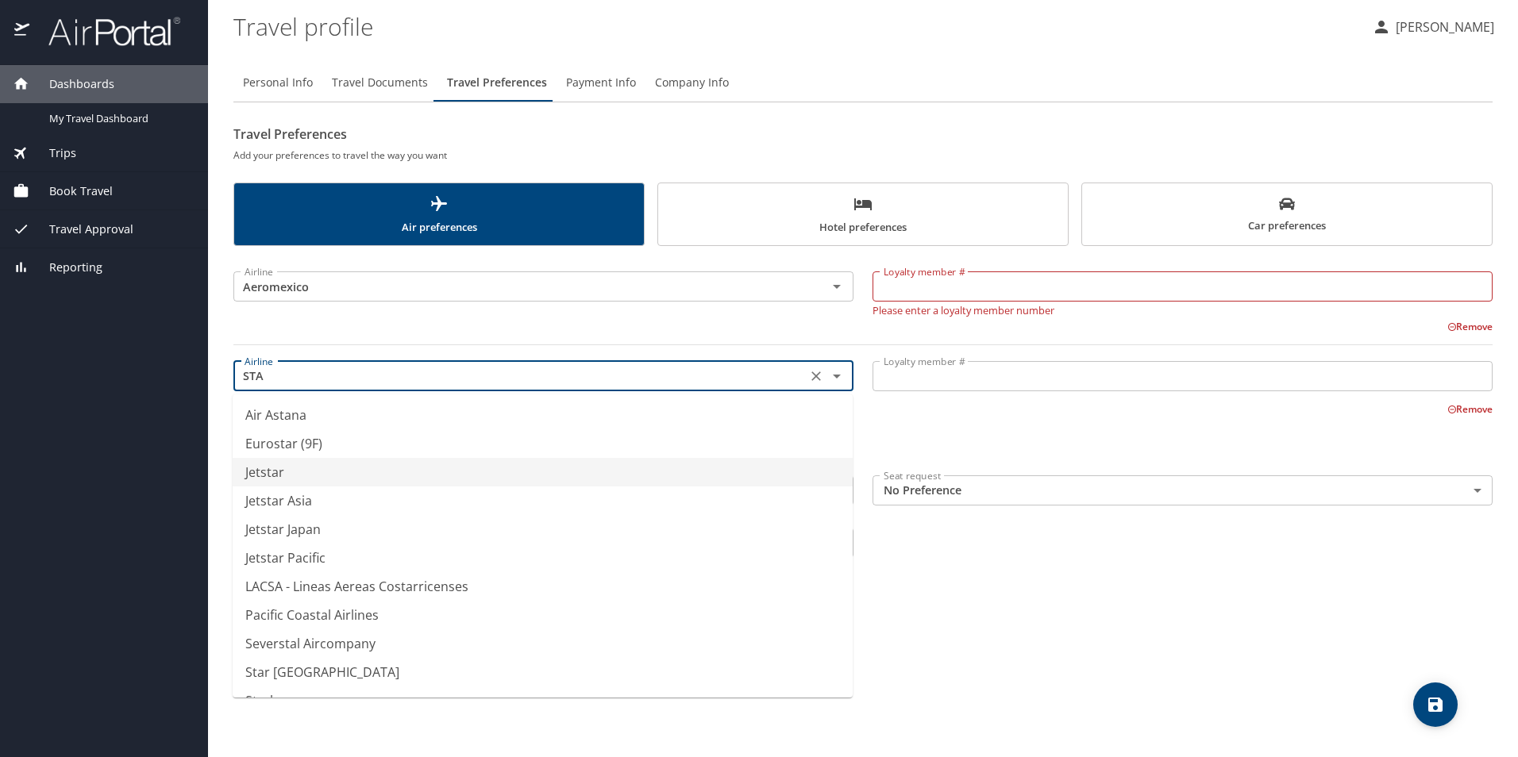
click at [301, 475] on li "Jetstar" at bounding box center [543, 472] width 620 height 29
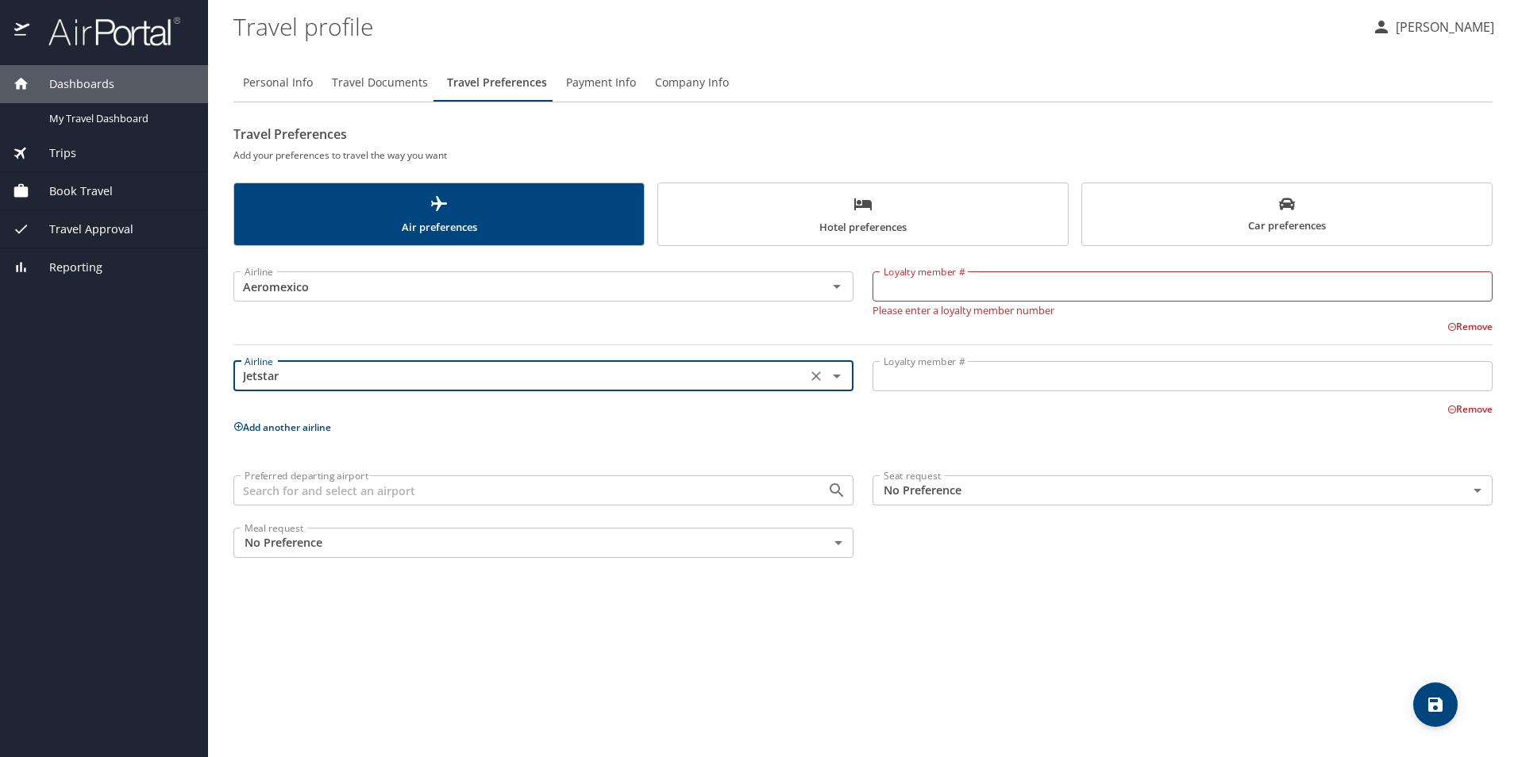
type input "Jetstar"
click at [313, 429] on button "Add another airline" at bounding box center [282, 427] width 98 height 13
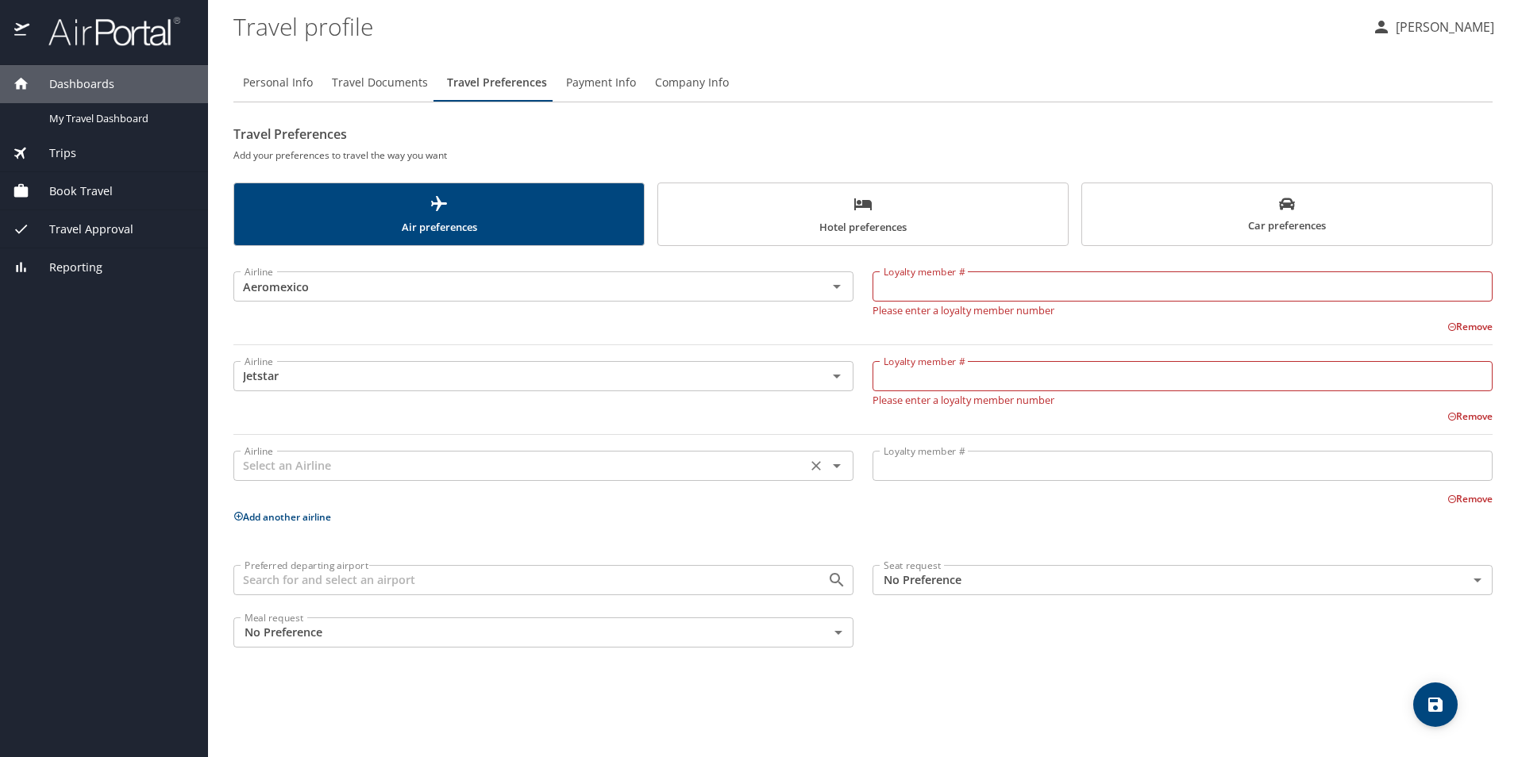
drag, startPoint x: 366, startPoint y: 471, endPoint x: 372, endPoint y: 465, distance: 9.0
click at [368, 471] on input "text" at bounding box center [520, 466] width 564 height 21
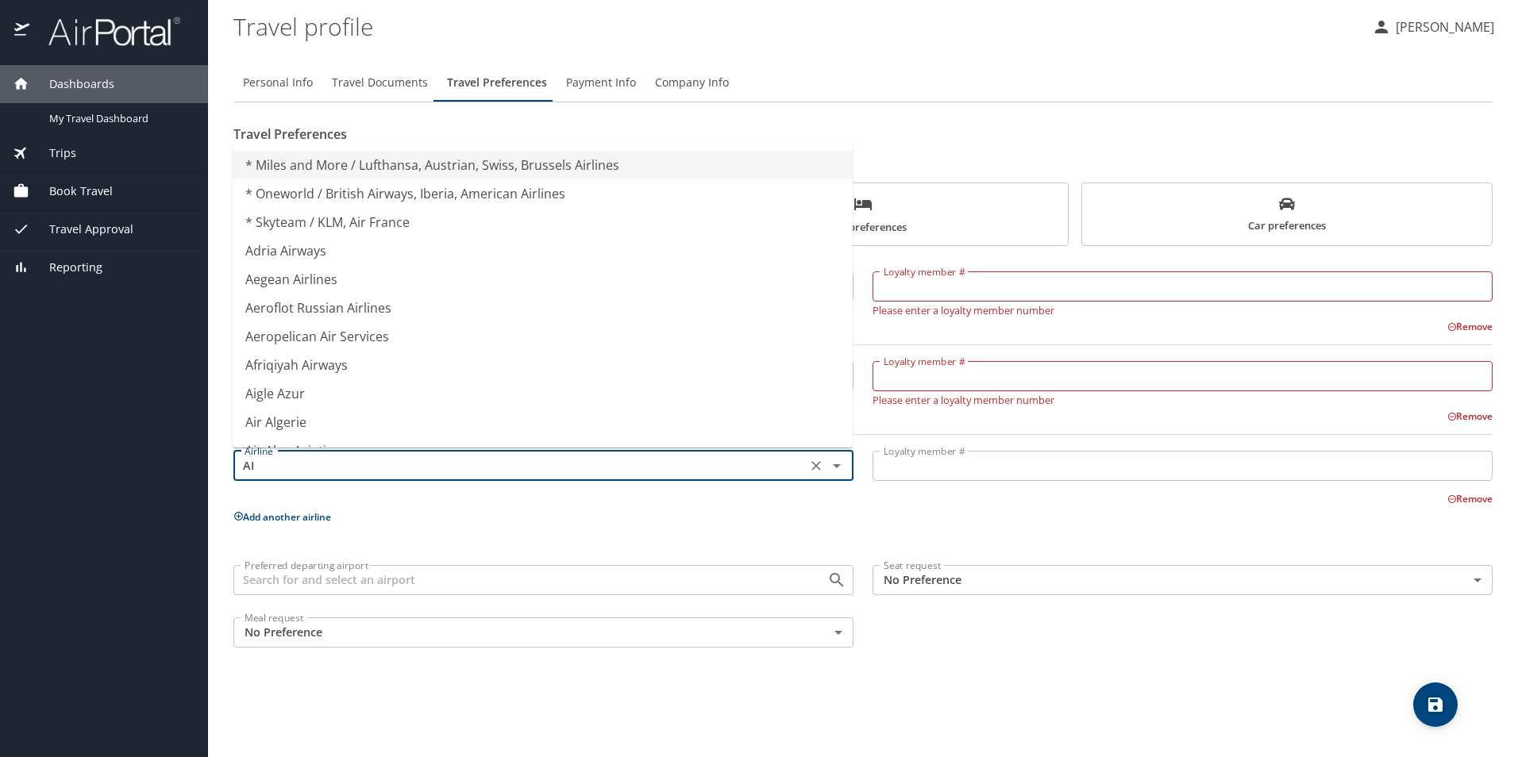
type input "A"
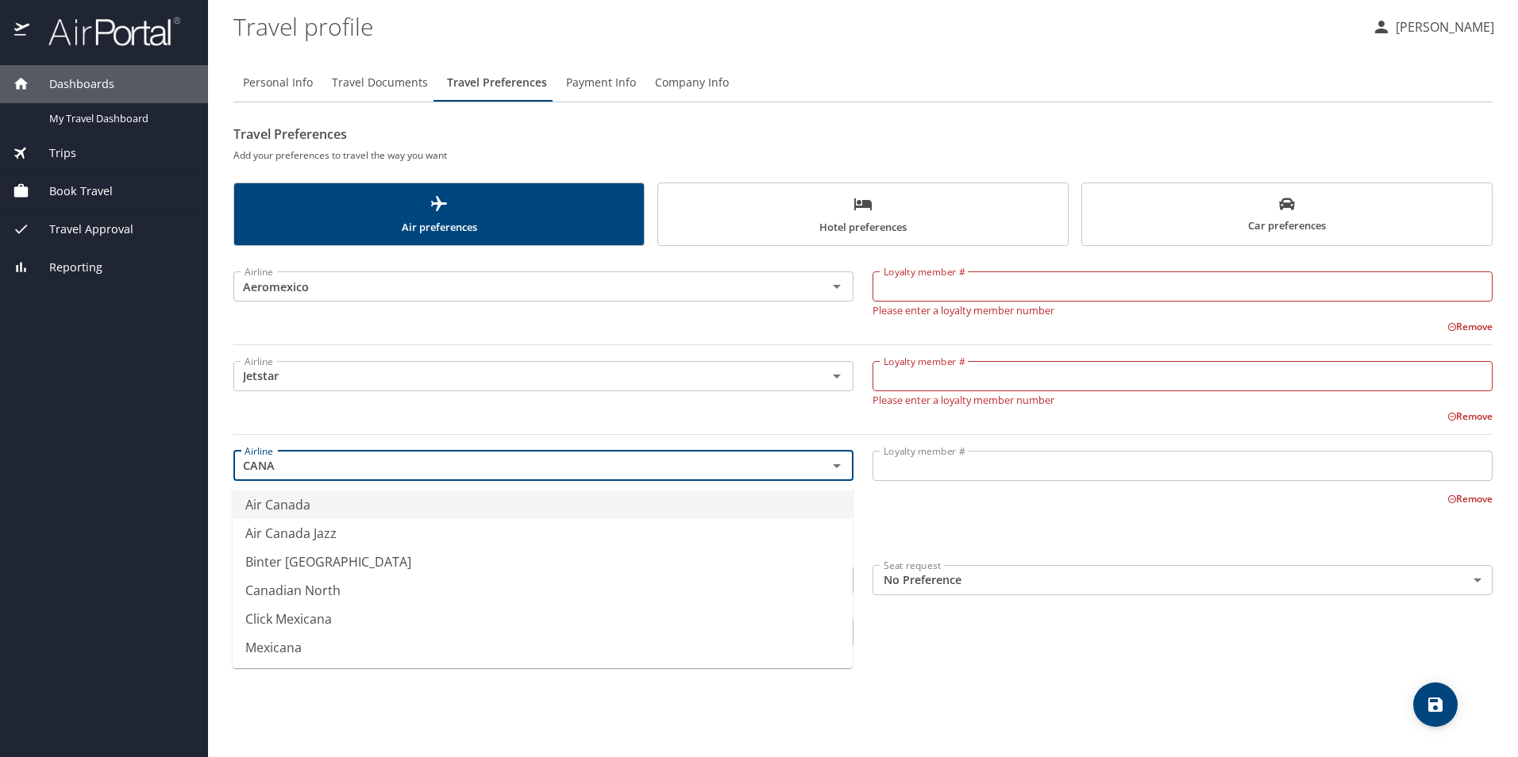
click at [314, 506] on li "Air Canada" at bounding box center [543, 505] width 620 height 29
type input "Air Canada"
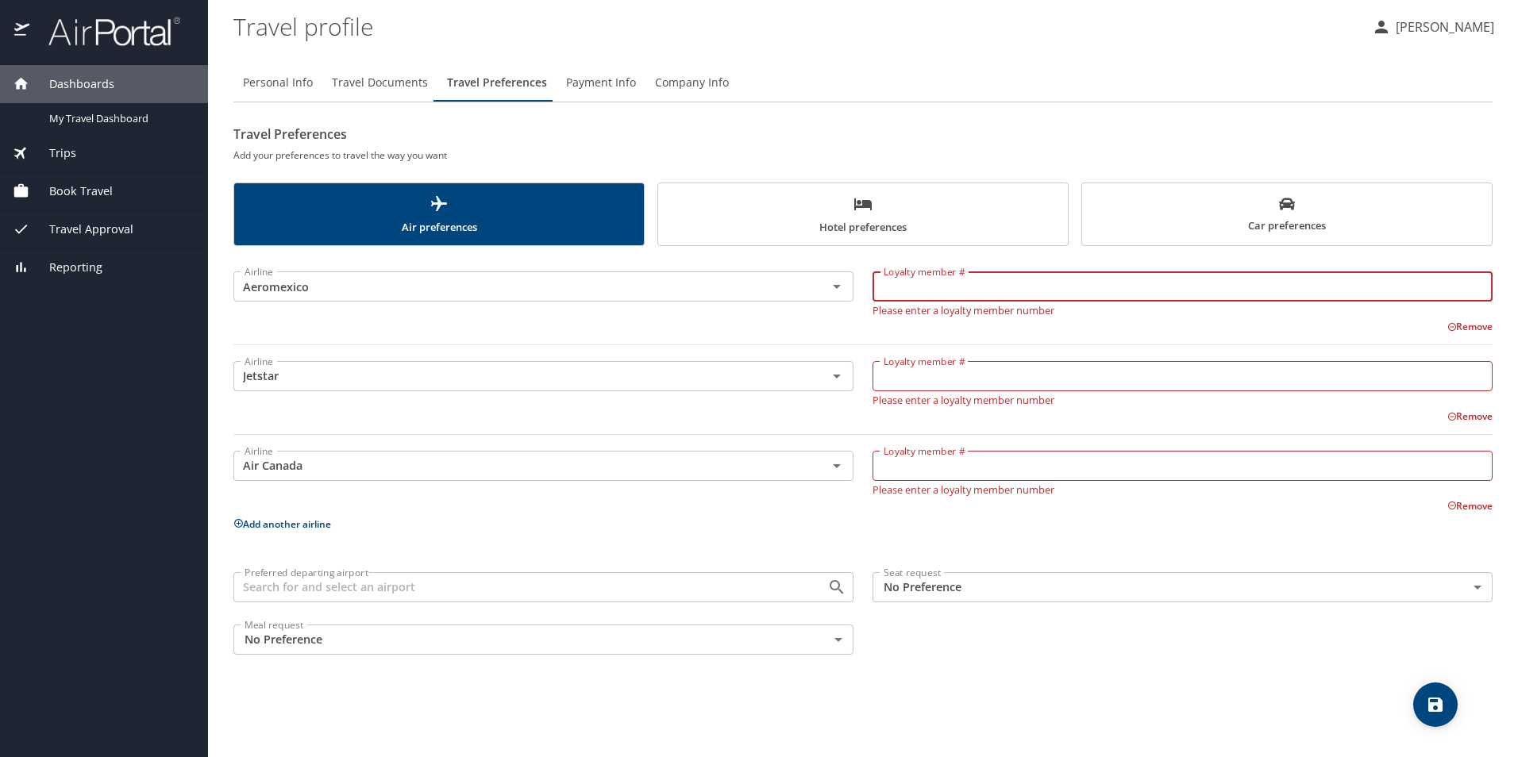
click at [1147, 287] on input "Loyalty member #" at bounding box center [1182, 286] width 620 height 30
click at [1449, 326] on icon at bounding box center [1452, 327] width 10 height 10
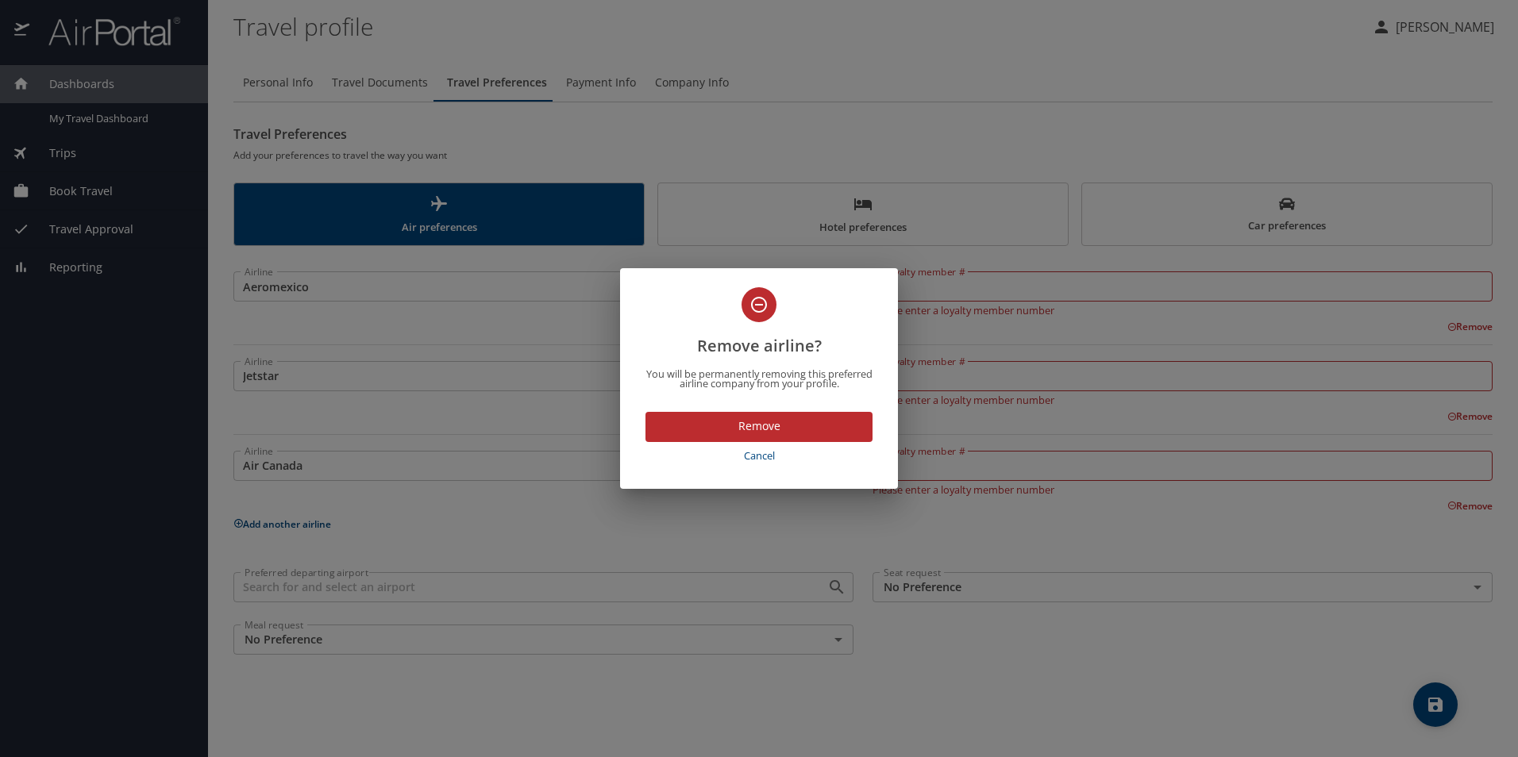
click at [769, 457] on span "Cancel" at bounding box center [759, 456] width 214 height 18
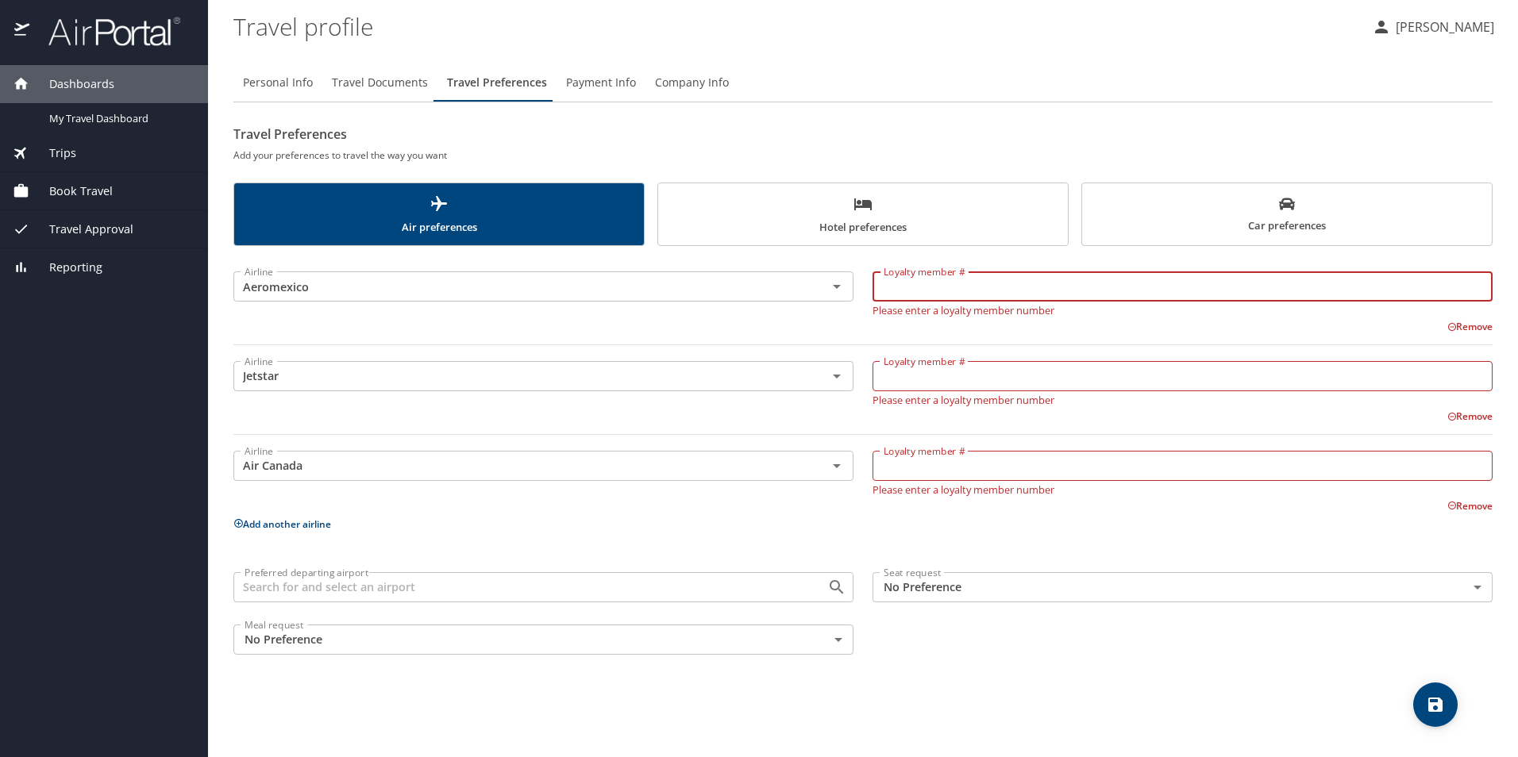
click at [936, 282] on input "Loyalty member #" at bounding box center [1182, 286] width 620 height 30
click at [956, 380] on input "Loyalty member #" at bounding box center [1182, 376] width 620 height 30
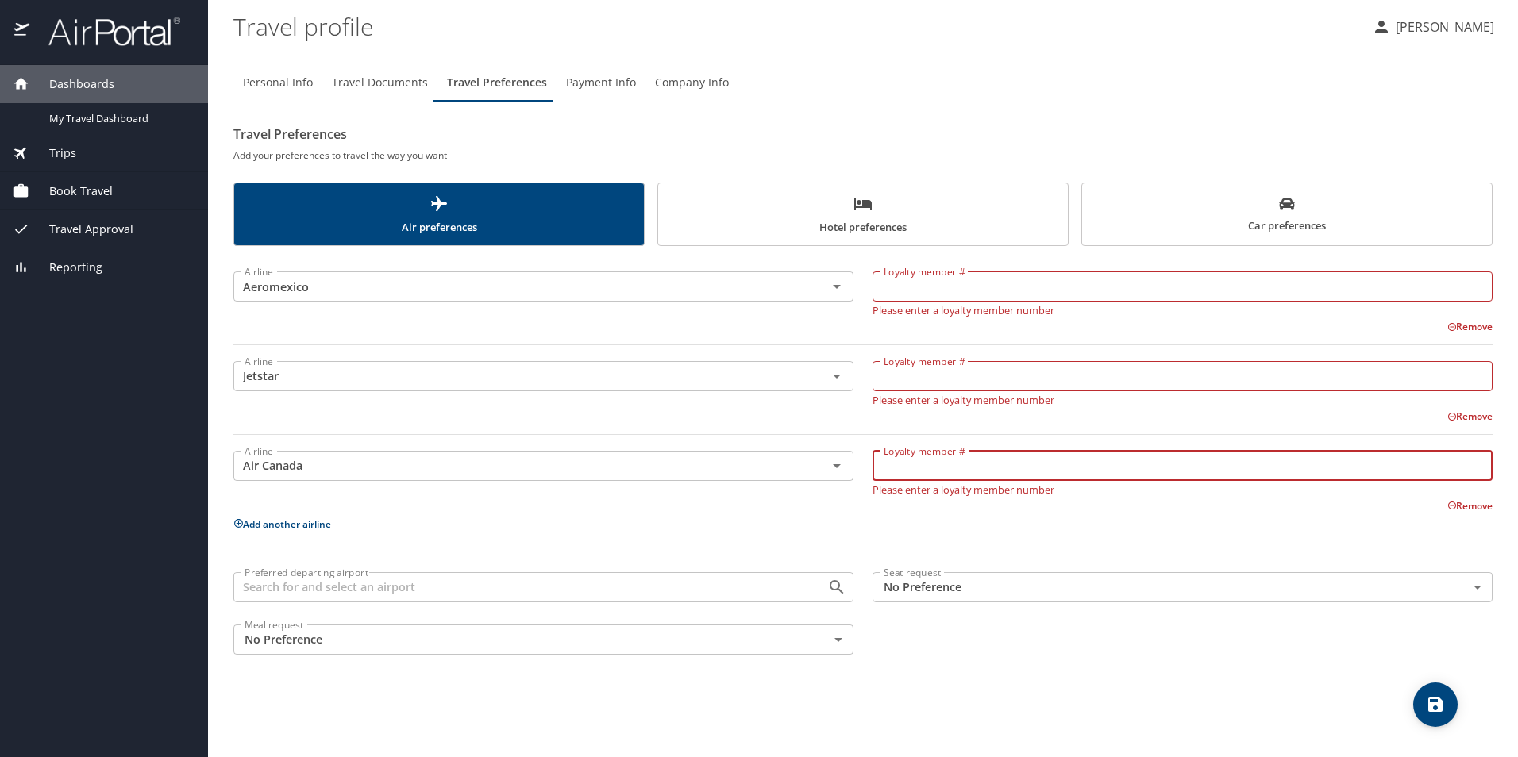
click at [926, 469] on input "Loyalty member #" at bounding box center [1182, 466] width 620 height 30
click at [918, 282] on input "Loyalty member #" at bounding box center [1182, 286] width 620 height 30
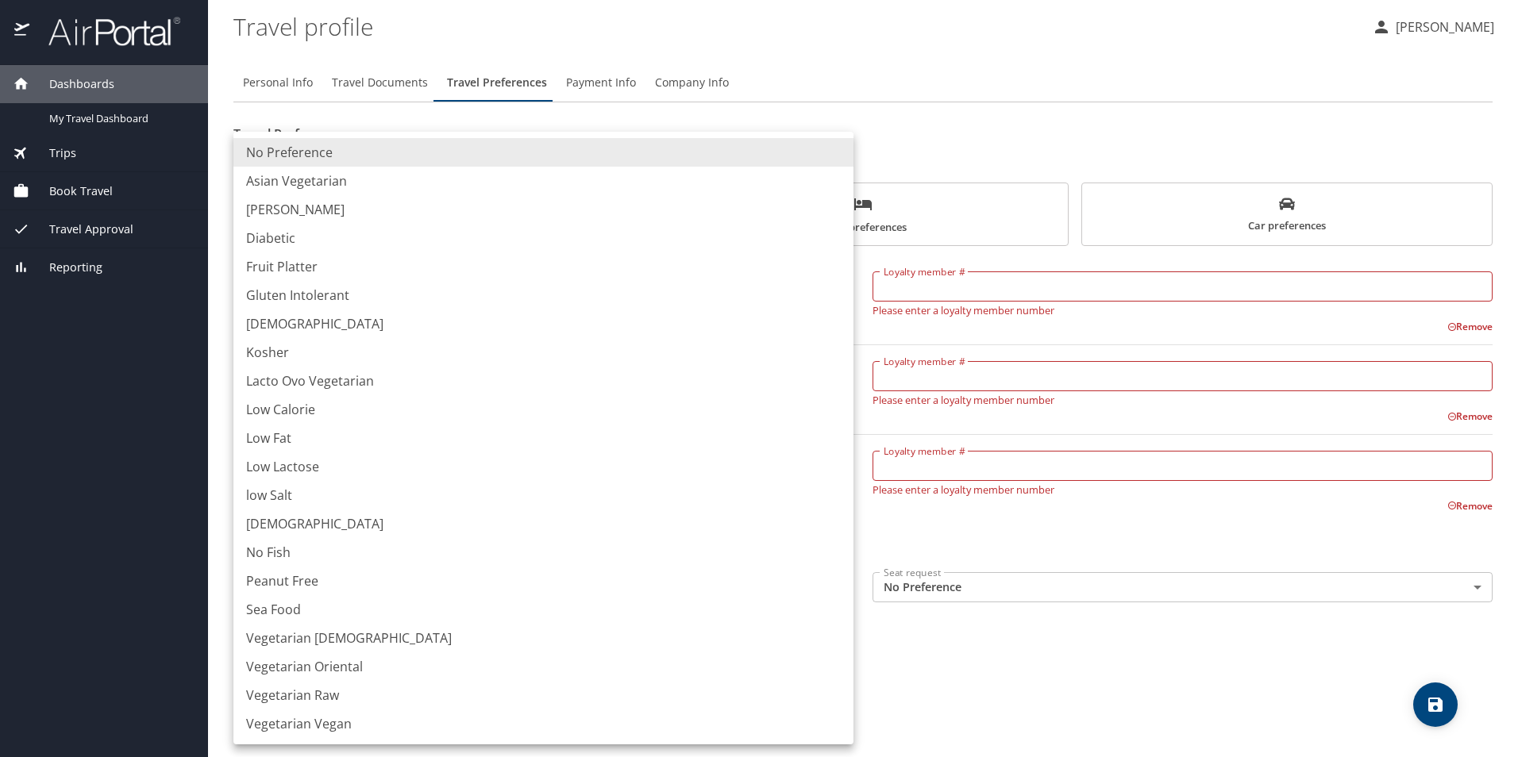
click at [356, 643] on body "Dashboards My Travel Dashboard Trips Current / Future Trips Past Trips Trips Mi…" at bounding box center [759, 378] width 1518 height 757
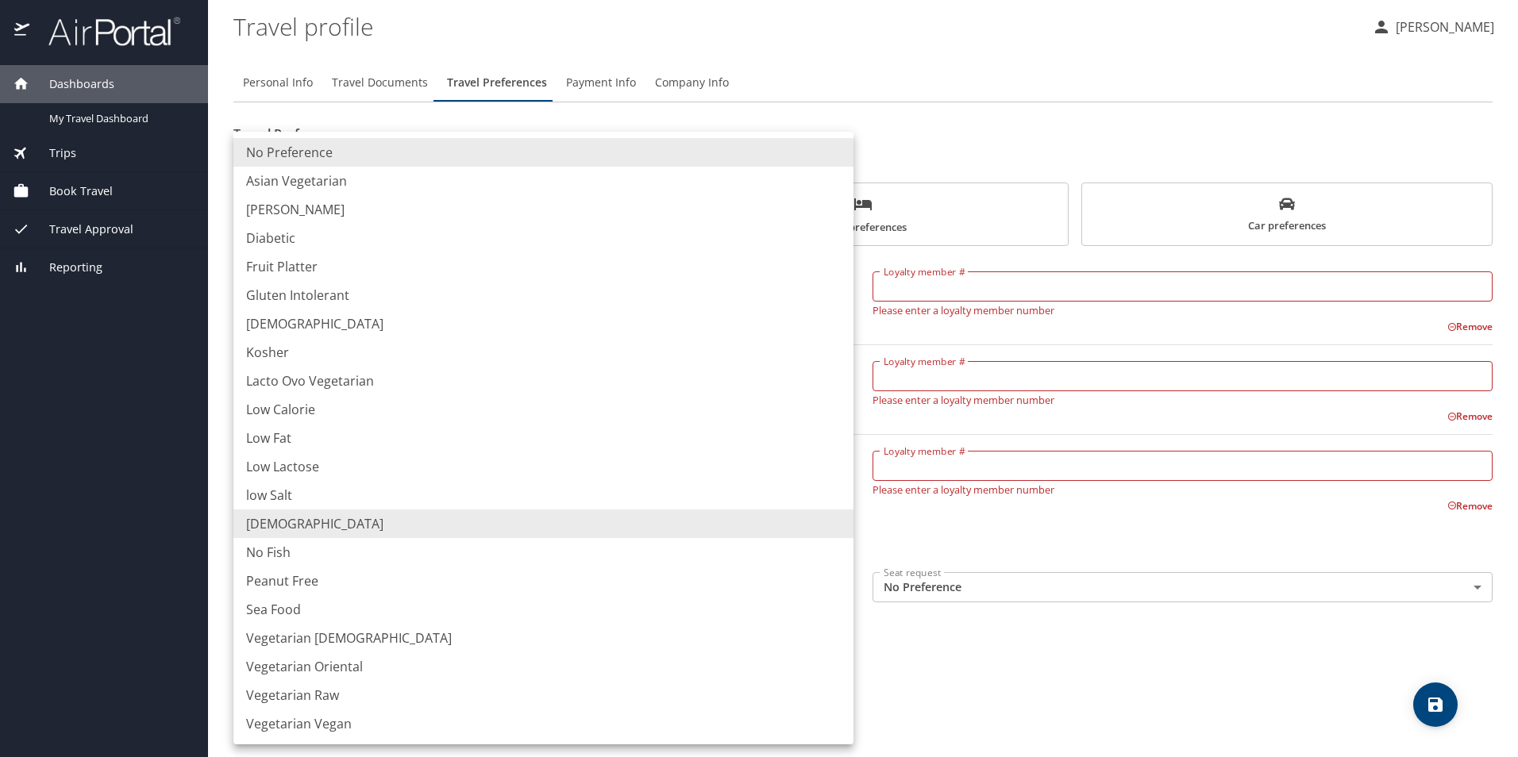
click at [325, 435] on li "Low Fat" at bounding box center [543, 438] width 620 height 29
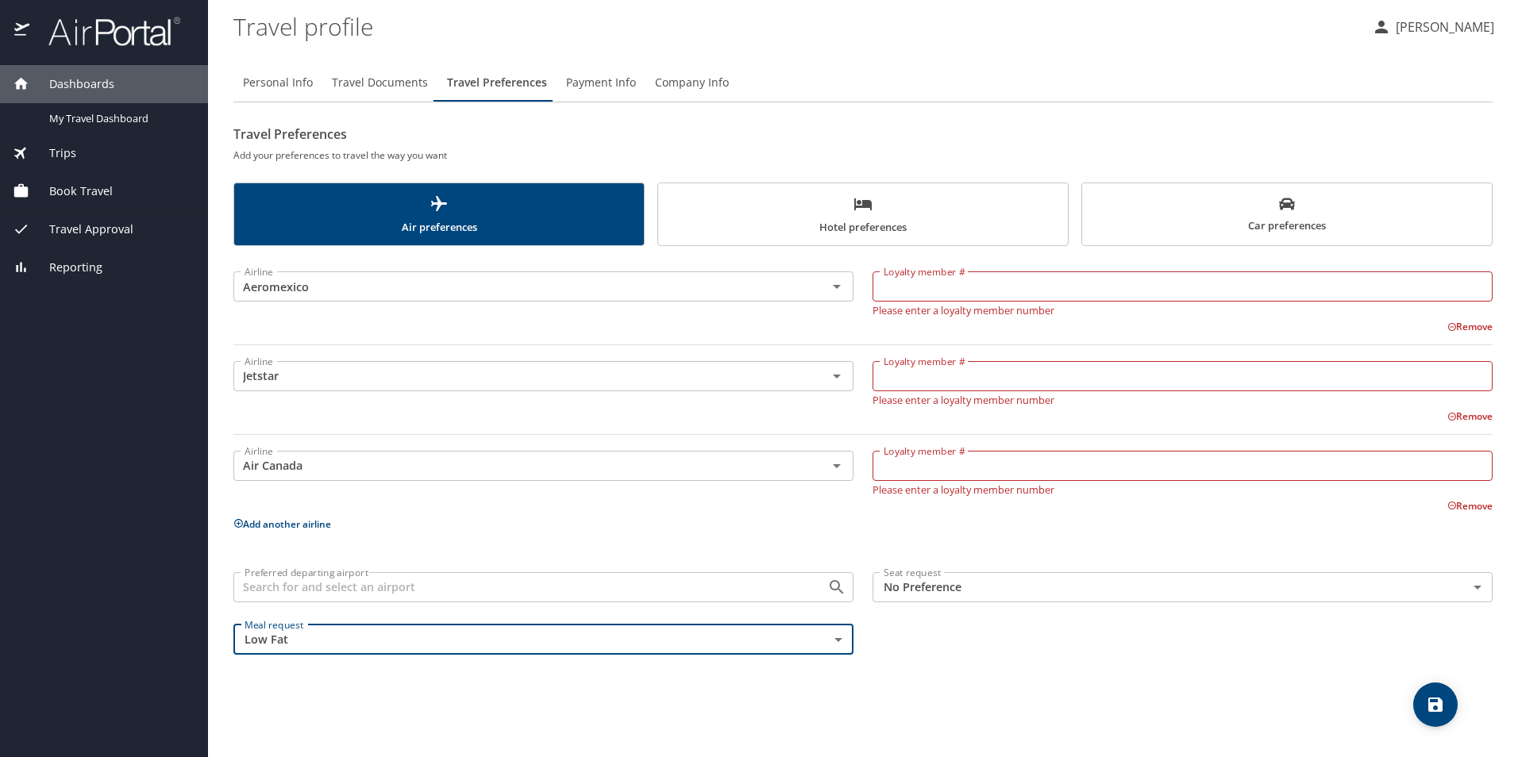
type input "LowFat"
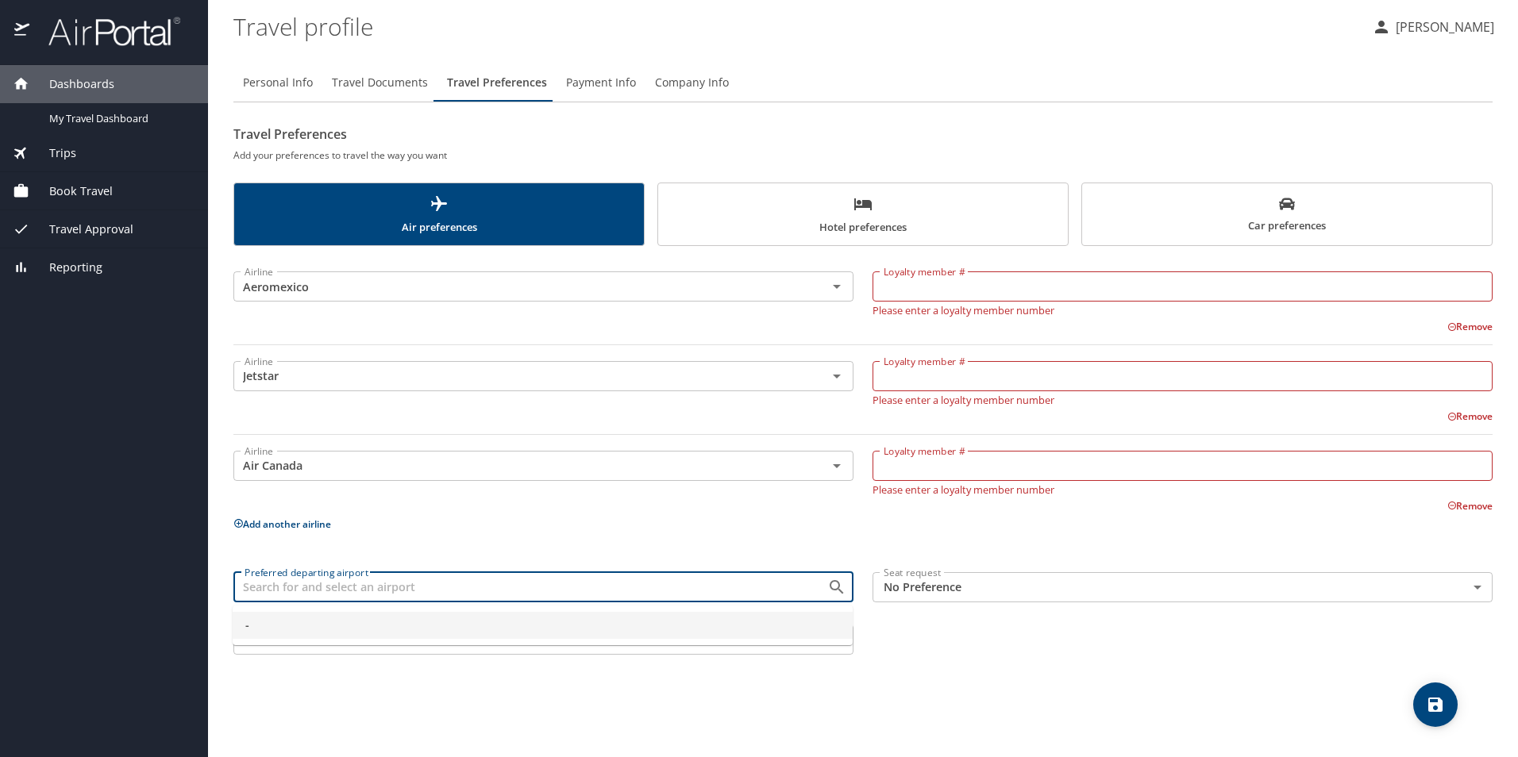
click at [789, 588] on input "Preferred departing airport" at bounding box center [520, 587] width 564 height 21
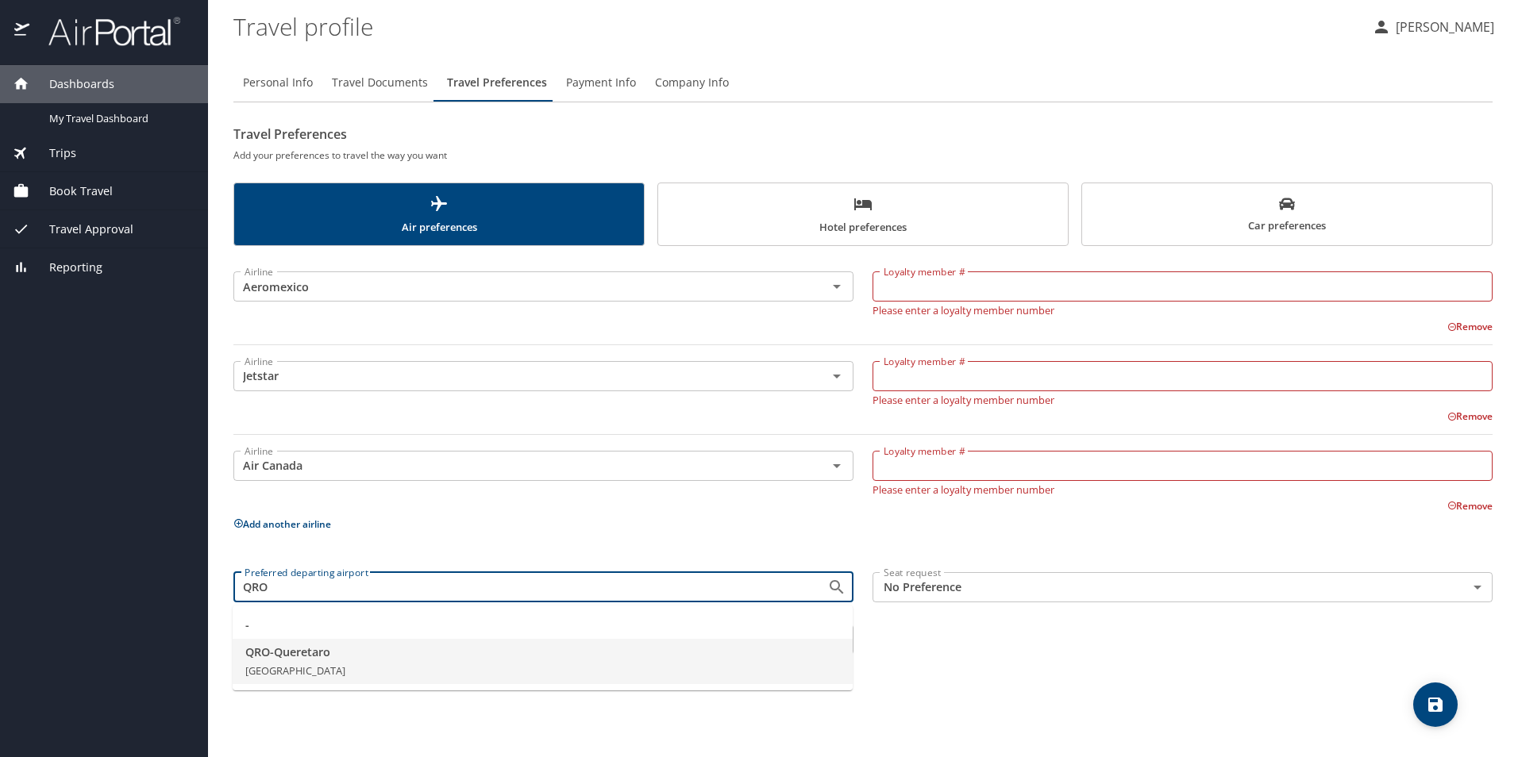
click at [387, 660] on li "QRO - Queretaro Mexico" at bounding box center [543, 662] width 620 height 46
type input "QRO - Queretaro"
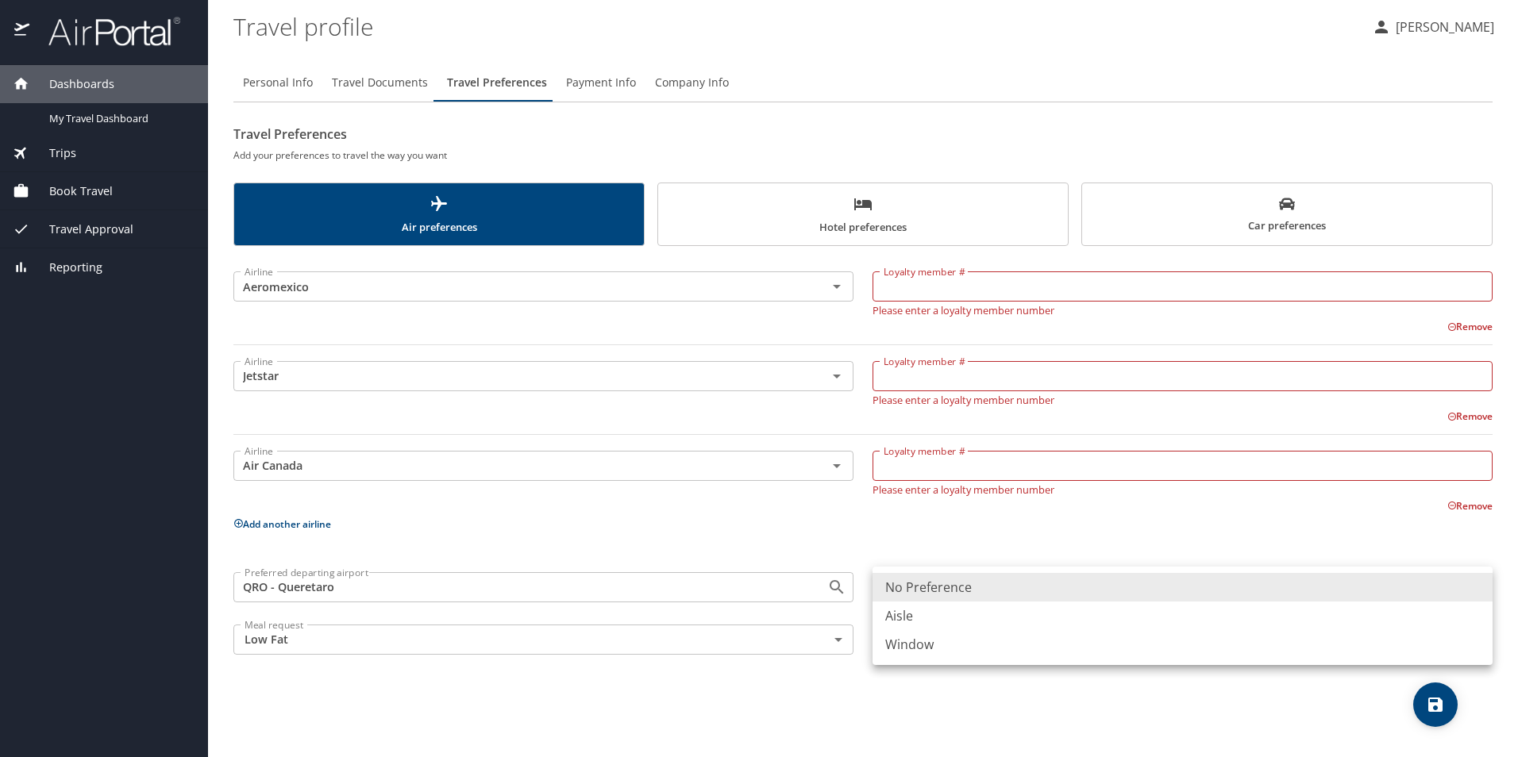
click at [1003, 590] on body "Dashboards My Travel Dashboard Trips Current / Future Trips Past Trips Trips Mi…" at bounding box center [759, 378] width 1518 height 757
click at [925, 644] on li "Window" at bounding box center [1182, 644] width 620 height 29
type input "Window"
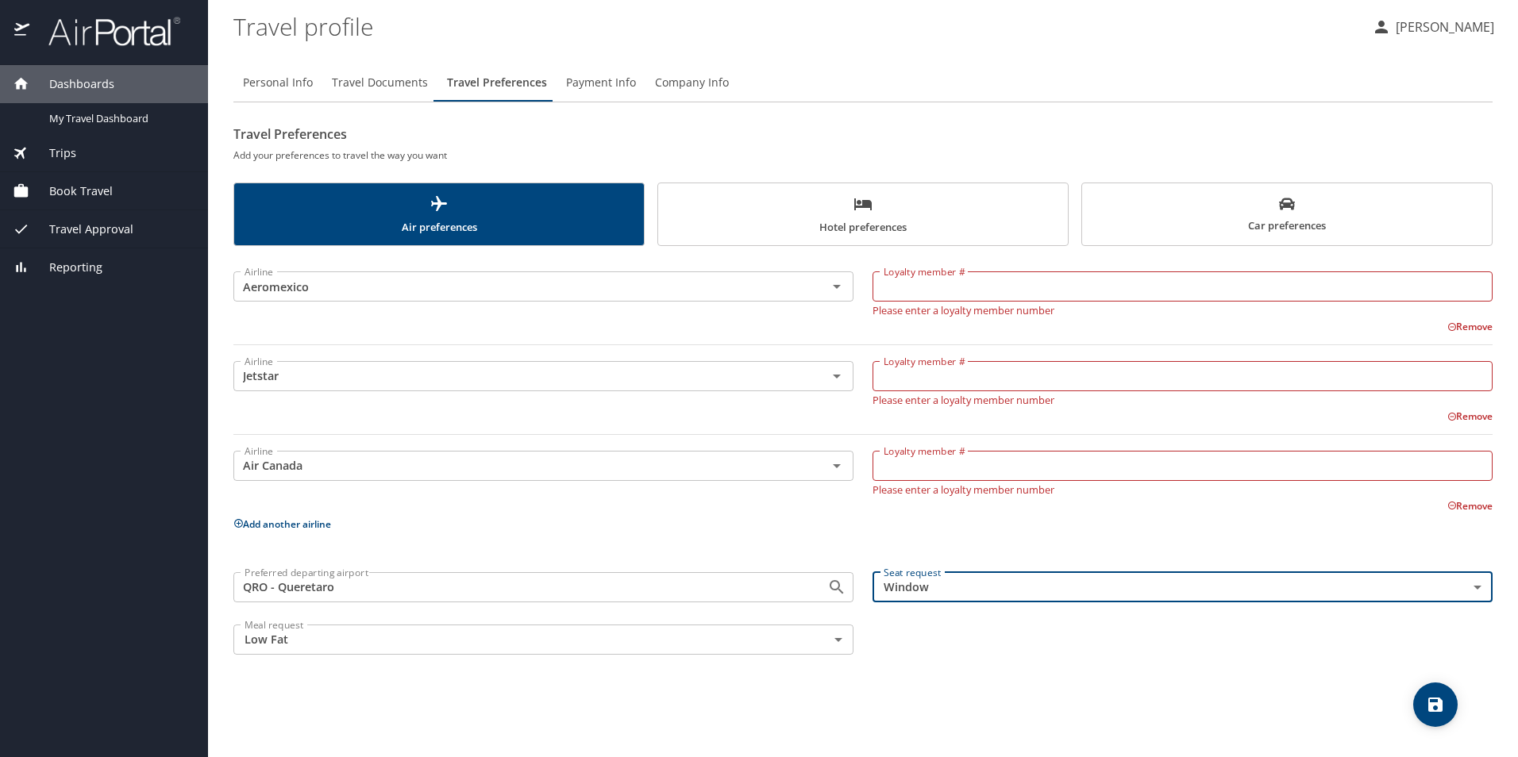
click at [1438, 702] on icon "save" at bounding box center [1435, 705] width 14 height 14
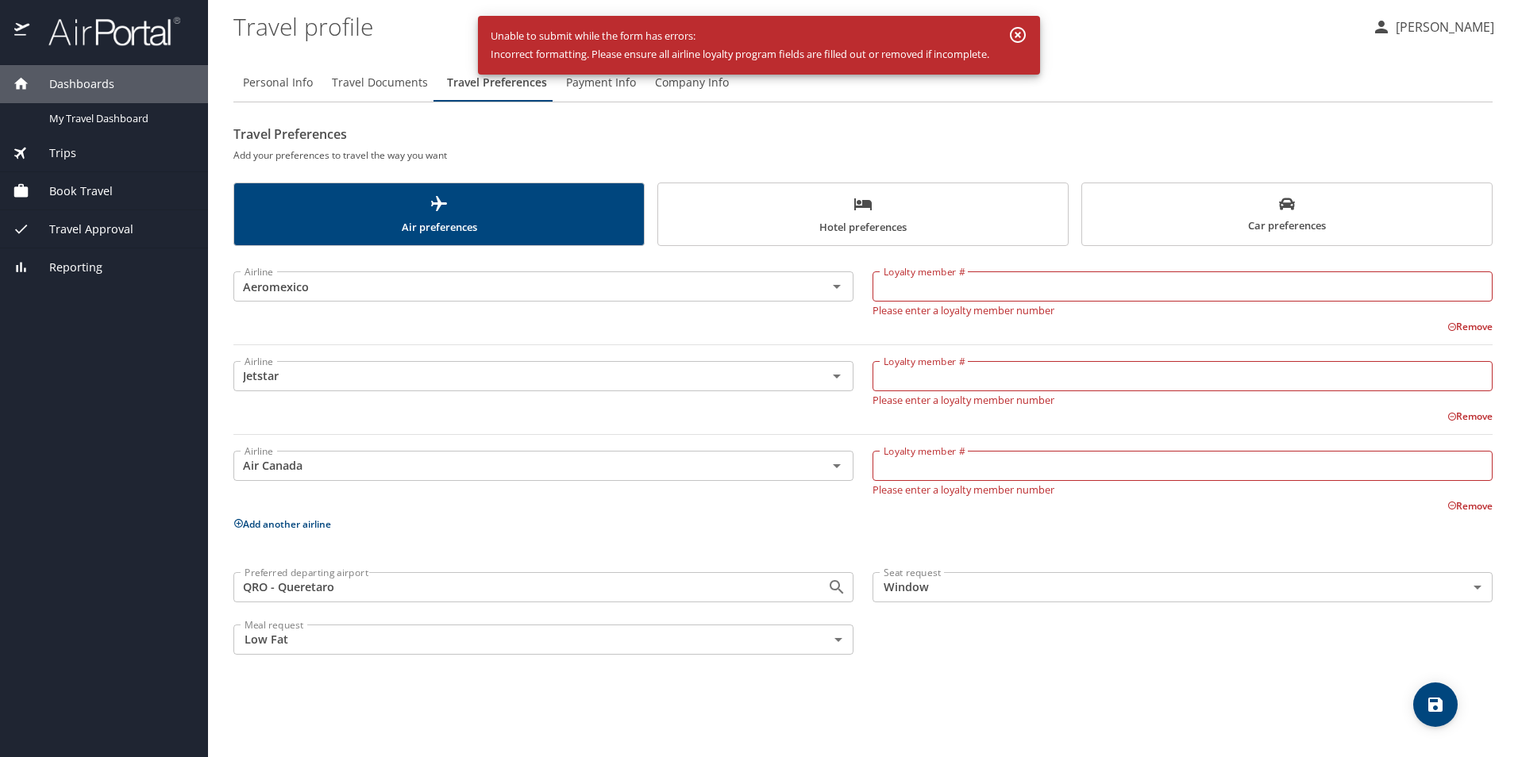
click at [1468, 325] on button "Remove" at bounding box center [1469, 326] width 45 height 13
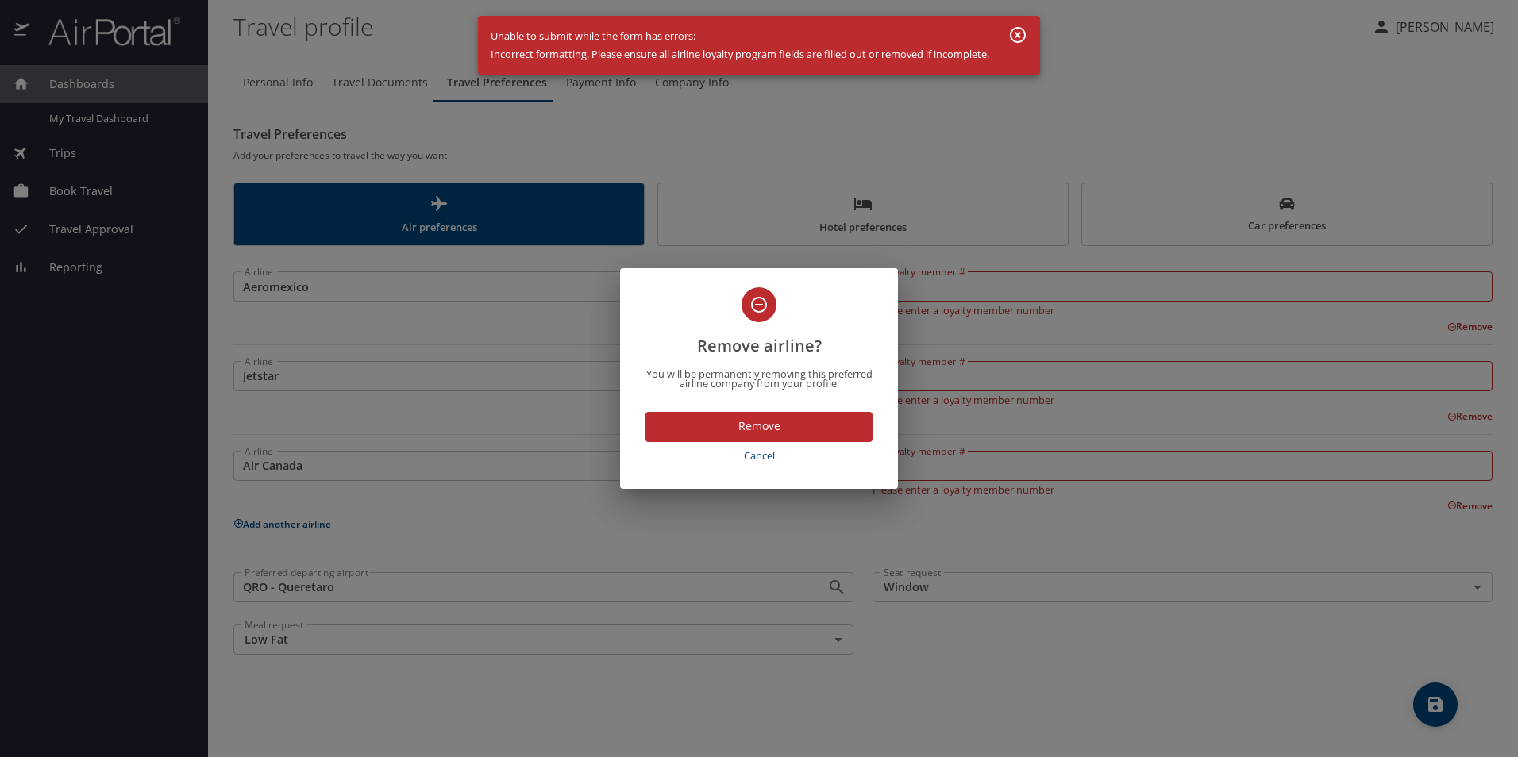
drag, startPoint x: 814, startPoint y: 427, endPoint x: 828, endPoint y: 425, distance: 13.6
click at [816, 427] on span "Remove" at bounding box center [759, 427] width 202 height 20
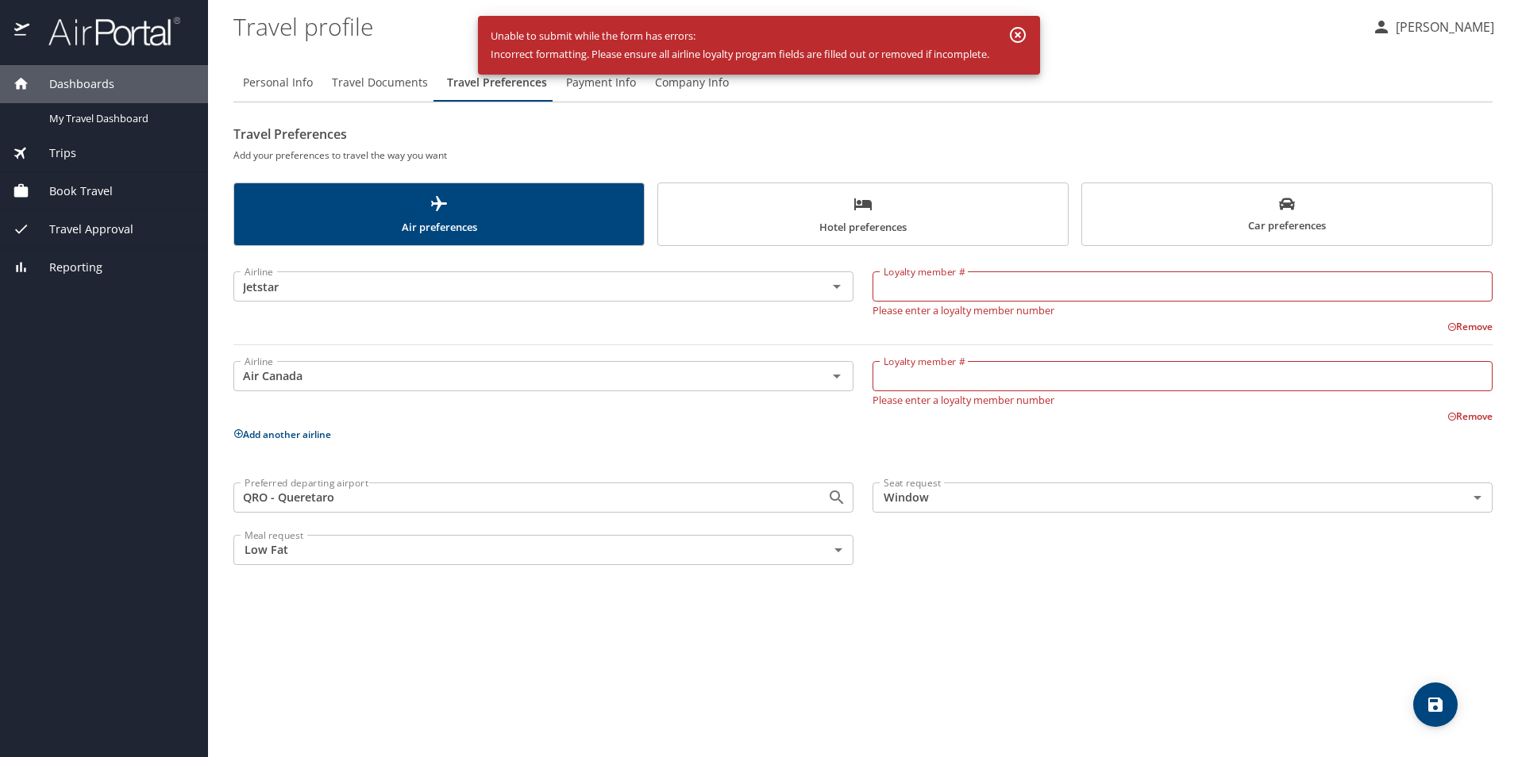
click at [1468, 325] on button "Remove" at bounding box center [1469, 326] width 45 height 13
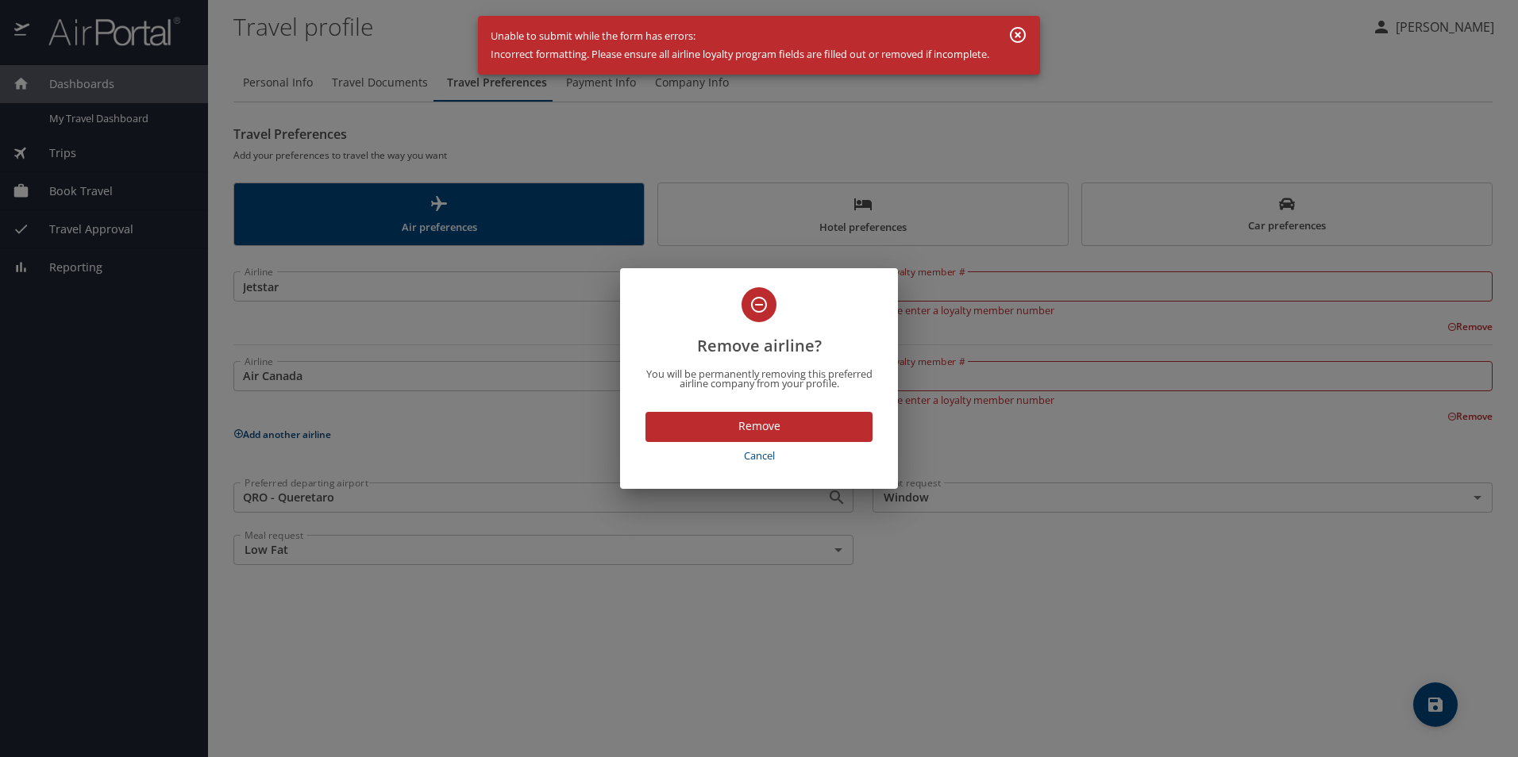
click at [806, 424] on span "Remove" at bounding box center [759, 427] width 202 height 20
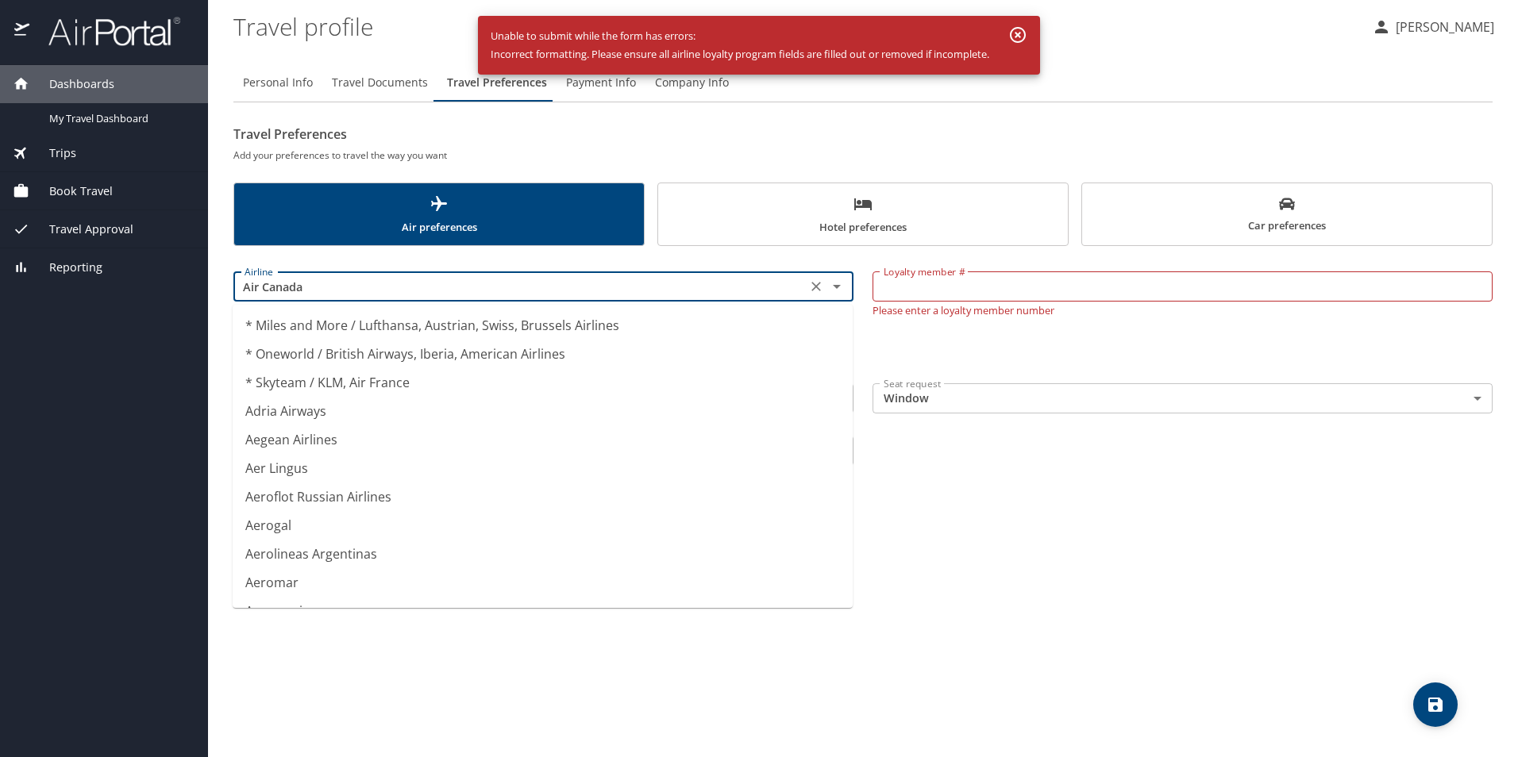
drag, startPoint x: 359, startPoint y: 286, endPoint x: 183, endPoint y: 272, distance: 175.9
click at [186, 271] on div "Dashboards My Travel Dashboard Trips Current / Future Trips Past Trips Trips Mi…" at bounding box center [759, 378] width 1518 height 757
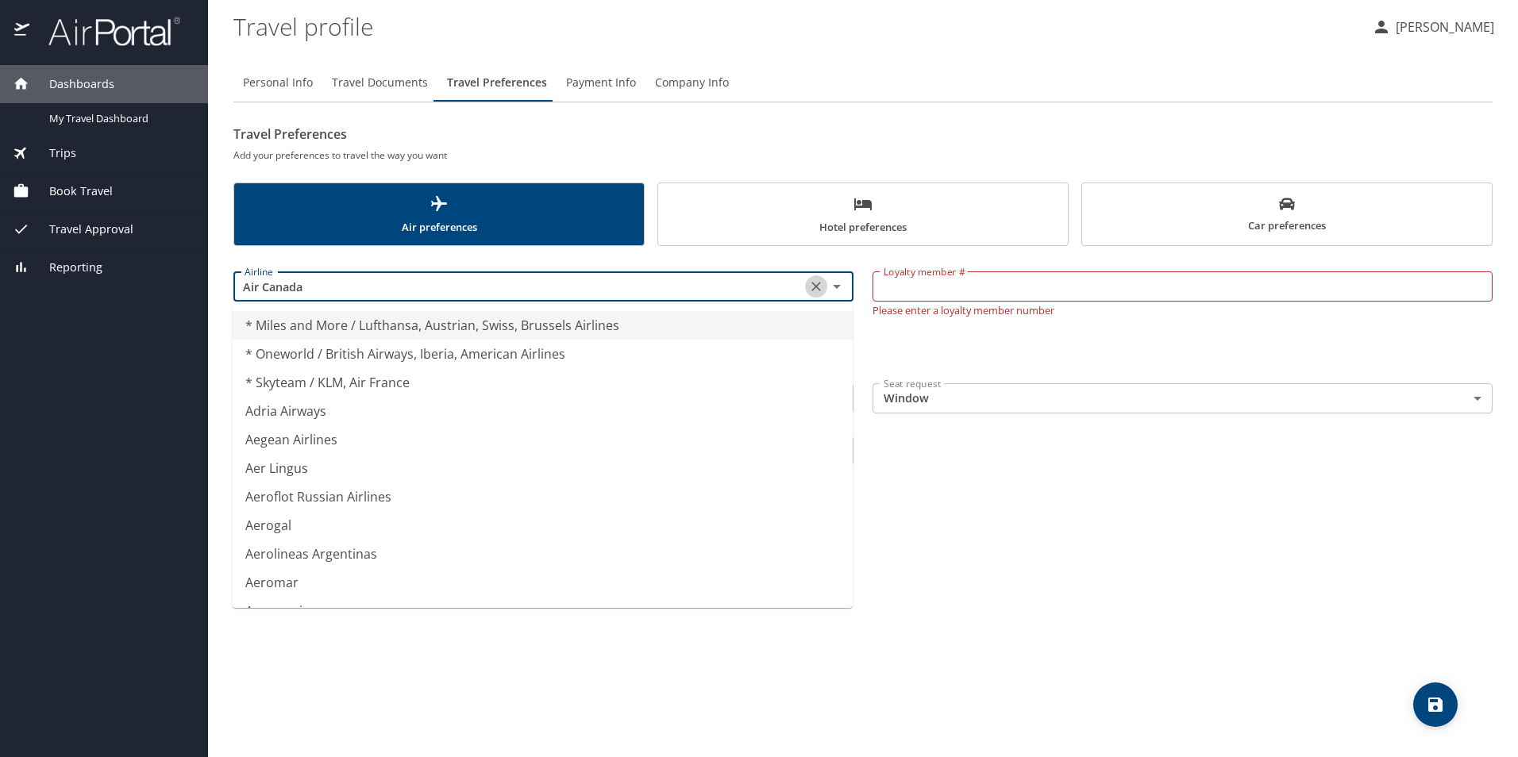
click at [812, 285] on icon "Clear" at bounding box center [816, 287] width 16 height 16
type input "* Miles and More / Lufthansa, Austrian, Swiss, Brussels Airlines"
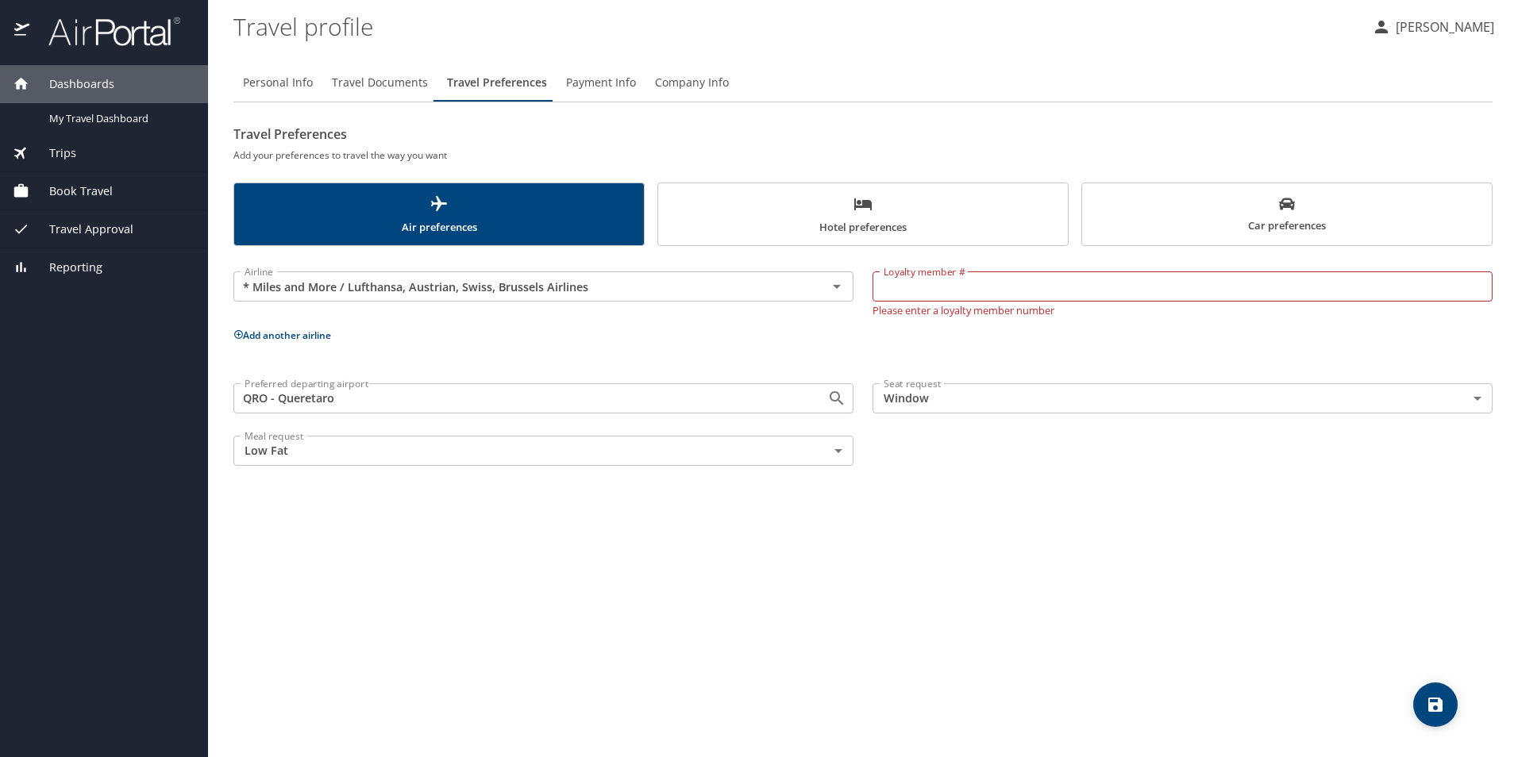
click at [959, 320] on div "Airline * Miles and More / Lufthansa, Austrian, Swiss, Brussels Airlines Airlin…" at bounding box center [862, 366] width 1259 height 220
click at [817, 283] on icon "Clear" at bounding box center [816, 287] width 16 height 16
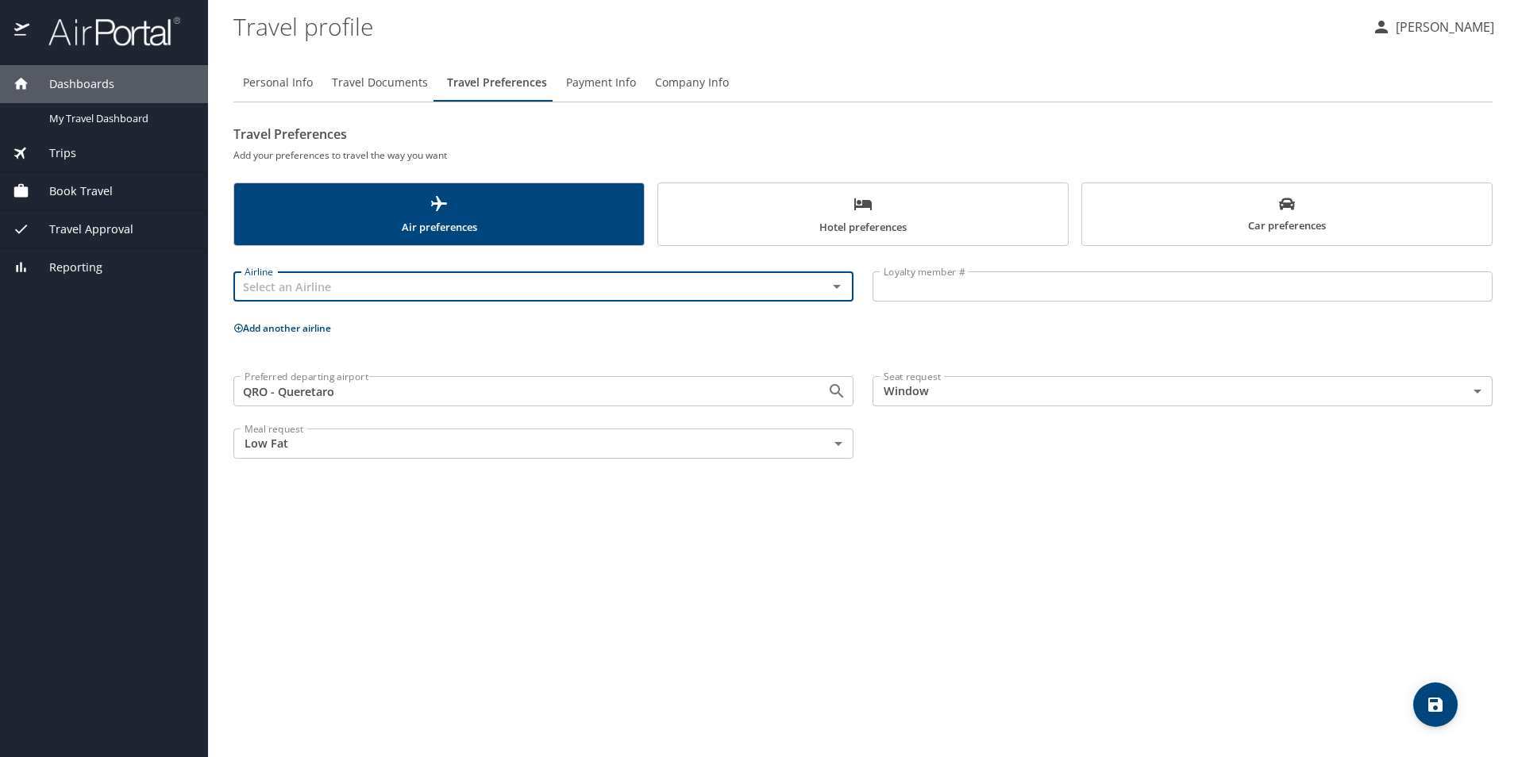
click at [1427, 701] on icon "save" at bounding box center [1434, 704] width 19 height 19
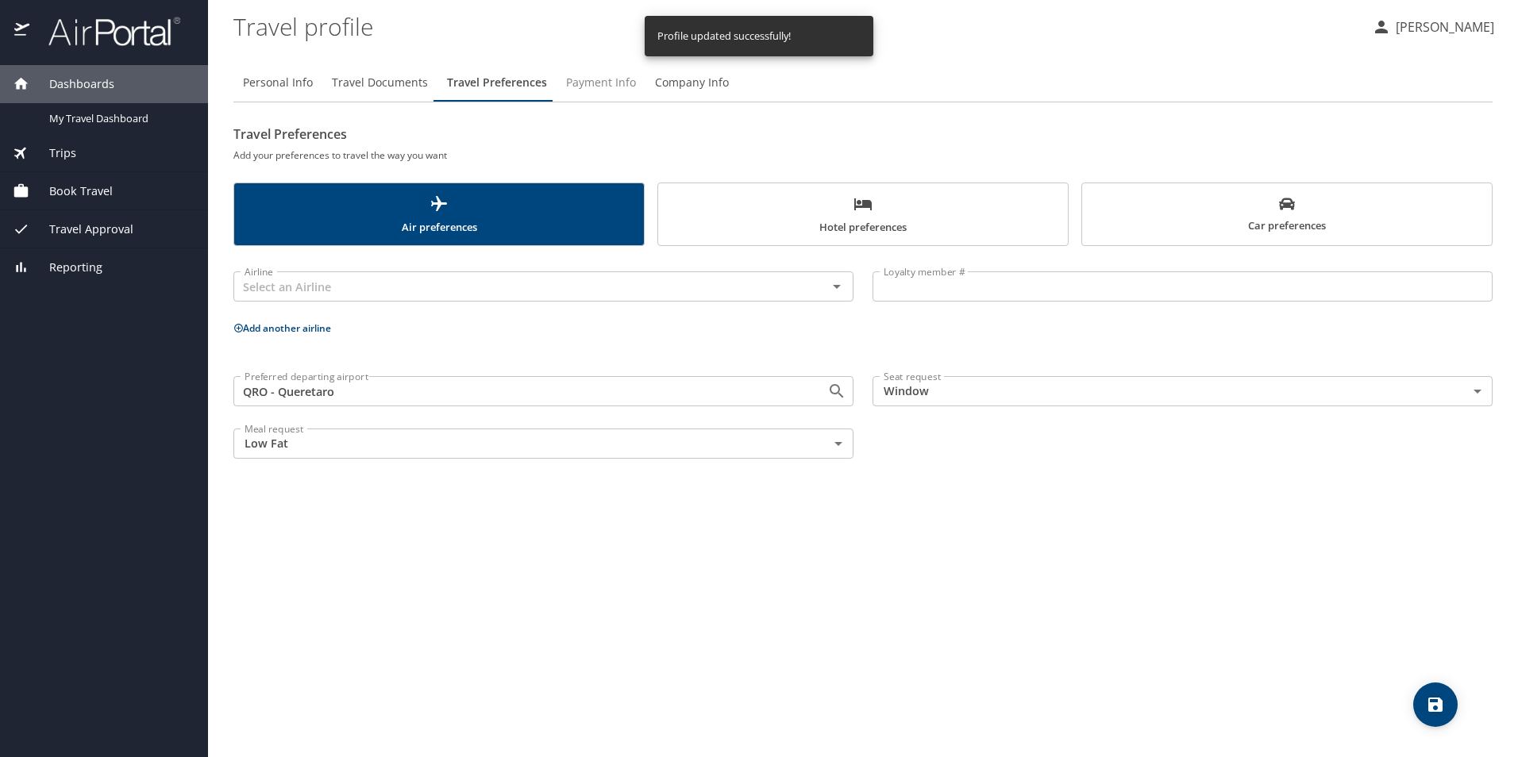
click at [593, 85] on span "Payment Info" at bounding box center [601, 83] width 70 height 20
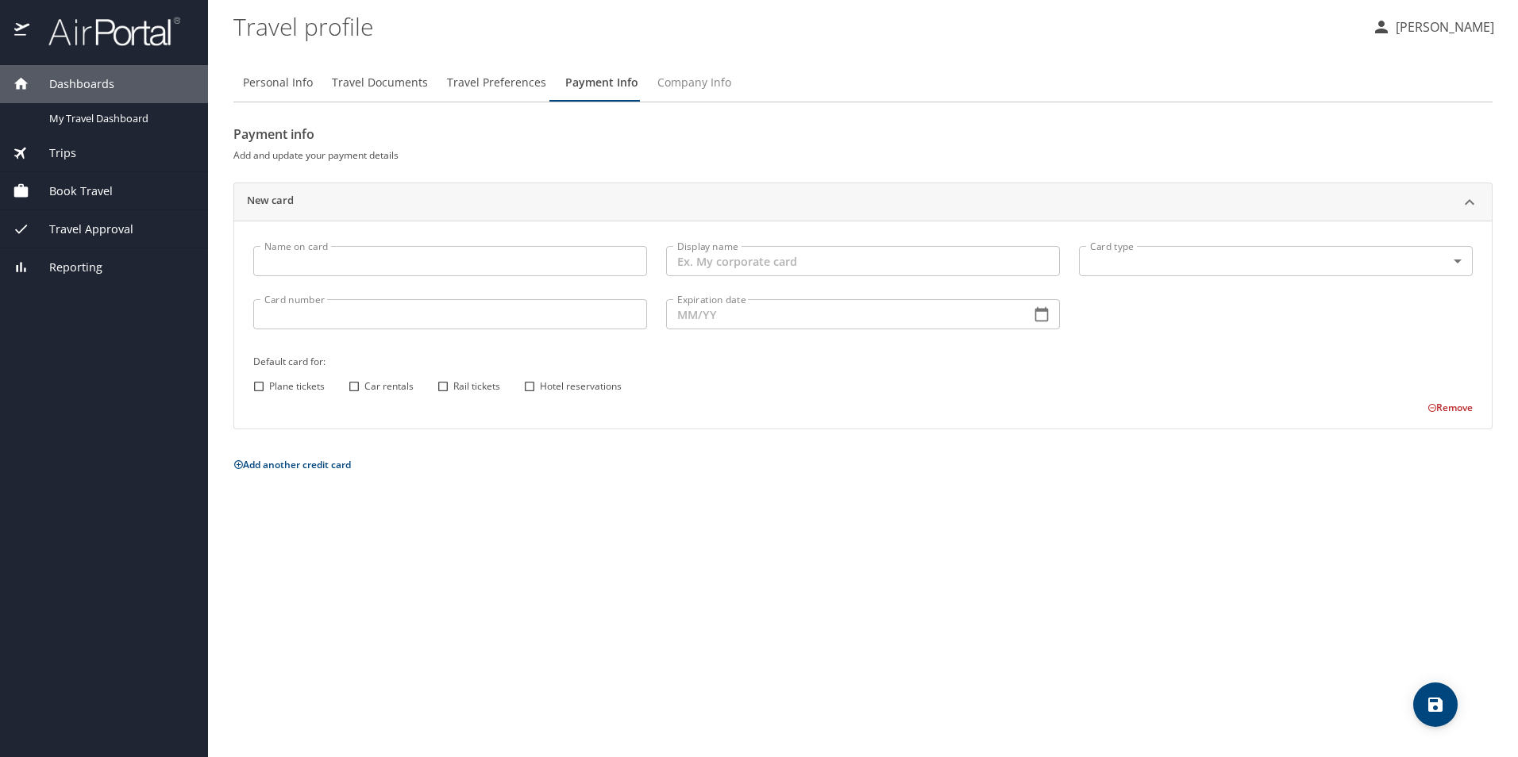
click at [691, 83] on span "Company Info" at bounding box center [694, 83] width 74 height 20
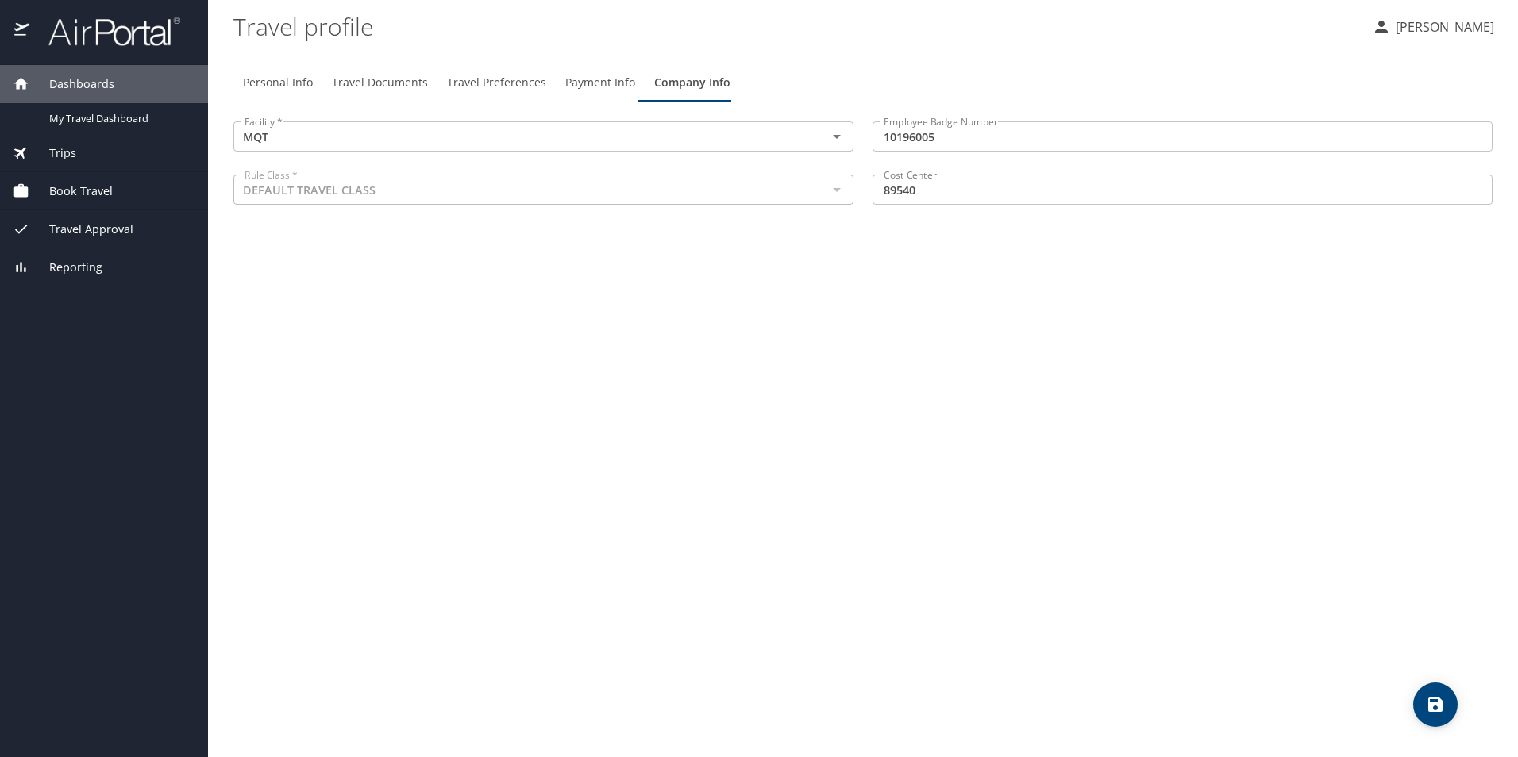
click at [839, 196] on div at bounding box center [835, 190] width 21 height 22
click at [837, 191] on div at bounding box center [835, 190] width 21 height 22
click at [1437, 705] on icon "save" at bounding box center [1435, 705] width 14 height 14
